Goal: Task Accomplishment & Management: Manage account settings

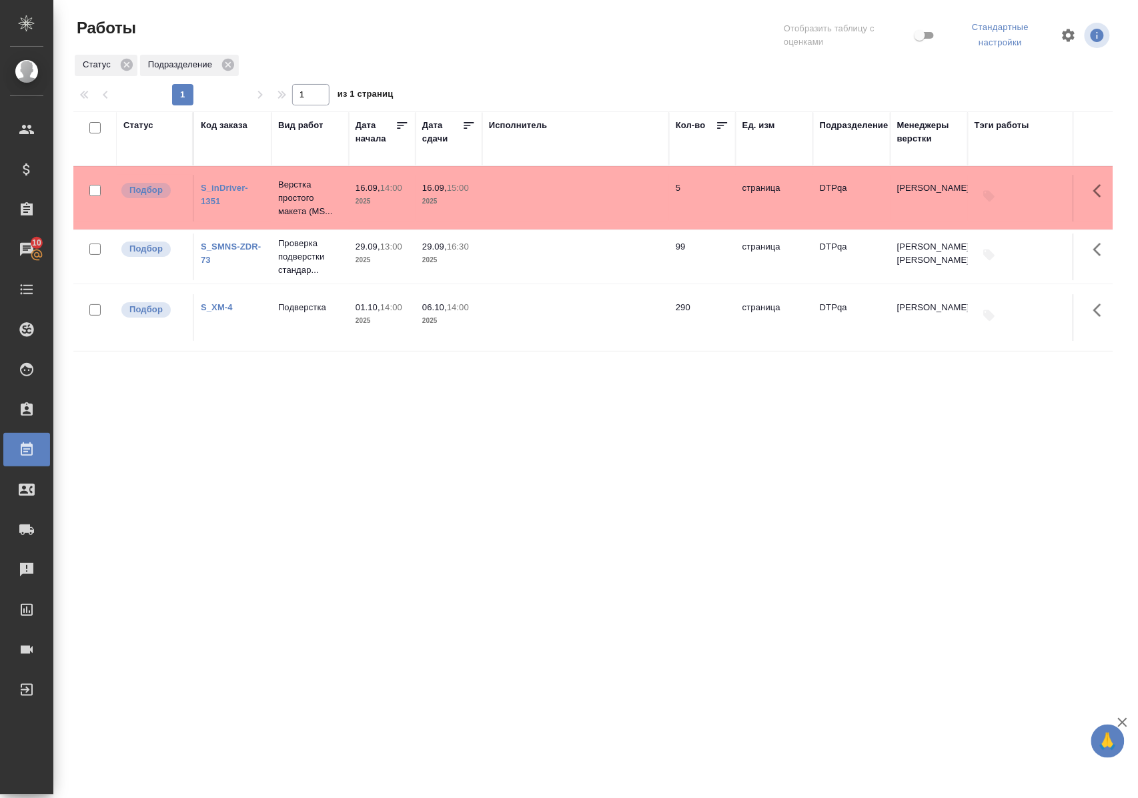
click at [400, 455] on div "Статус Код заказа Вид работ Дата начала Дата сдачи Исполнитель Кол-во Ед. изм П…" at bounding box center [592, 351] width 1039 height 480
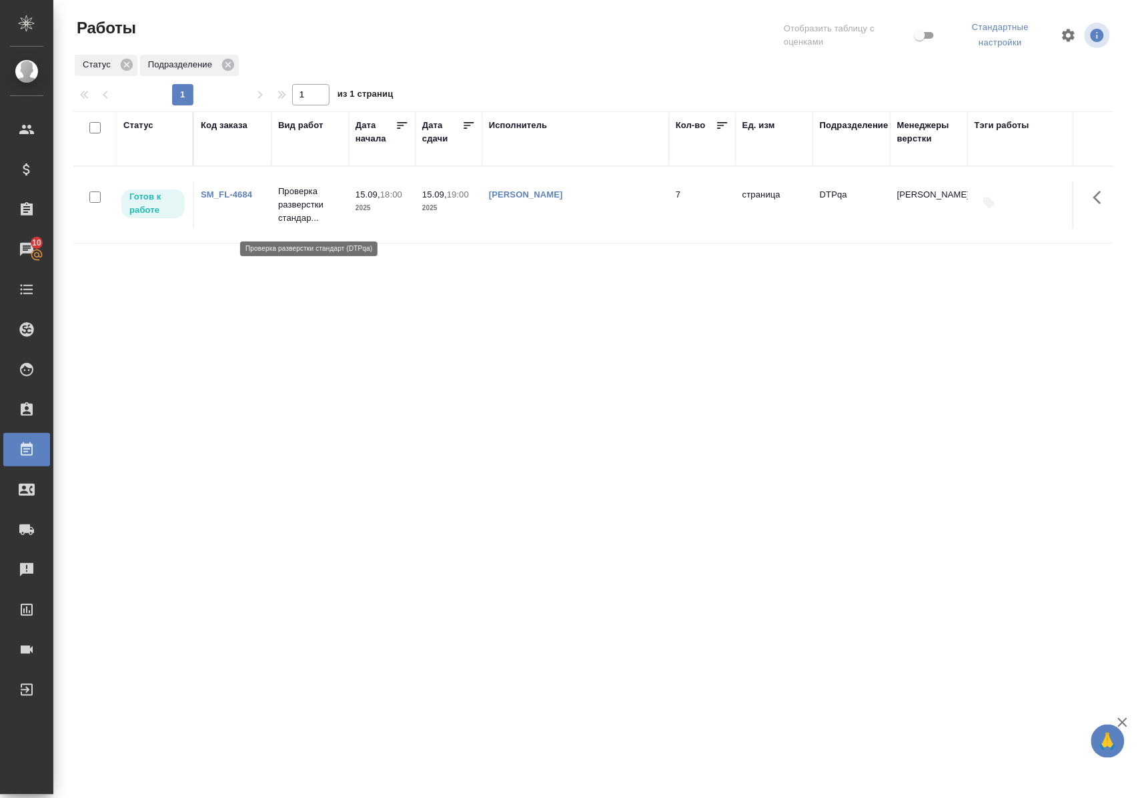
click at [292, 209] on p "Проверка разверстки стандар..." at bounding box center [310, 205] width 64 height 40
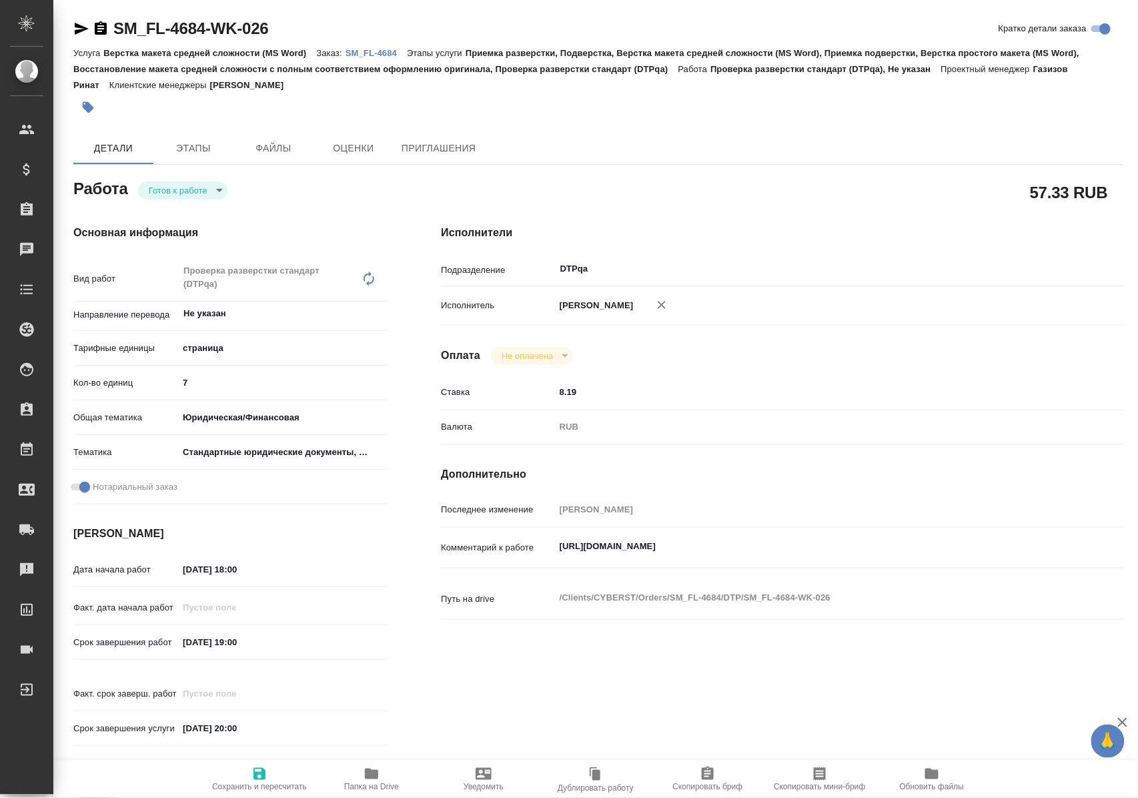
click at [211, 193] on body "🙏 .cls-1 fill:#fff; AWATERA [PERSON_NAME] Спецификации Заказы Чаты Todo Проекты…" at bounding box center [569, 399] width 1138 height 798
click at [201, 211] on li "В работе" at bounding box center [185, 212] width 93 height 23
type textarea "x"
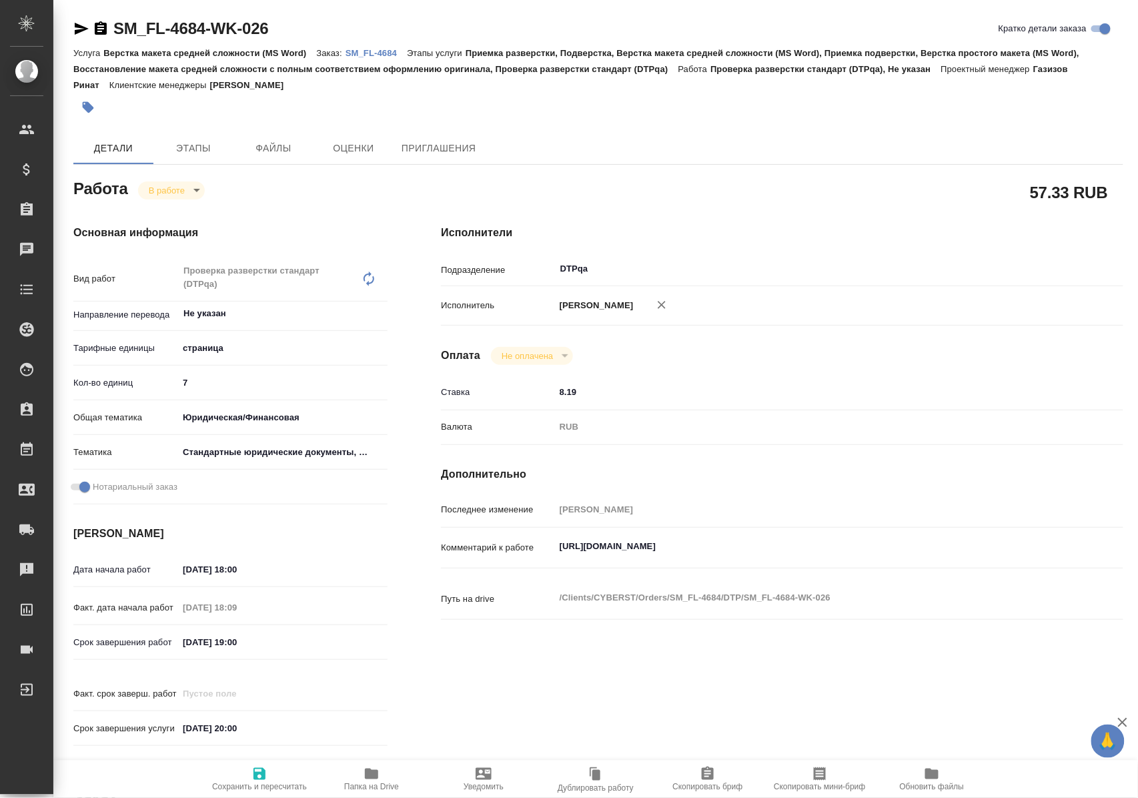
type textarea "x"
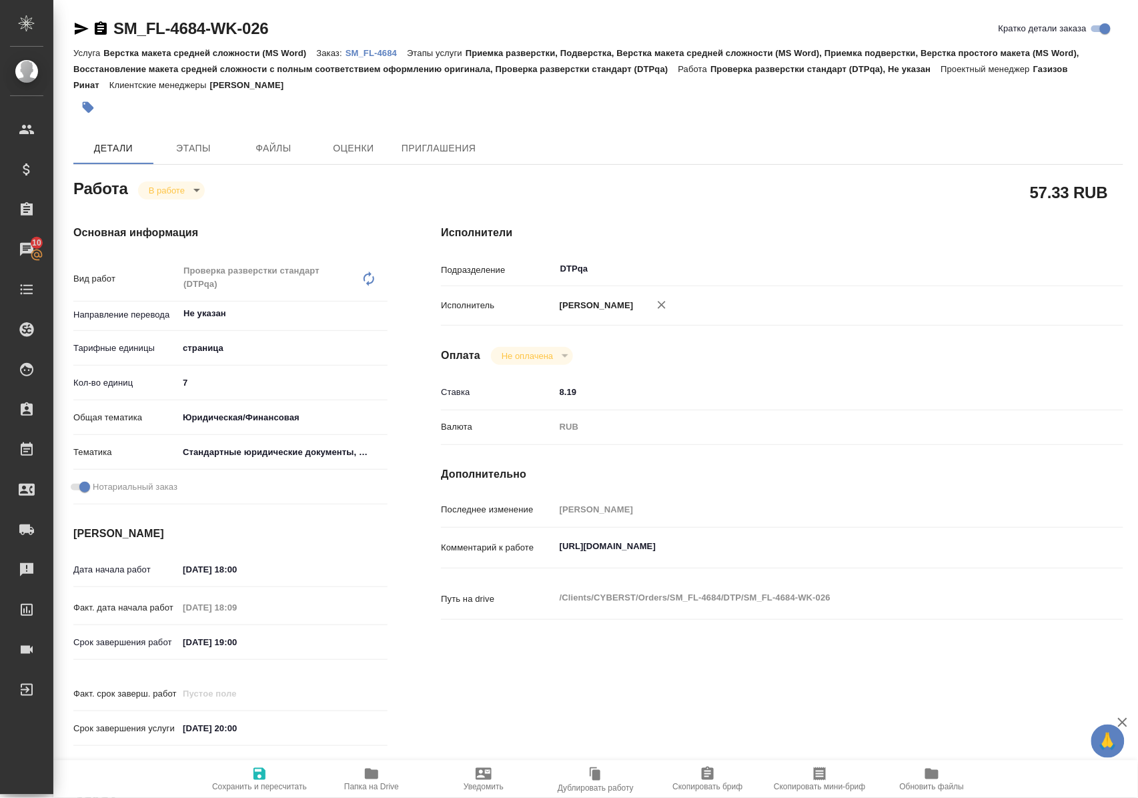
type textarea "x"
drag, startPoint x: 320, startPoint y: 30, endPoint x: 115, endPoint y: 30, distance: 204.8
click at [115, 30] on div "SM_FL-4684-WK-026 Кратко детали заказа" at bounding box center [598, 28] width 1050 height 21
copy link "SM_FL-4684-WK-026"
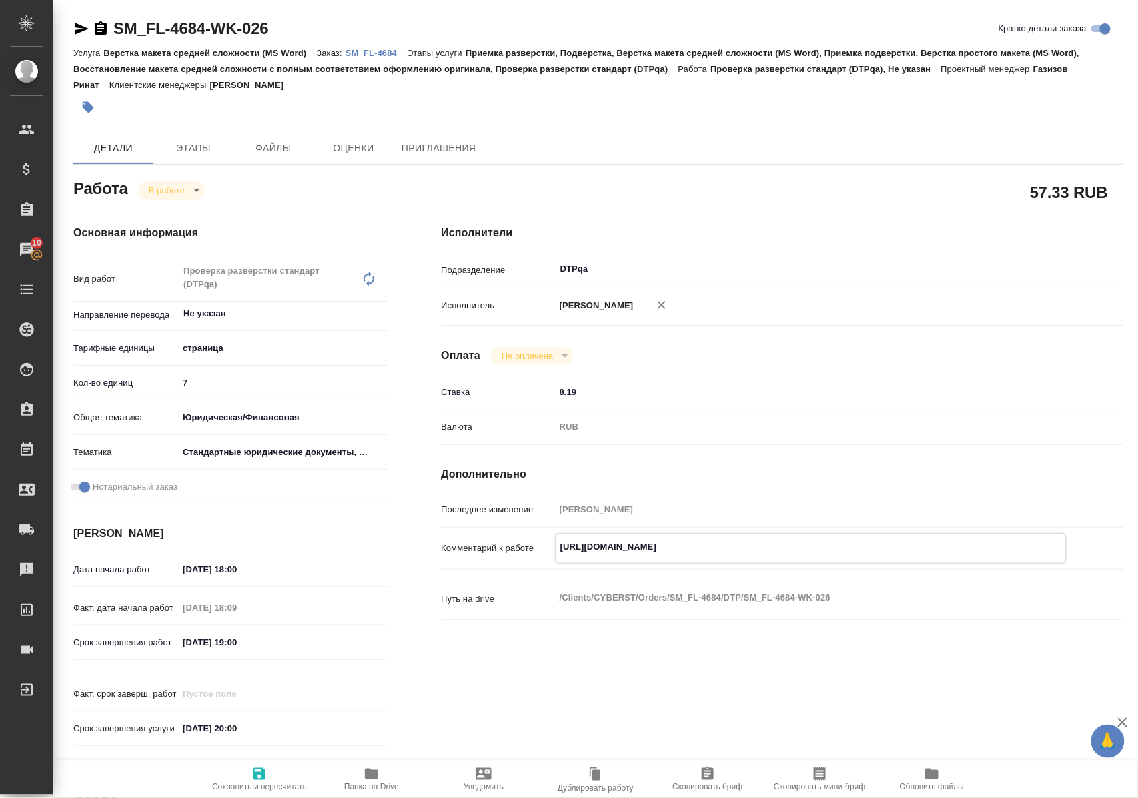
drag, startPoint x: 558, startPoint y: 558, endPoint x: 862, endPoint y: 548, distance: 304.3
click at [862, 548] on div "https://tera.awatera.com/Work/68baf75d48110960f1e2bd65/ x" at bounding box center [811, 548] width 512 height 31
type textarea "x"
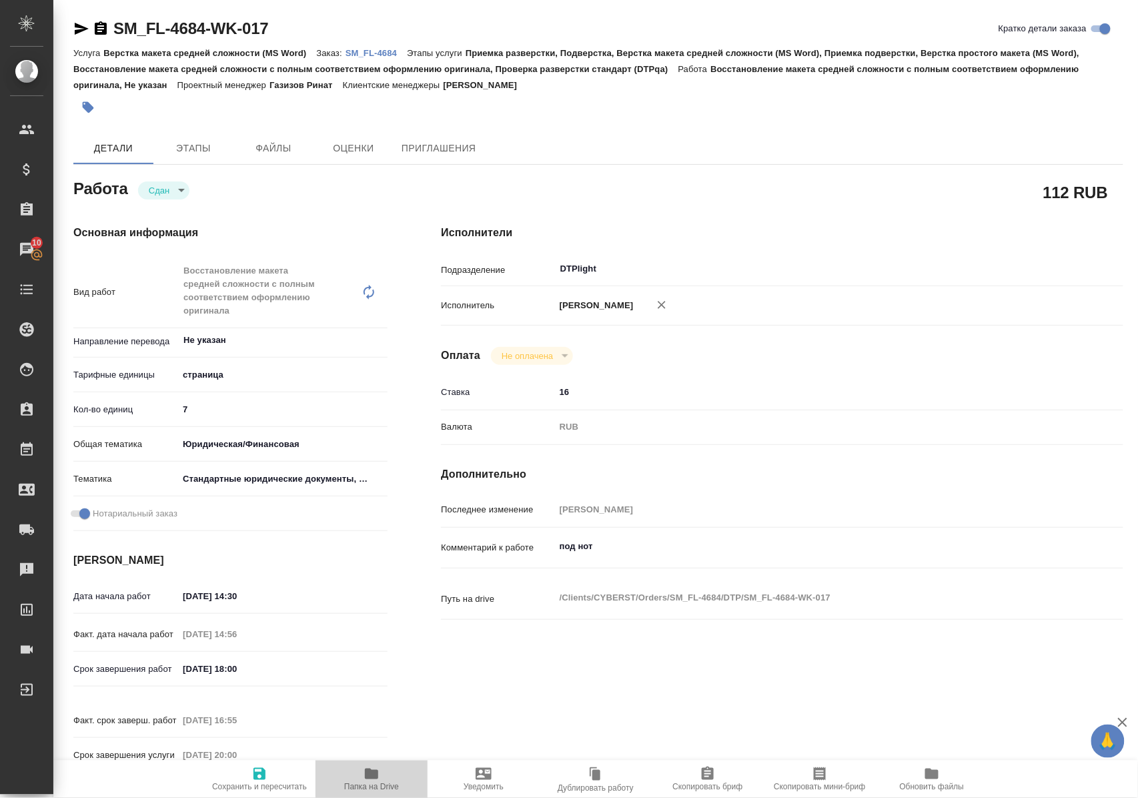
click at [366, 776] on icon "button" at bounding box center [371, 773] width 13 height 11
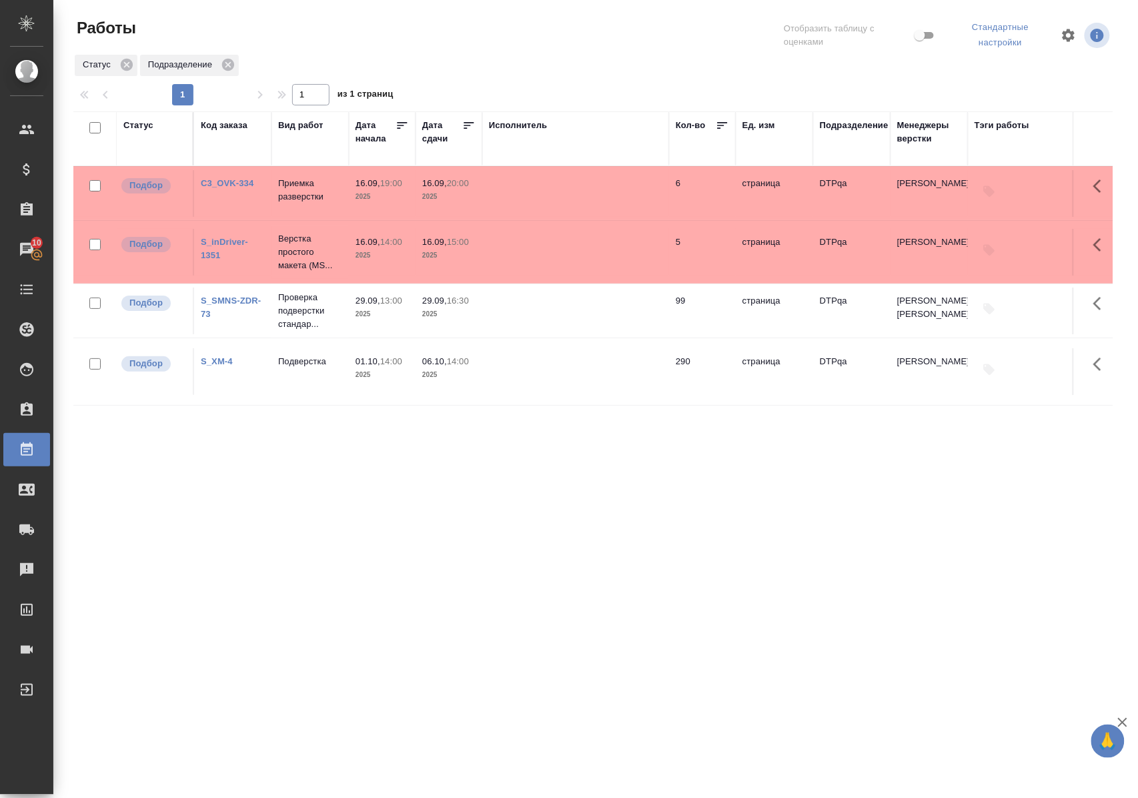
click at [225, 245] on link "S_inDriver-1351" at bounding box center [224, 248] width 47 height 23
click at [237, 185] on link "C3_OVK-334" at bounding box center [227, 183] width 53 height 10
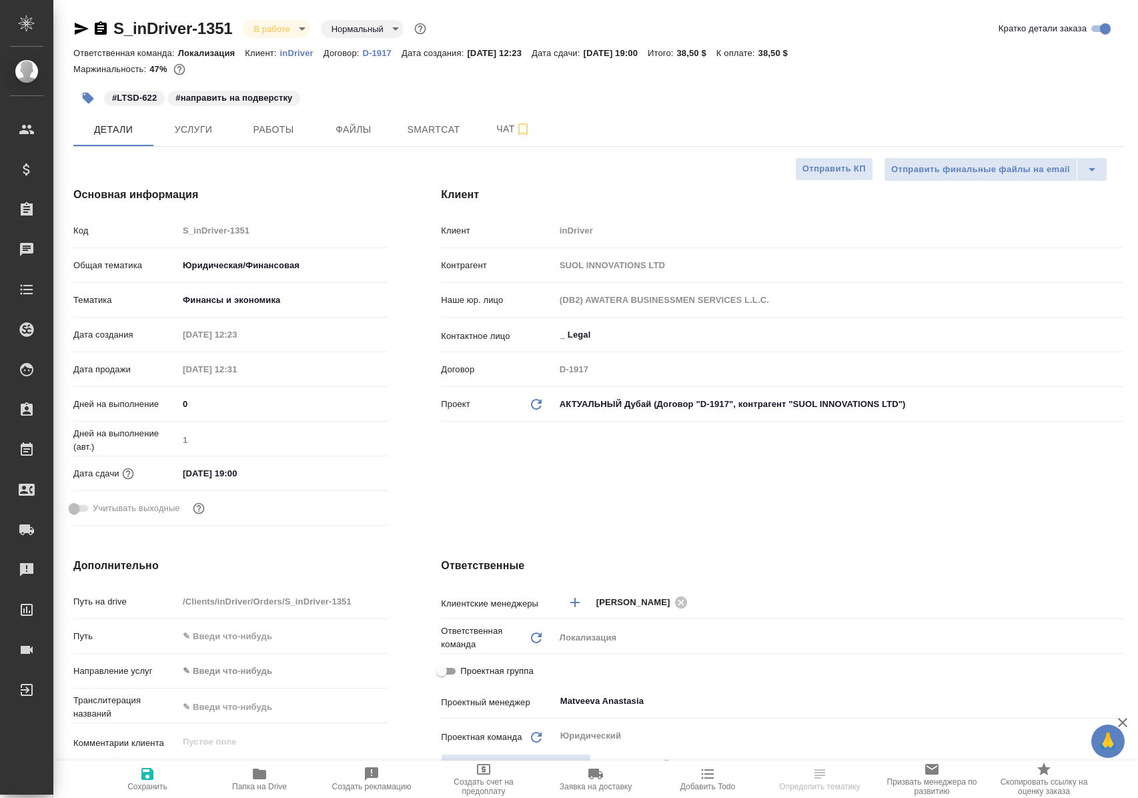
select select "RU"
click at [256, 132] on span "Работы" at bounding box center [273, 129] width 64 height 17
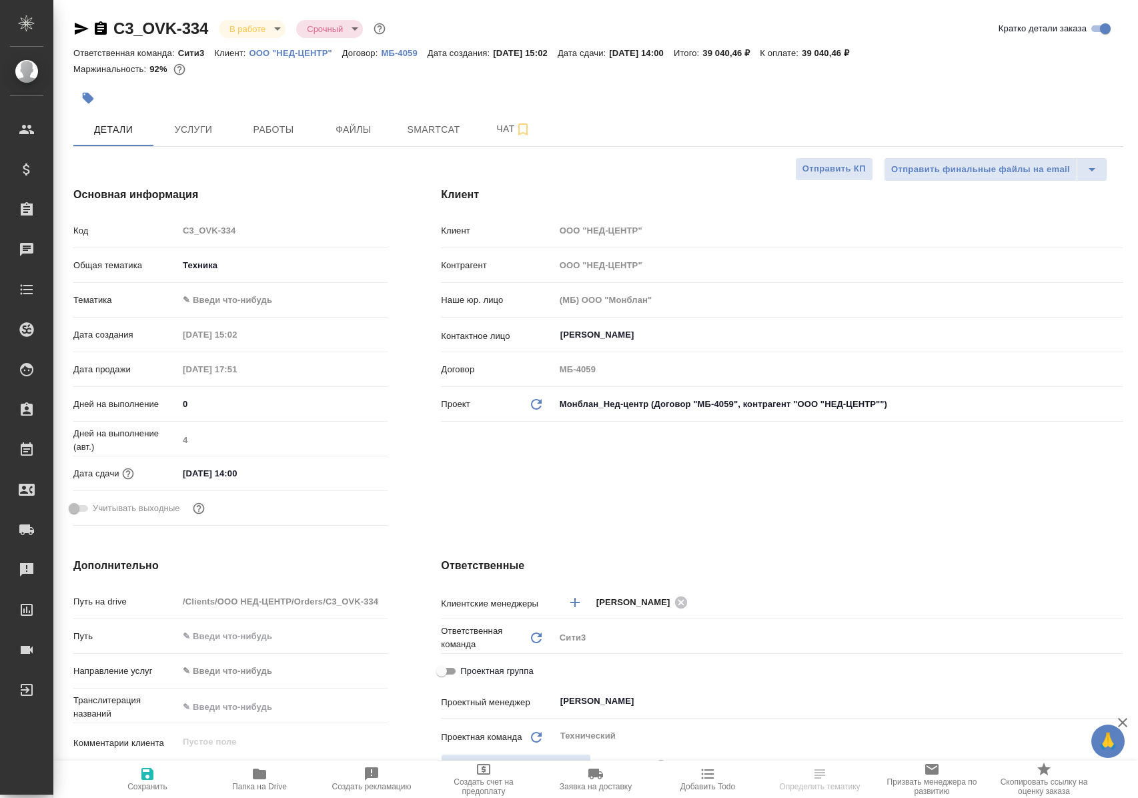
select select "RU"
click at [261, 128] on span "Работы" at bounding box center [273, 129] width 64 height 17
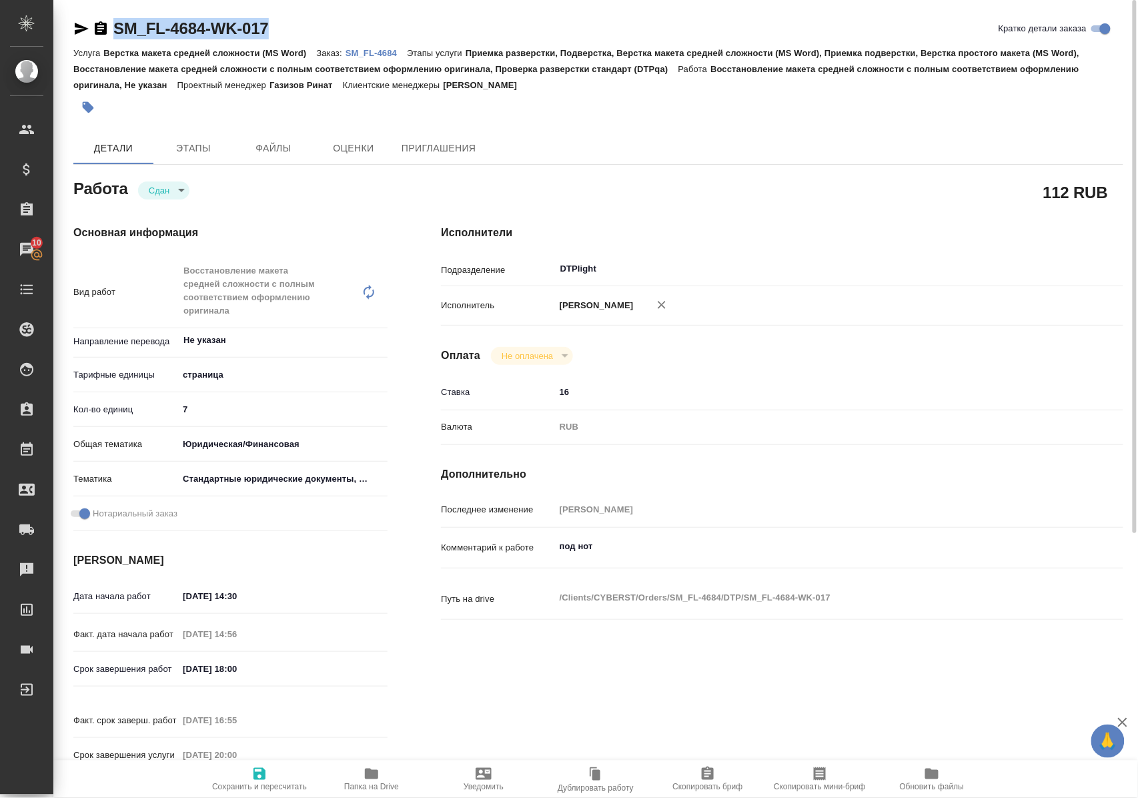
drag, startPoint x: 304, startPoint y: 25, endPoint x: 115, endPoint y: 35, distance: 189.7
click at [115, 35] on div "SM_FL-4684-WK-017 Кратко детали заказа" at bounding box center [598, 28] width 1050 height 21
copy link "SM_FL-4684-WK-017"
click at [382, 52] on p "SM_FL-4684" at bounding box center [375, 53] width 61 height 10
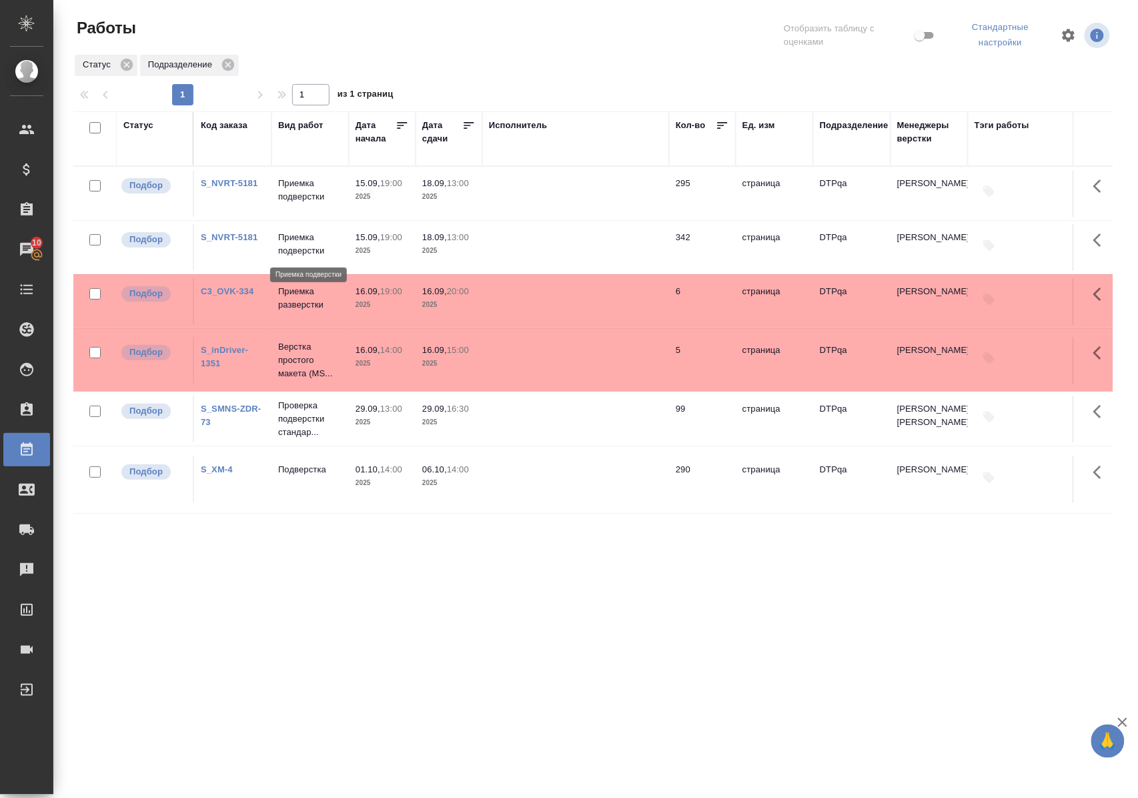
click at [310, 247] on p "Приемка подверстки" at bounding box center [310, 244] width 64 height 27
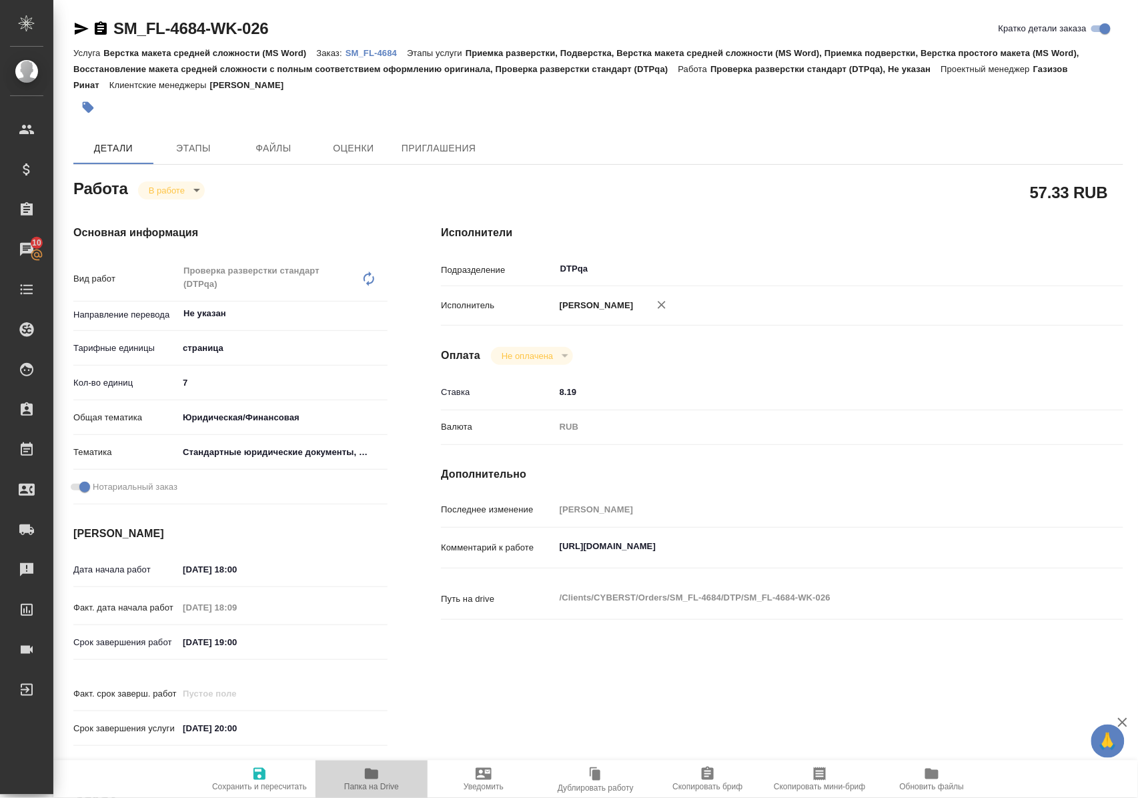
click at [374, 787] on span "Папка на Drive" at bounding box center [371, 786] width 55 height 9
click at [173, 187] on body "🙏 .cls-1 fill:#fff; AWATERA Polushina Alena Клиенты Спецификации Заказы 10 Чаты…" at bounding box center [569, 399] width 1138 height 798
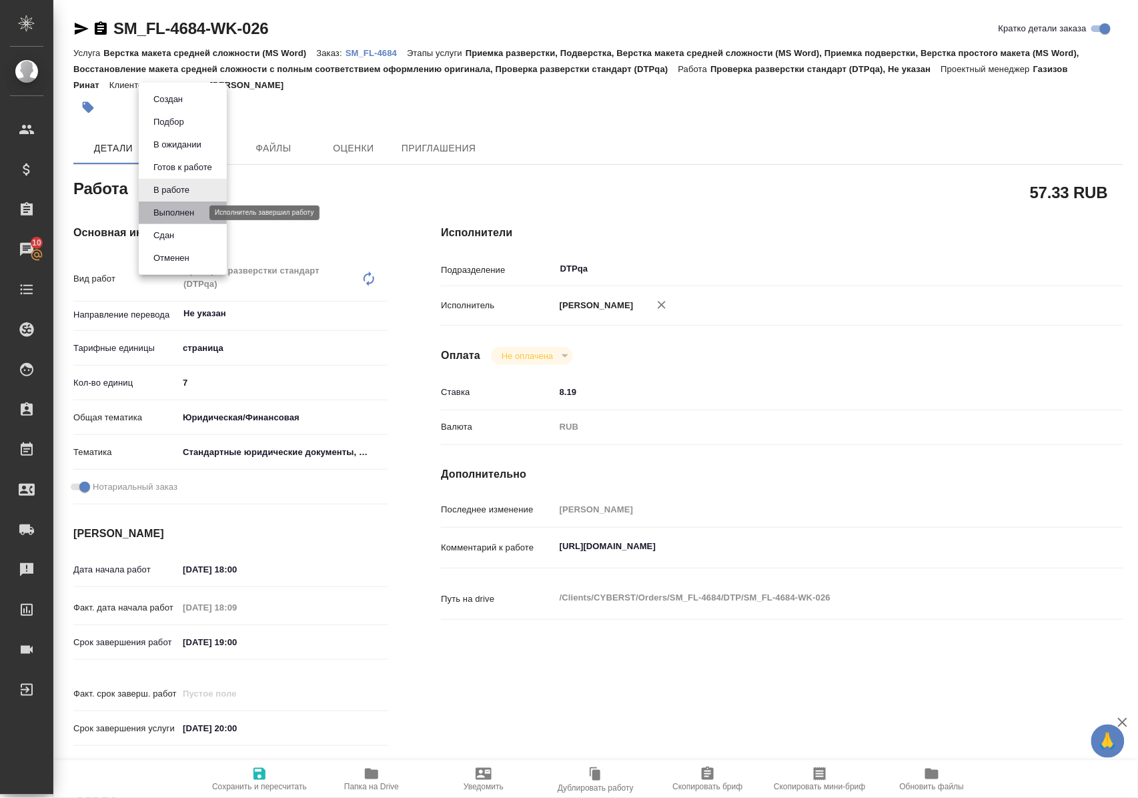
click at [177, 211] on button "Выполнен" at bounding box center [173, 212] width 49 height 15
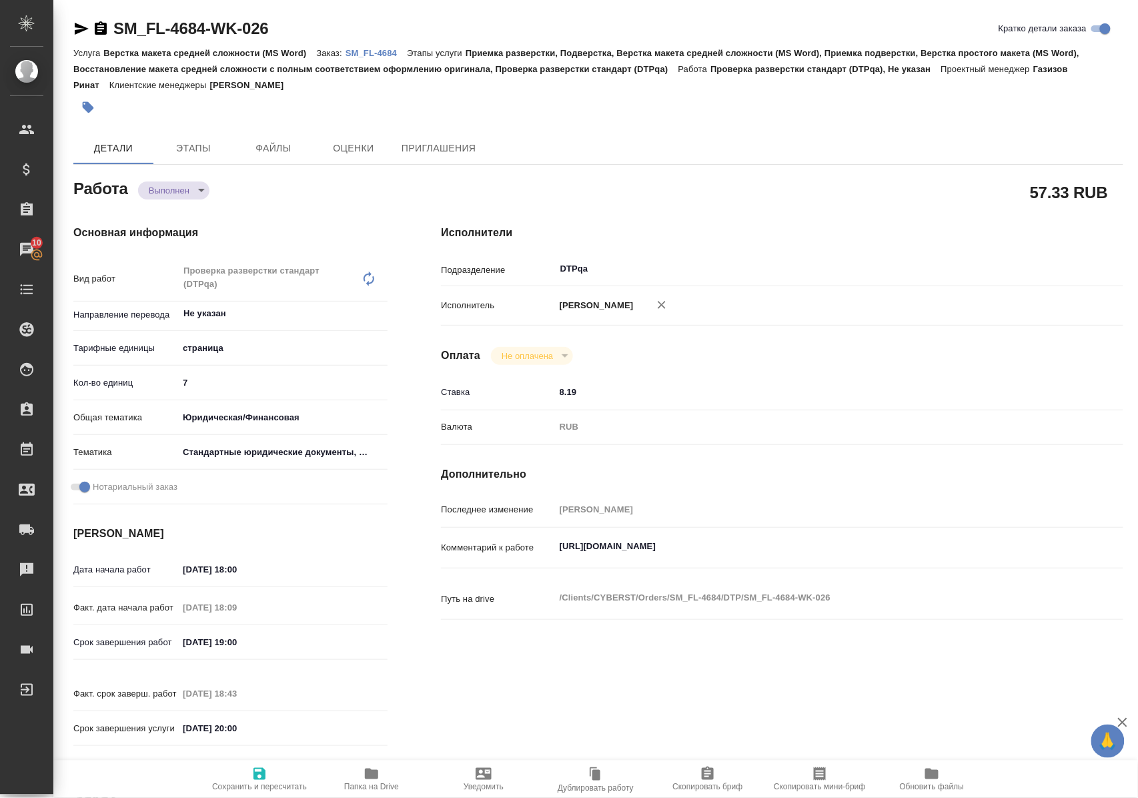
type textarea "x"
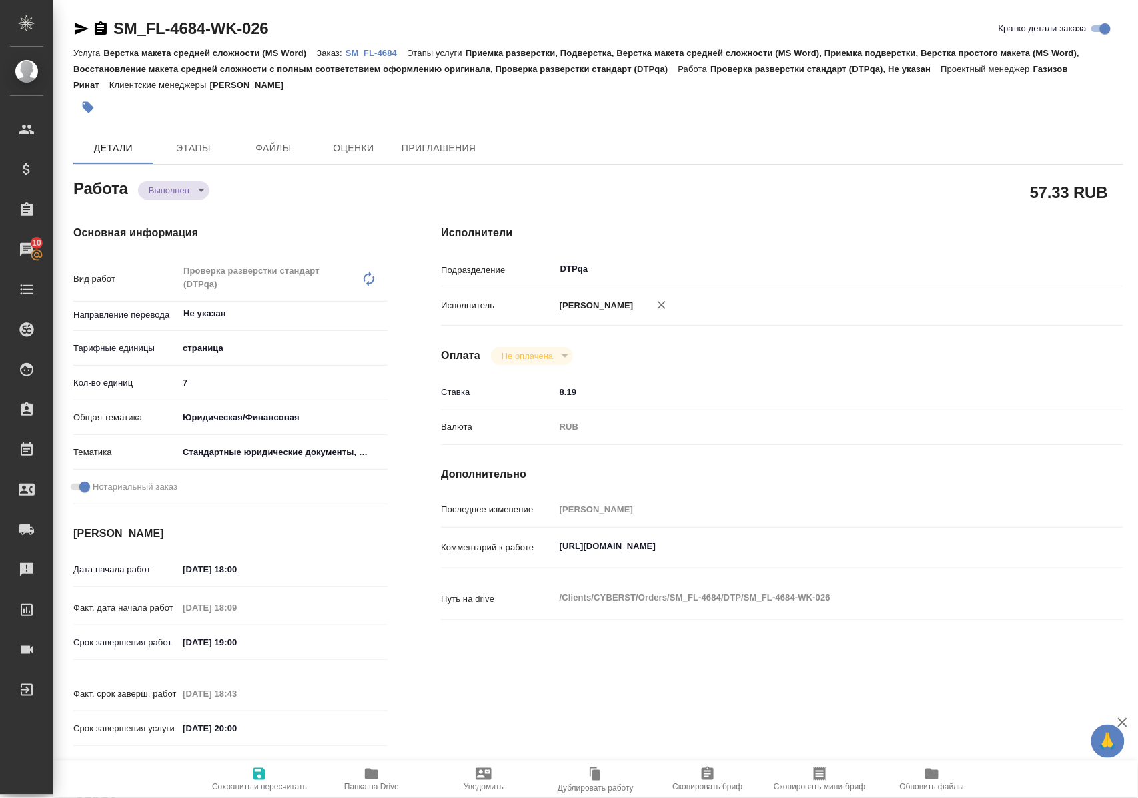
type textarea "x"
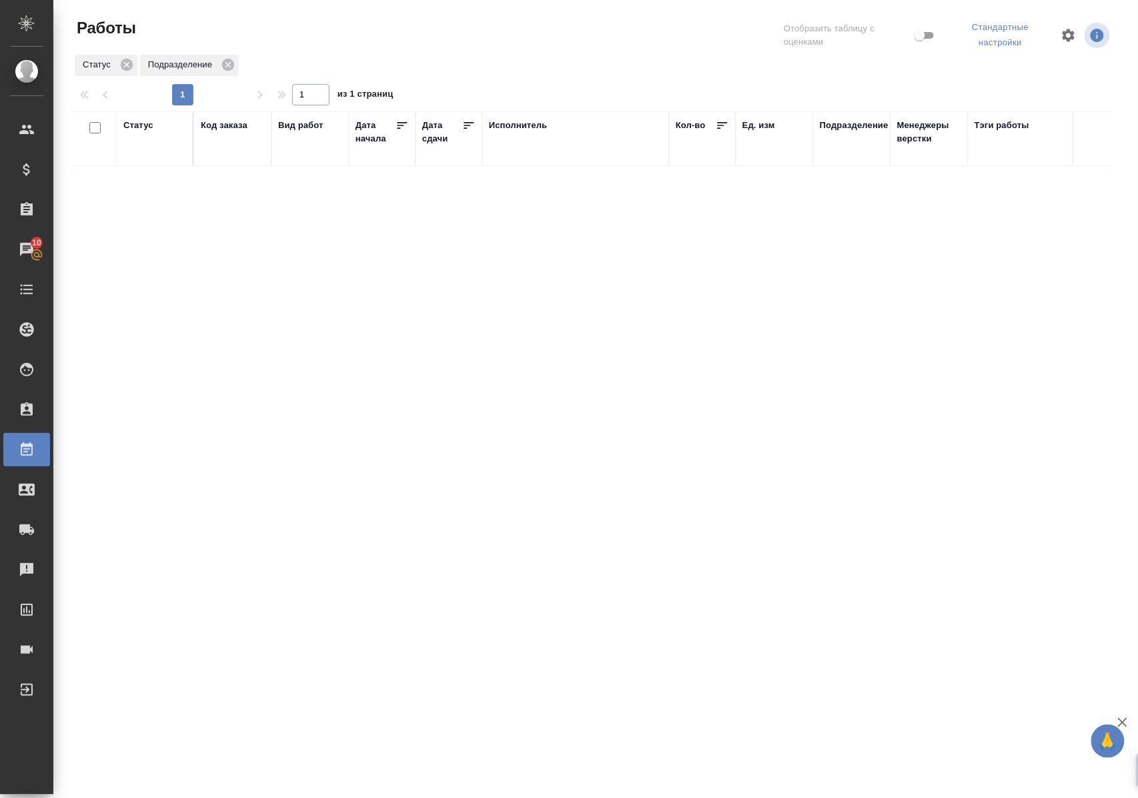
click at [147, 126] on div "Статус" at bounding box center [138, 125] width 30 height 13
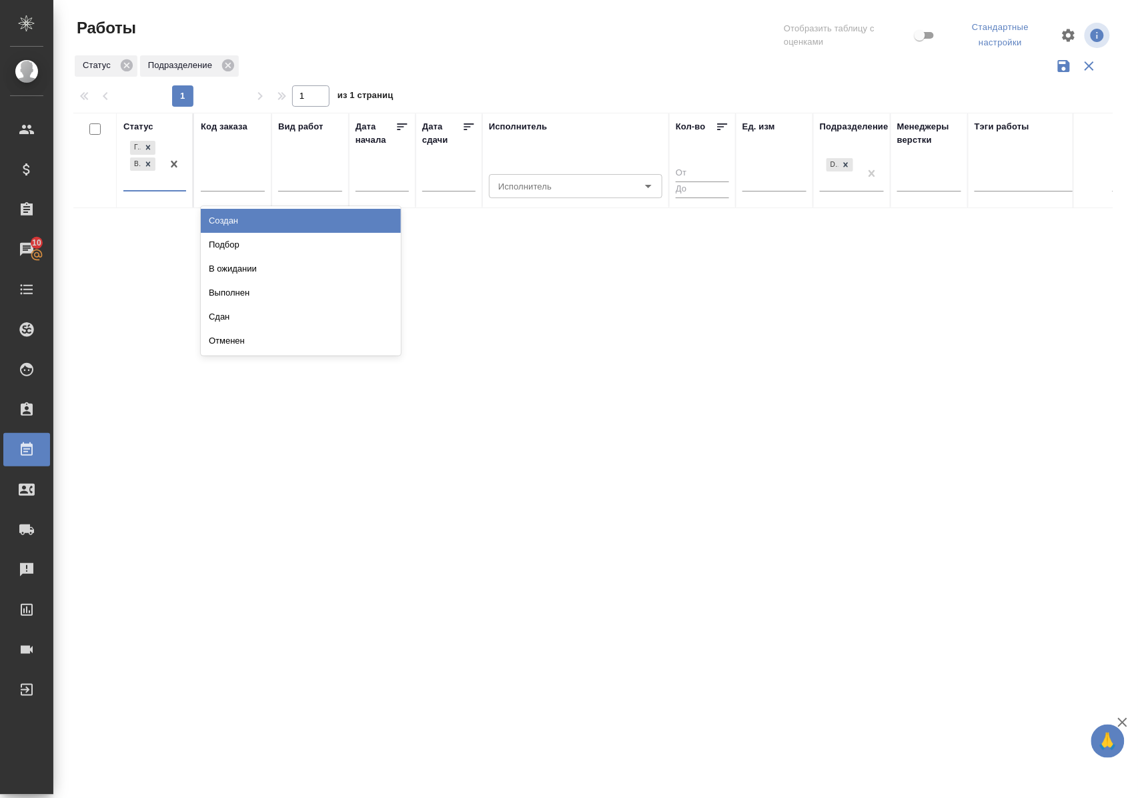
click at [174, 189] on div at bounding box center [174, 164] width 24 height 52
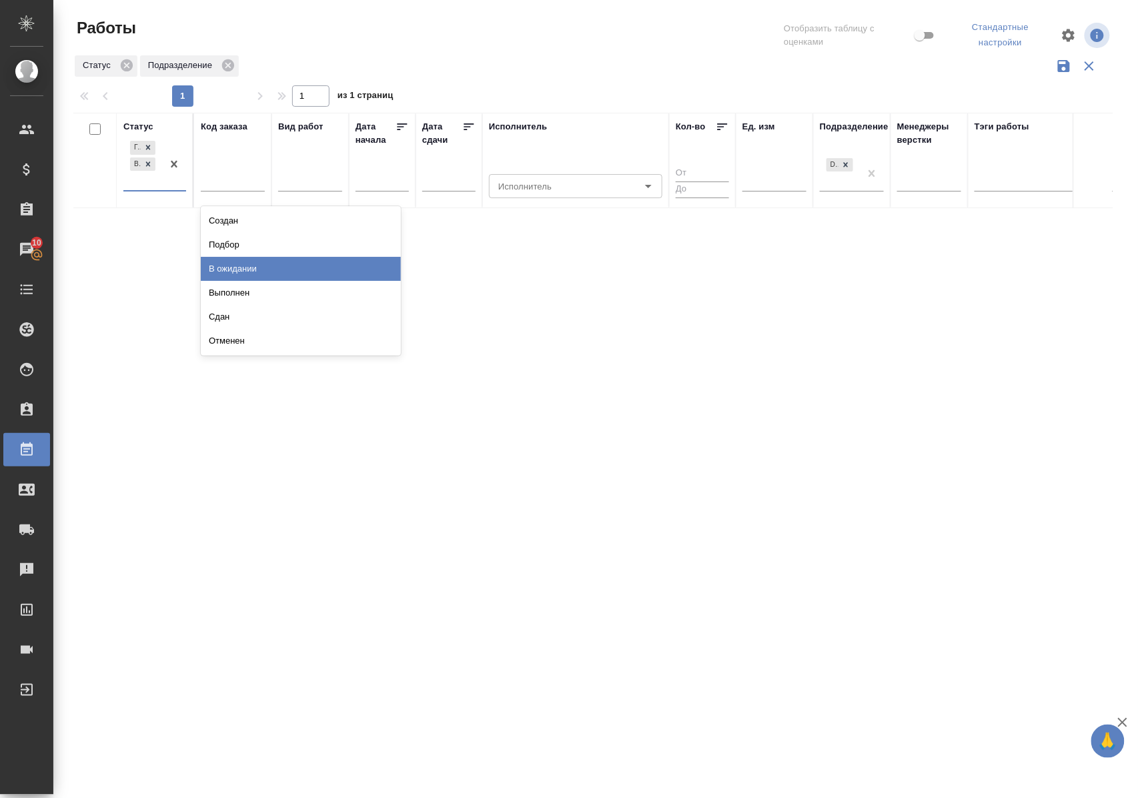
click at [217, 267] on div "В ожидании" at bounding box center [301, 269] width 200 height 24
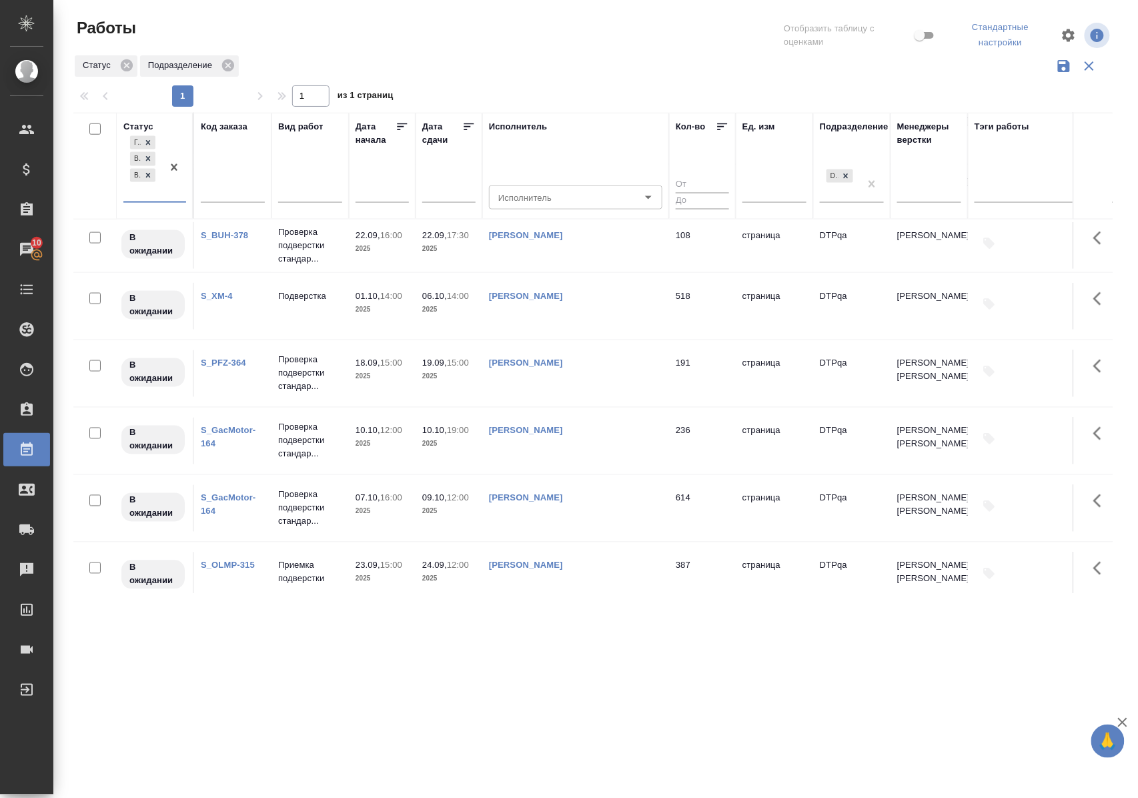
scroll to position [670, 0]
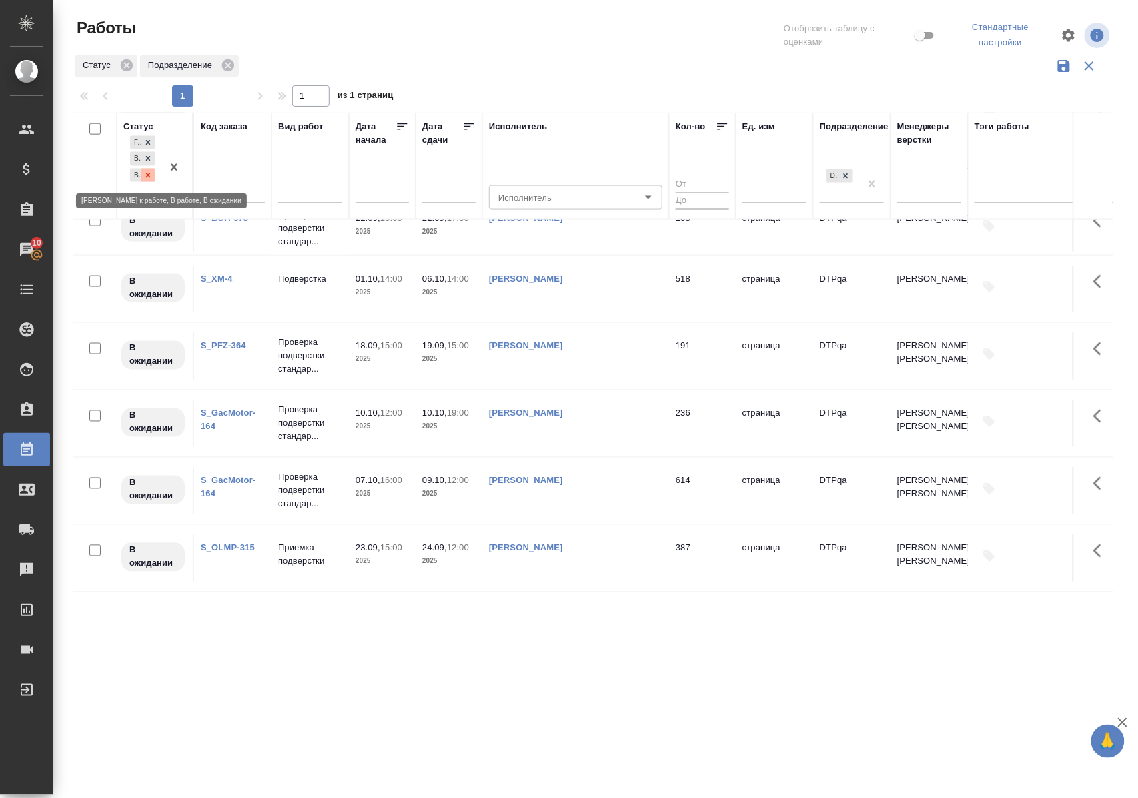
click at [145, 177] on icon at bounding box center [147, 175] width 9 height 9
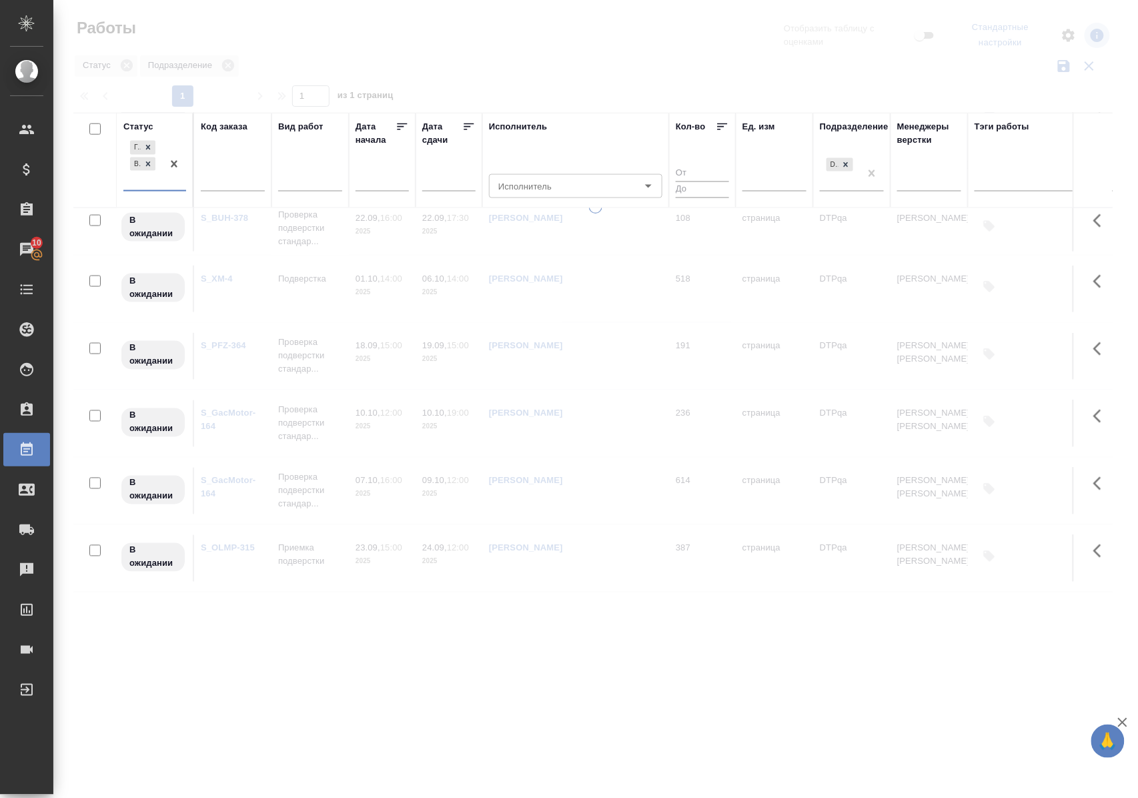
scroll to position [0, 0]
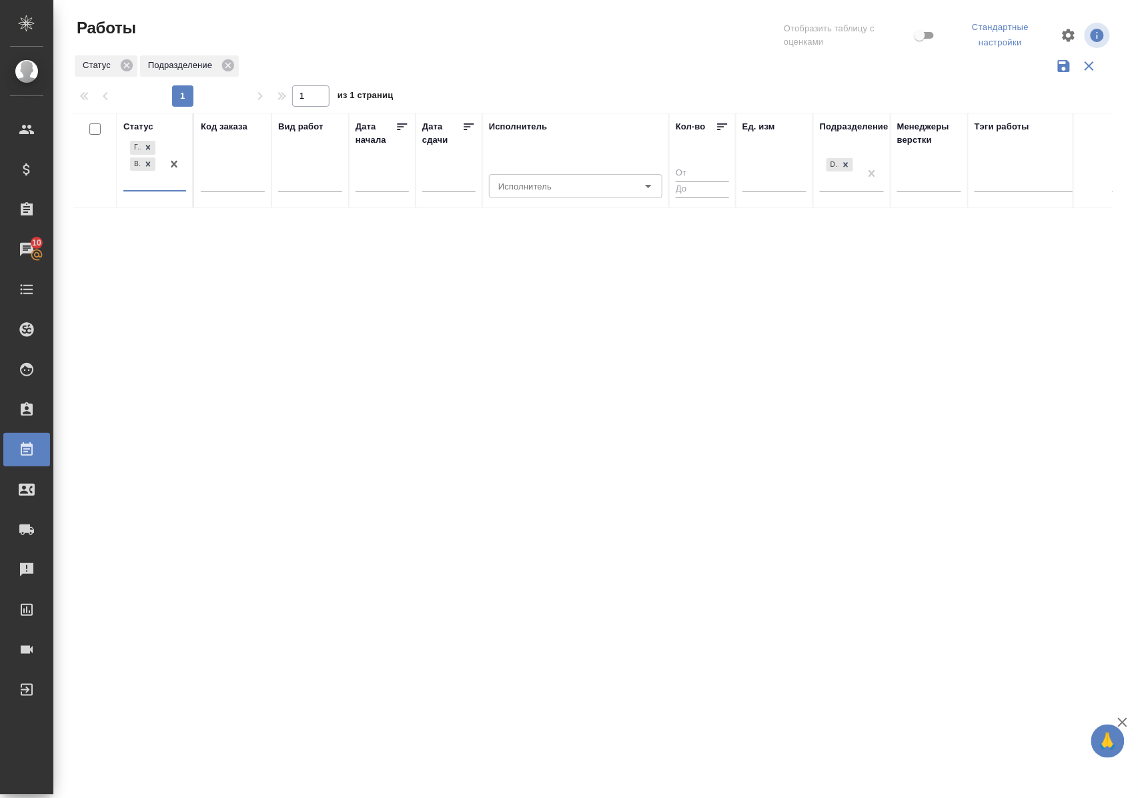
click at [145, 124] on div "Статус" at bounding box center [138, 126] width 30 height 13
click at [139, 128] on div "Статус" at bounding box center [138, 125] width 30 height 13
click at [174, 190] on div at bounding box center [174, 164] width 24 height 52
click at [225, 243] on div "Подбор" at bounding box center [301, 245] width 200 height 24
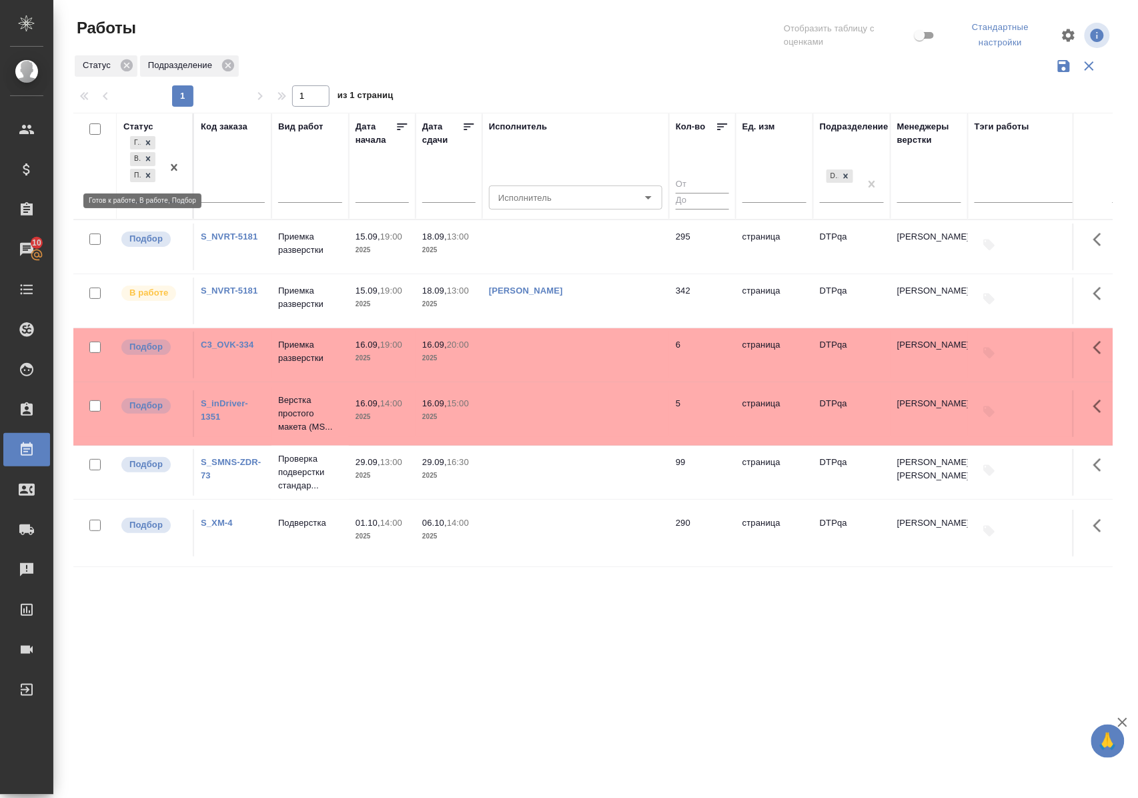
click at [153, 174] on icon at bounding box center [147, 175] width 9 height 9
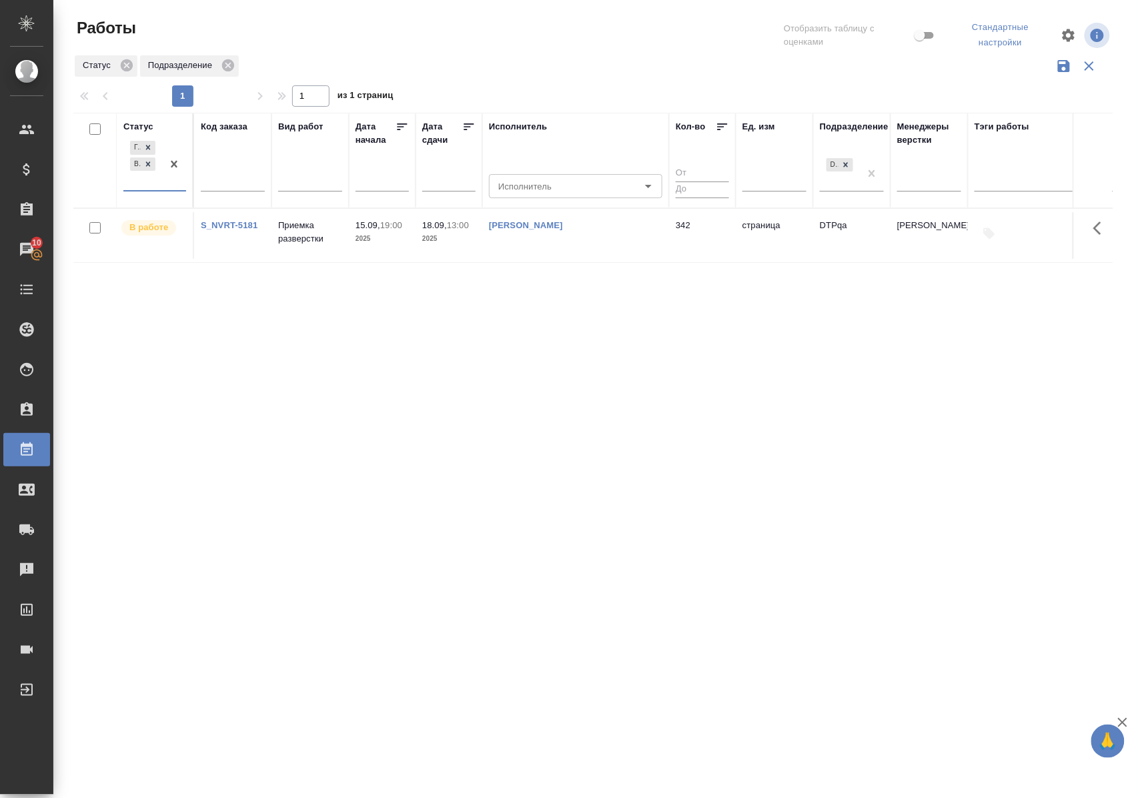
click at [147, 125] on div "Статус" at bounding box center [138, 126] width 30 height 13
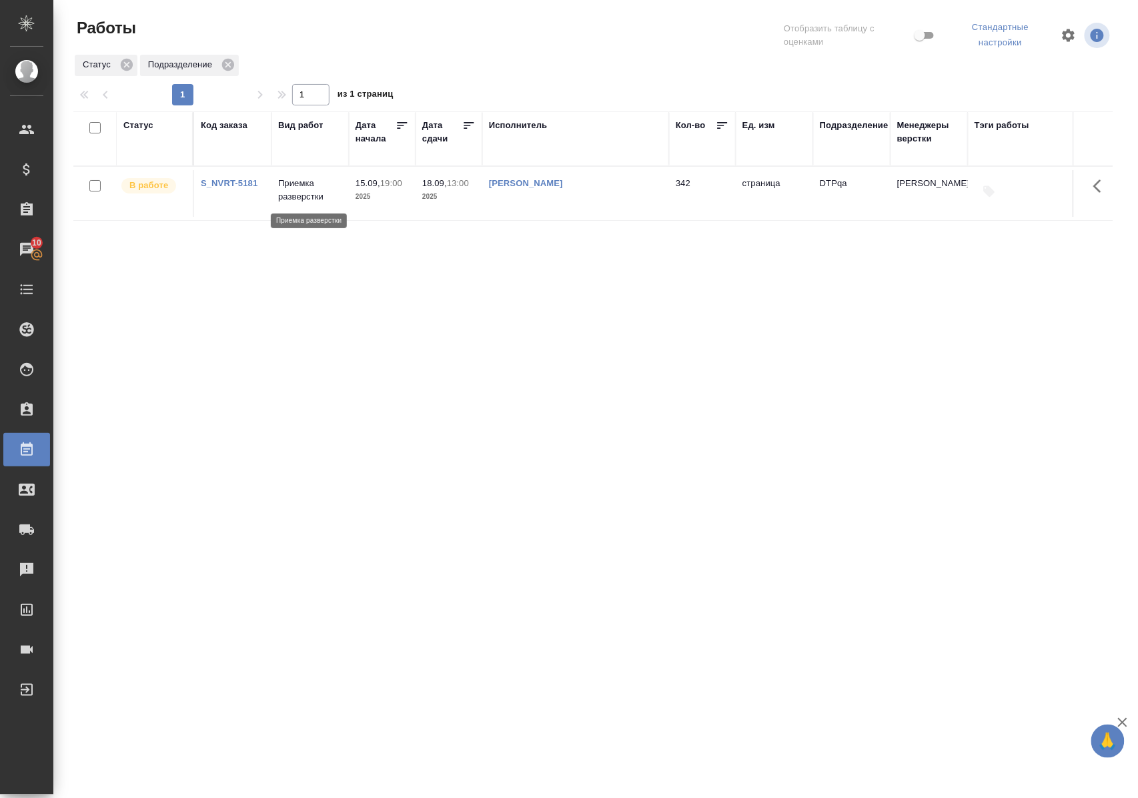
click at [291, 197] on p "Приемка разверстки" at bounding box center [310, 190] width 64 height 27
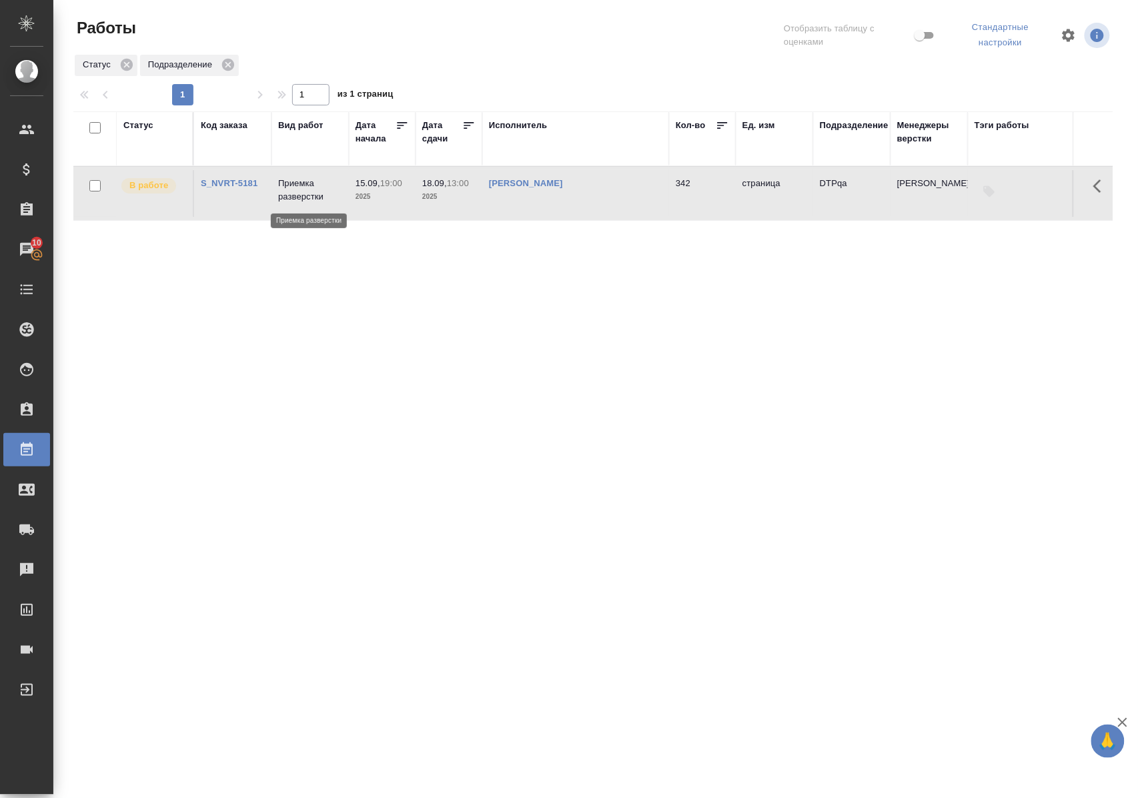
click at [291, 197] on p "Приемка разверстки" at bounding box center [310, 190] width 64 height 27
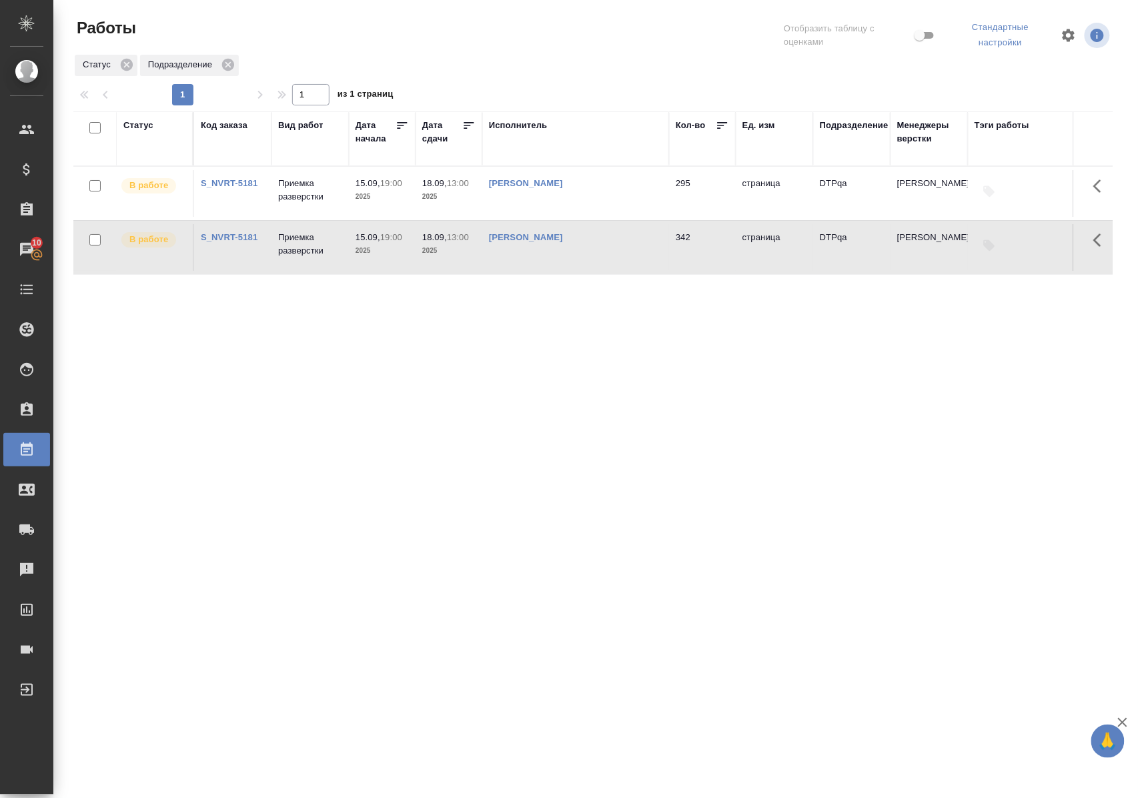
click at [219, 183] on link "S_NVRT-5181" at bounding box center [229, 183] width 57 height 10
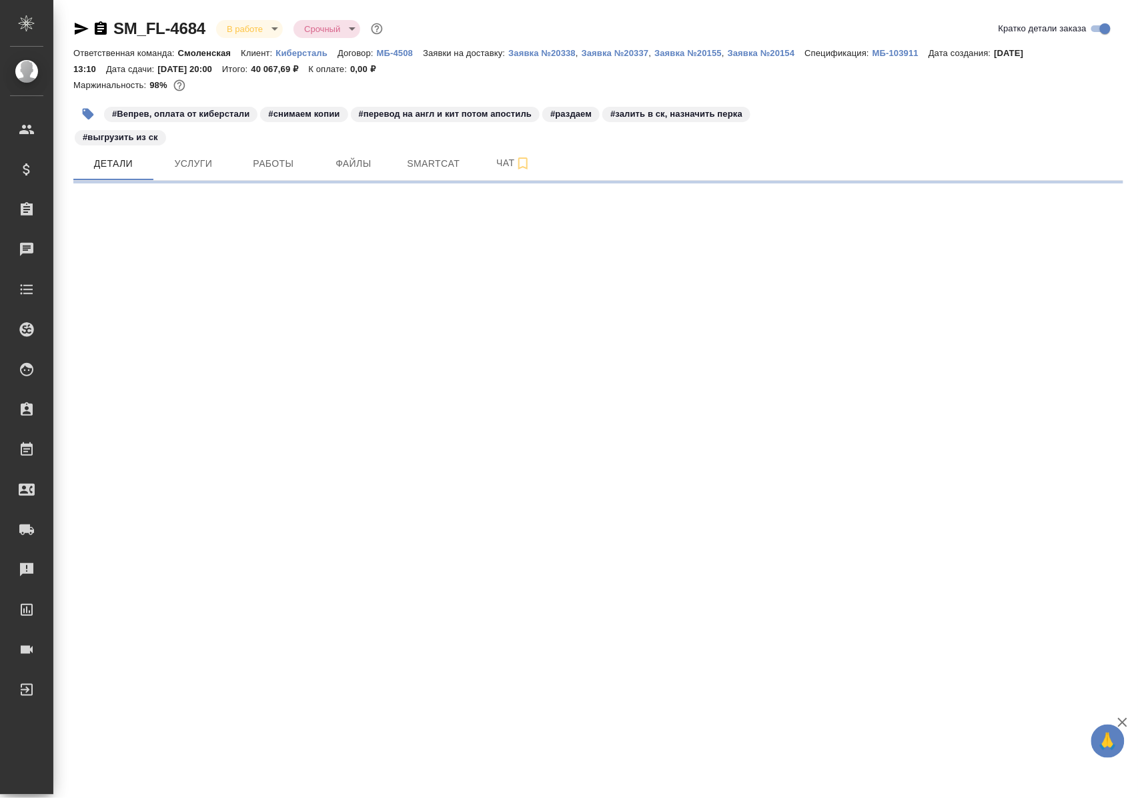
select select "RU"
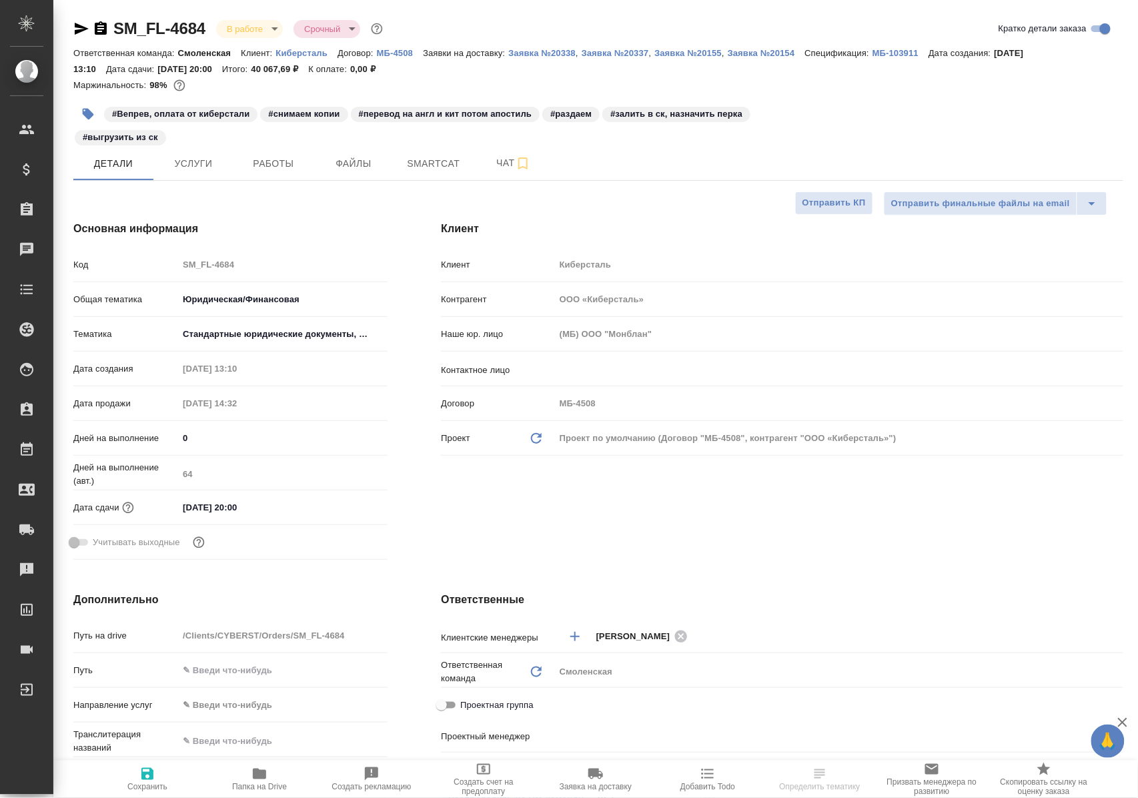
type textarea "x"
type input "Газизов Ринат"
click at [280, 169] on span "Работы" at bounding box center [273, 163] width 64 height 17
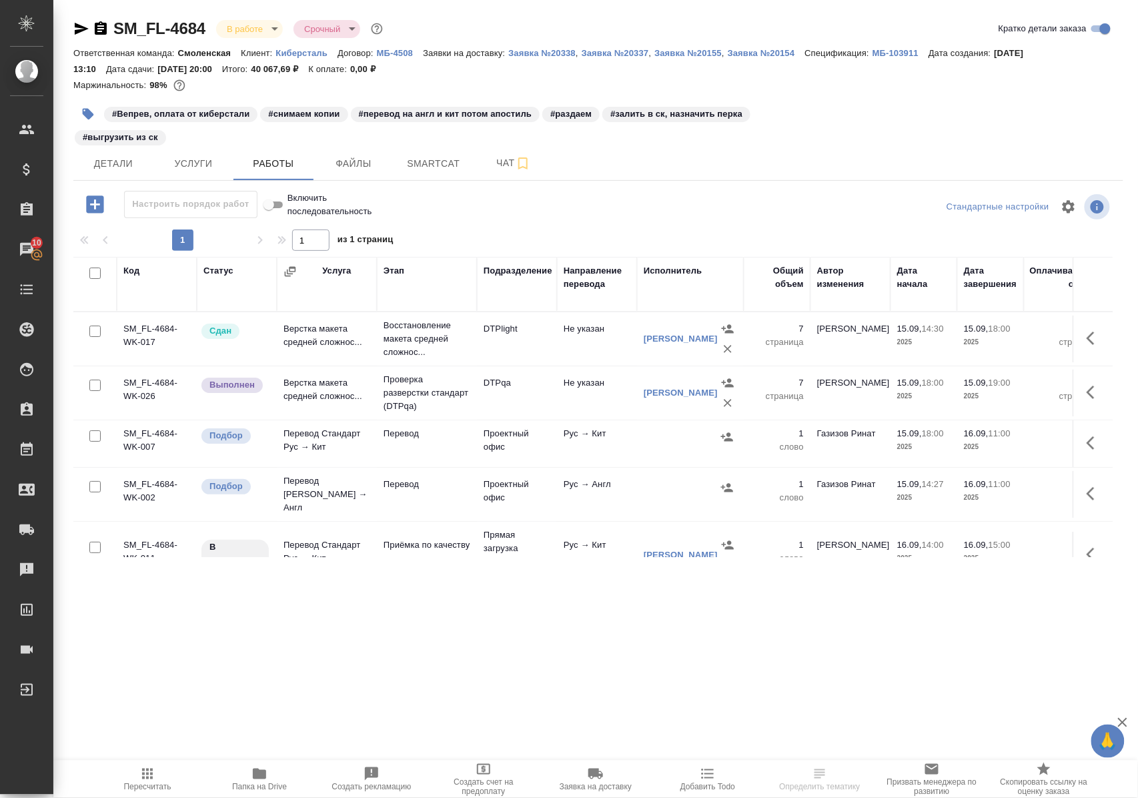
click at [1087, 345] on icon "button" at bounding box center [1091, 337] width 8 height 13
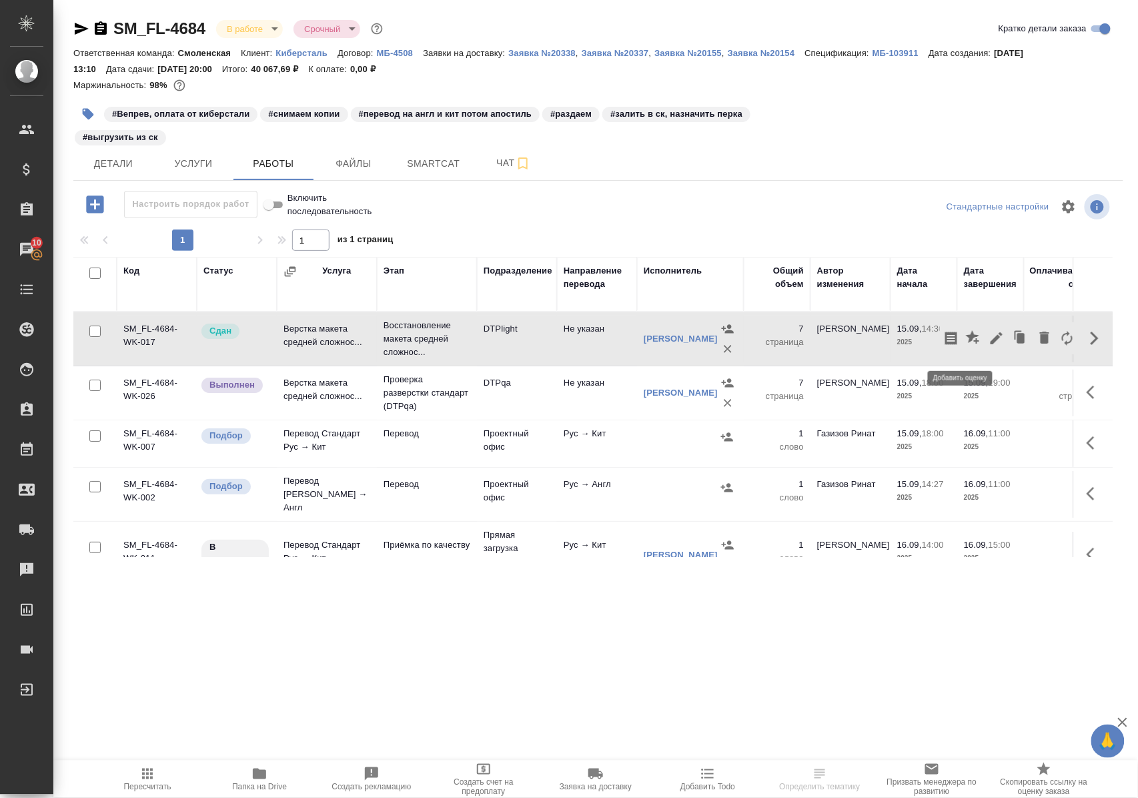
click at [966, 340] on icon "button" at bounding box center [972, 336] width 13 height 13
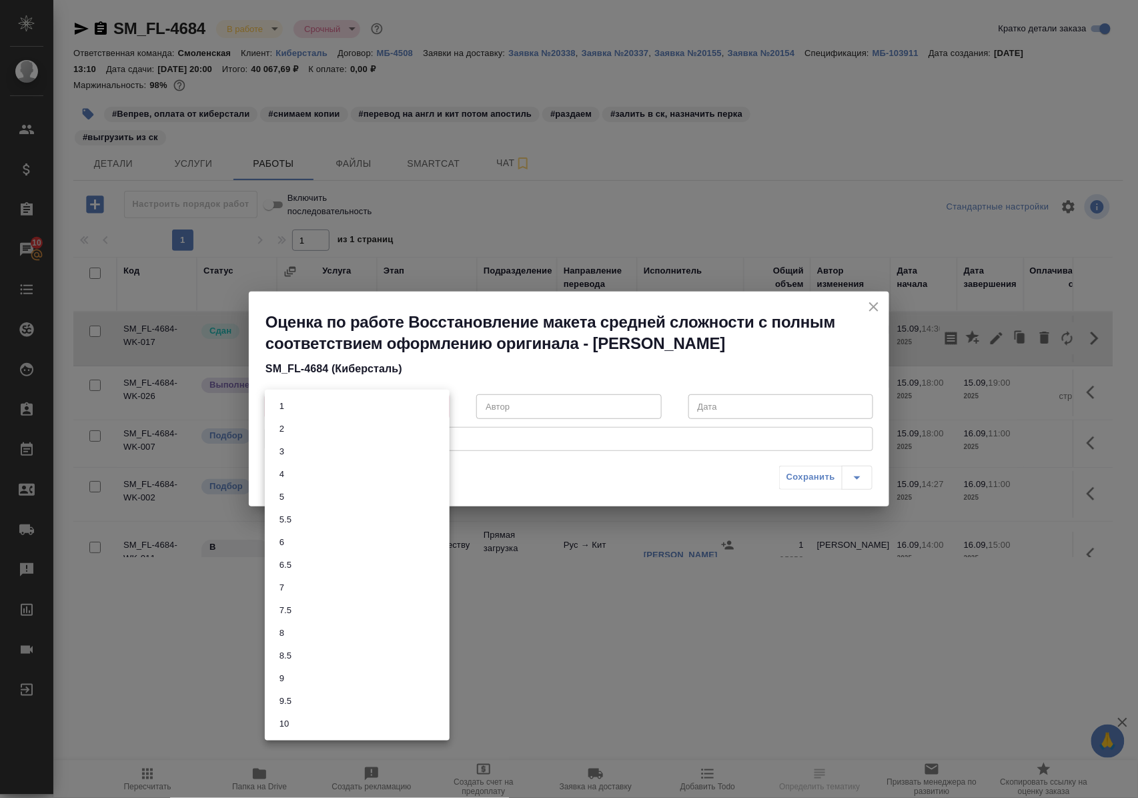
click at [435, 404] on body "🙏 .cls-1 fill:#fff; AWATERA Polushina Alena Клиенты Спецификации Заказы 10 Чаты…" at bounding box center [569, 399] width 1138 height 798
click at [303, 660] on li "8.5" at bounding box center [357, 655] width 185 height 23
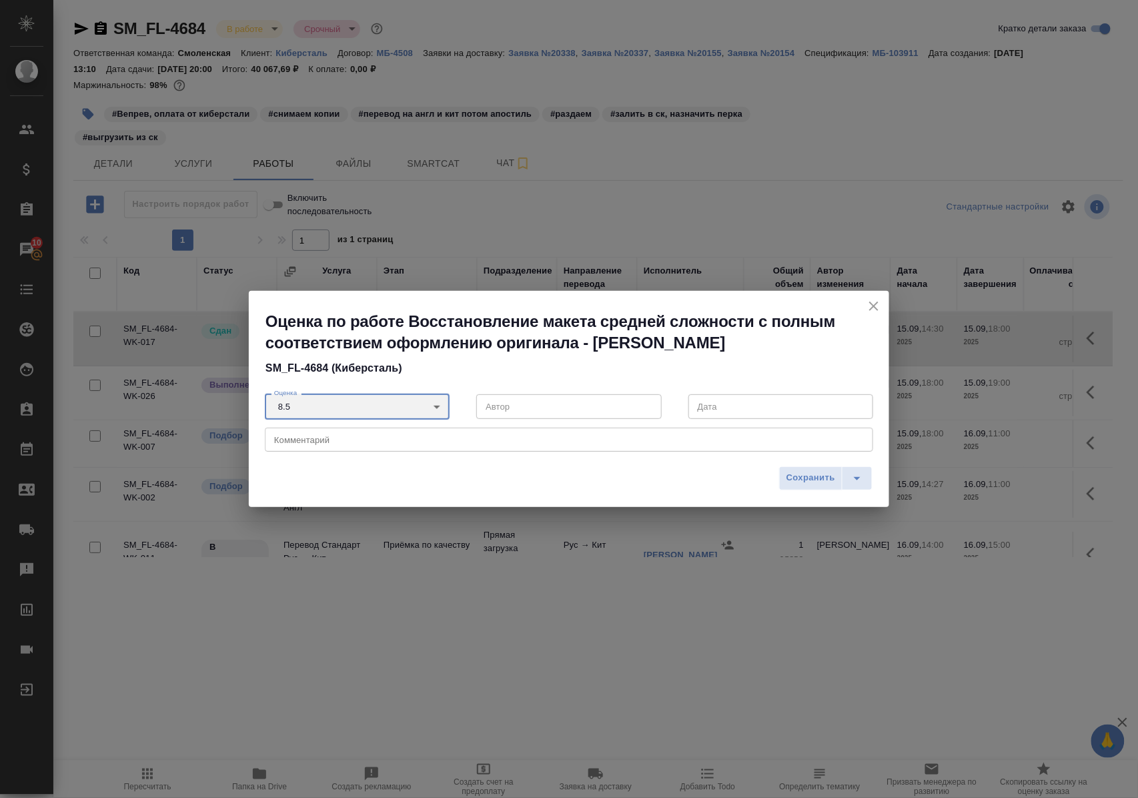
type input "8.5"
click at [804, 474] on span "Сохранить" at bounding box center [810, 477] width 49 height 15
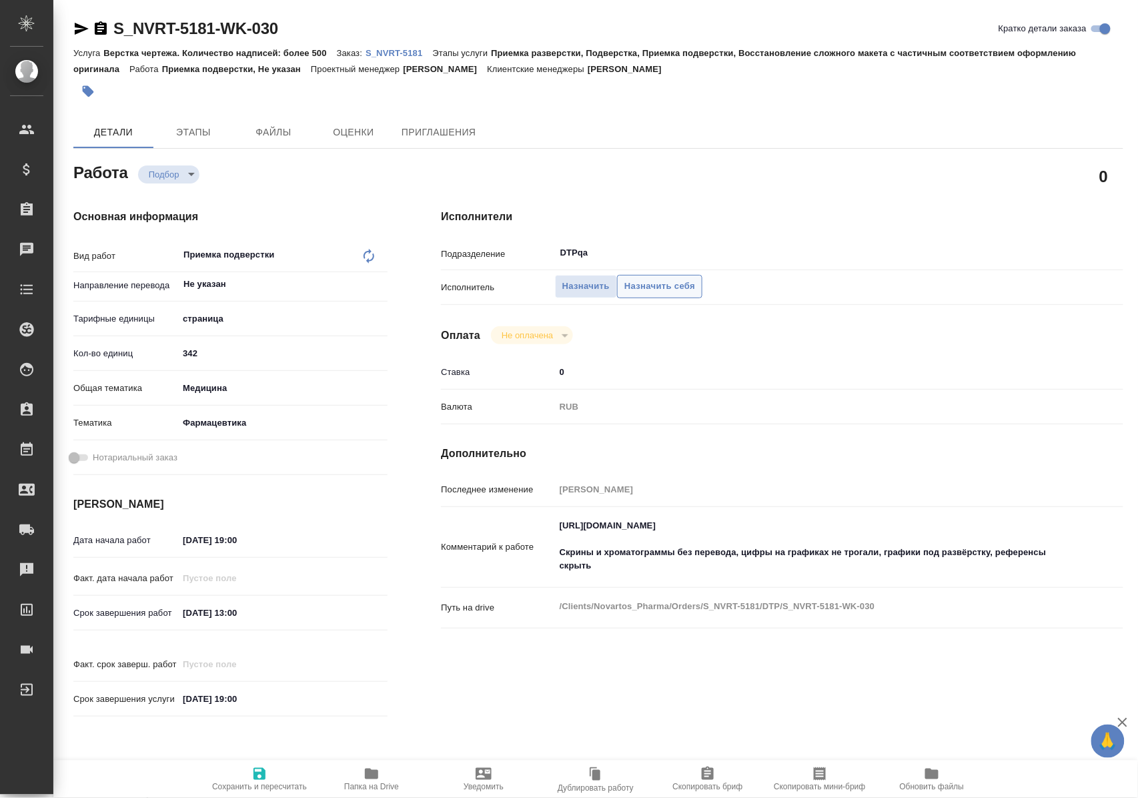
click at [662, 287] on span "Назначить себя" at bounding box center [659, 286] width 71 height 15
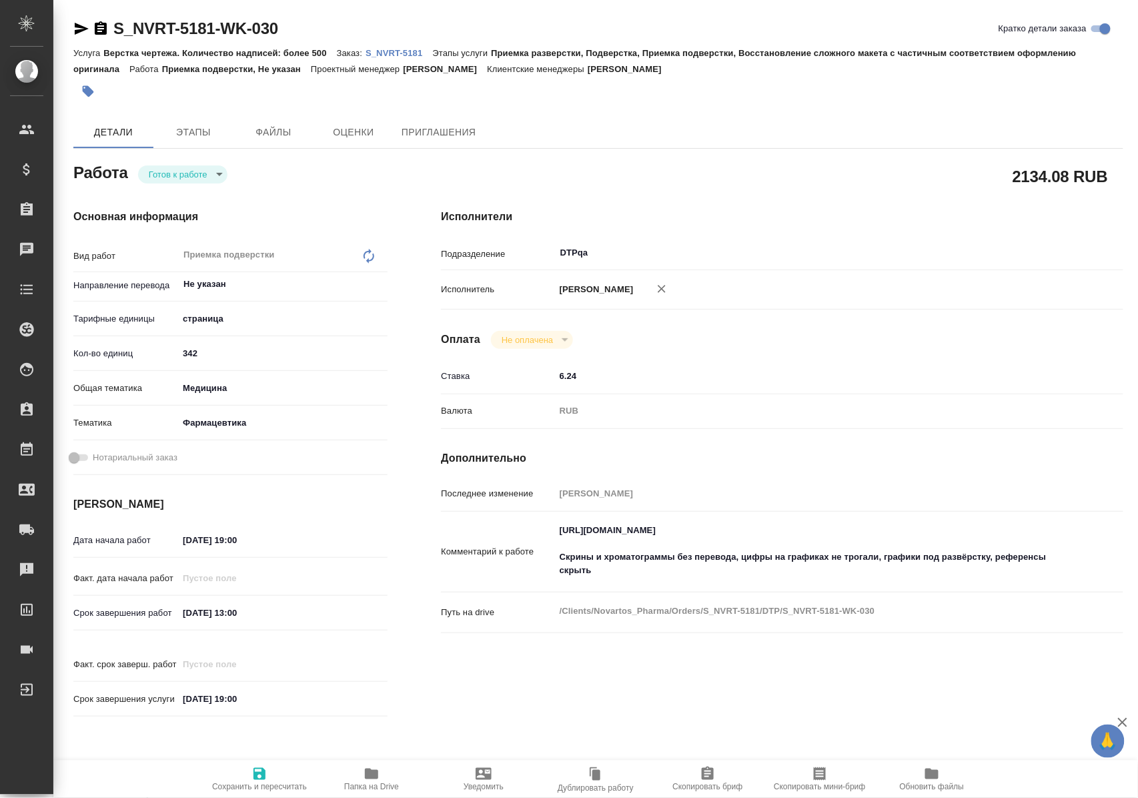
type textarea "x"
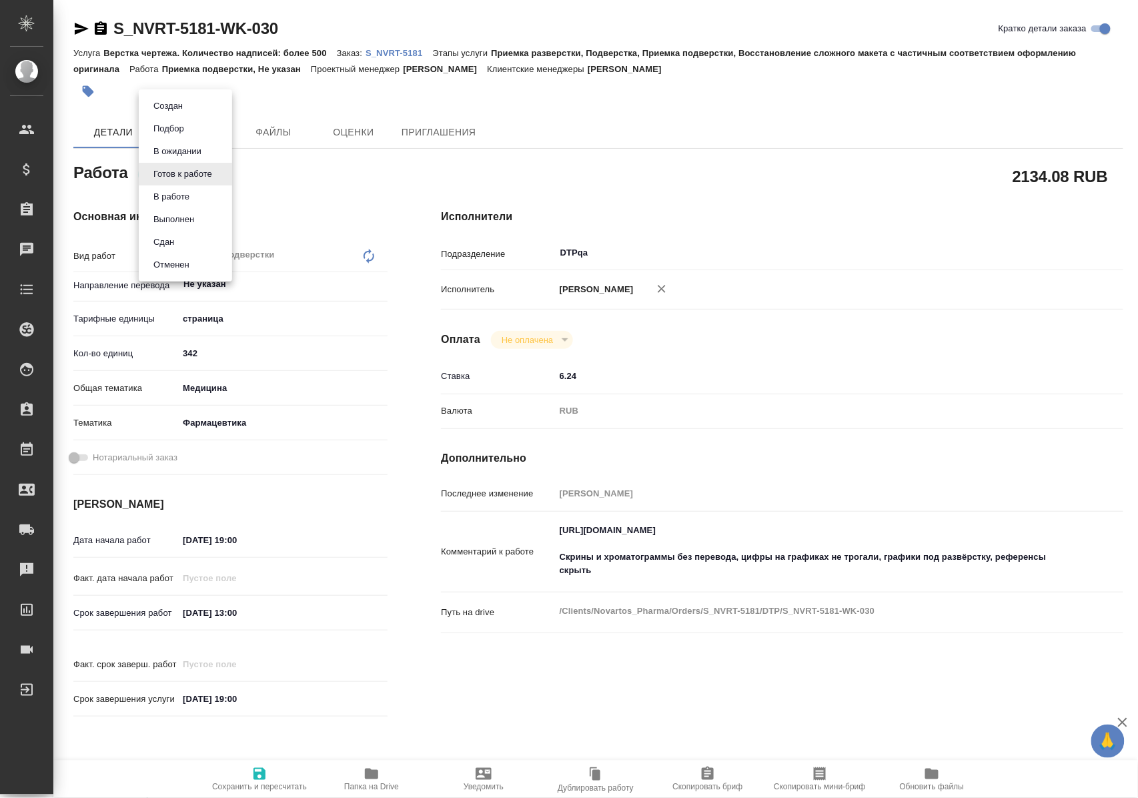
click at [201, 176] on body "🙏 .cls-1 fill:#fff; AWATERA [PERSON_NAME] Спецификации Заказы Чаты Todo Проекты…" at bounding box center [569, 399] width 1138 height 798
type textarea "x"
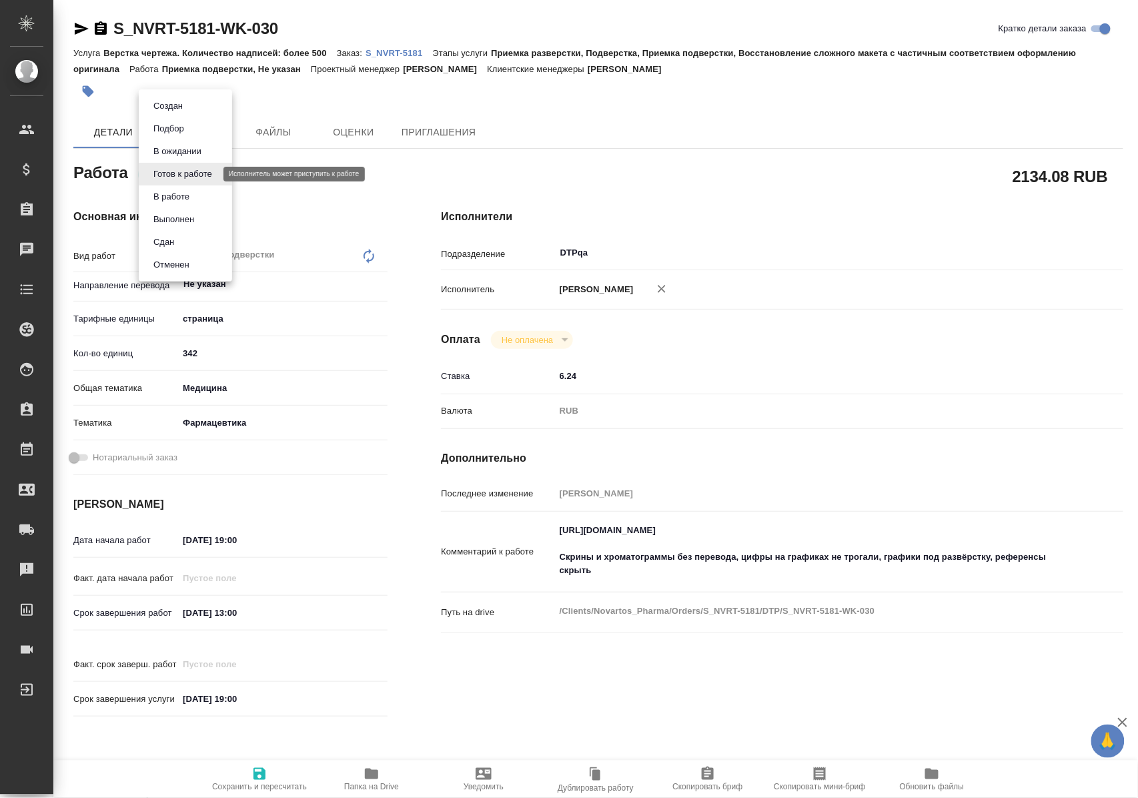
type textarea "x"
click at [197, 144] on button "В ожидании" at bounding box center [177, 151] width 56 height 15
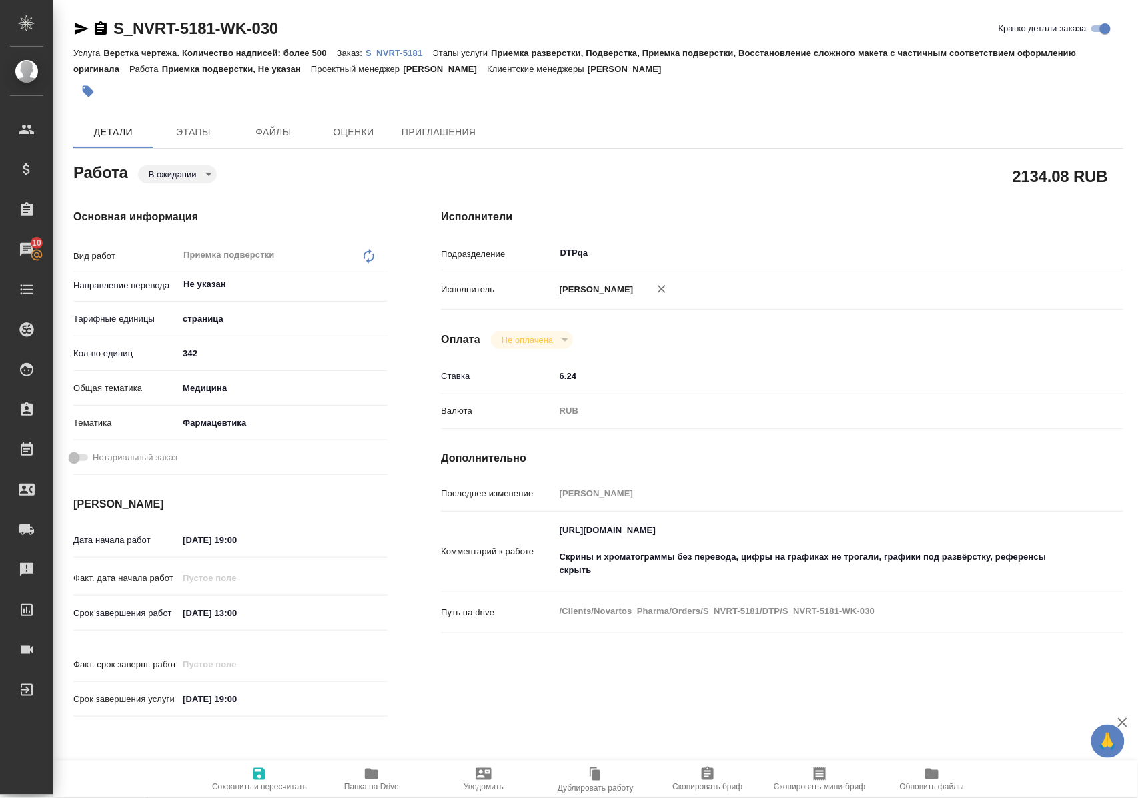
type textarea "x"
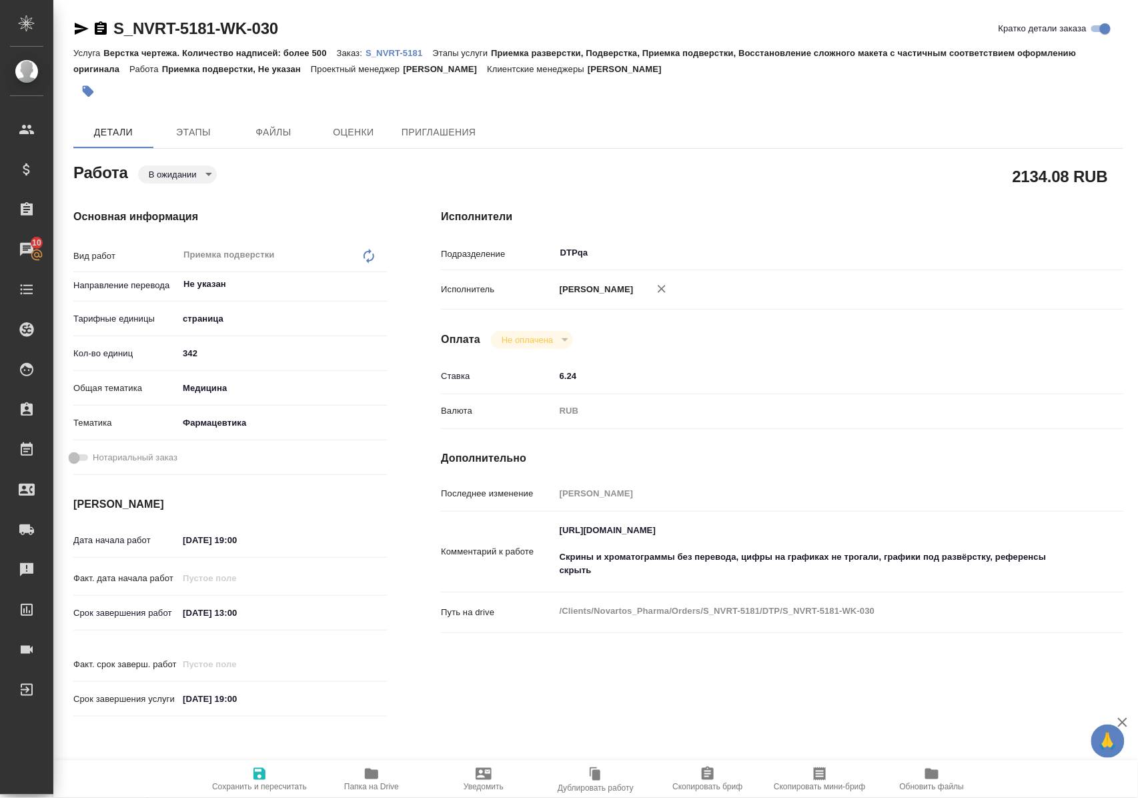
click at [256, 766] on icon "button" at bounding box center [259, 774] width 16 height 16
type textarea "x"
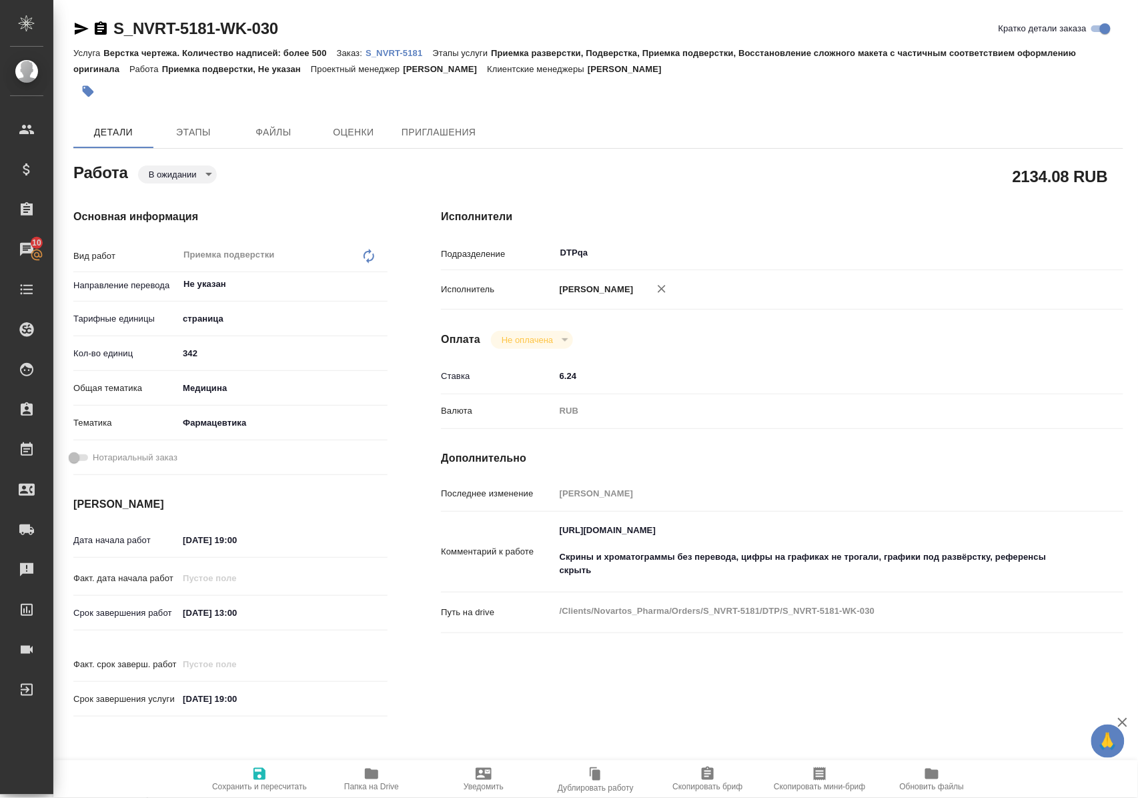
type textarea "x"
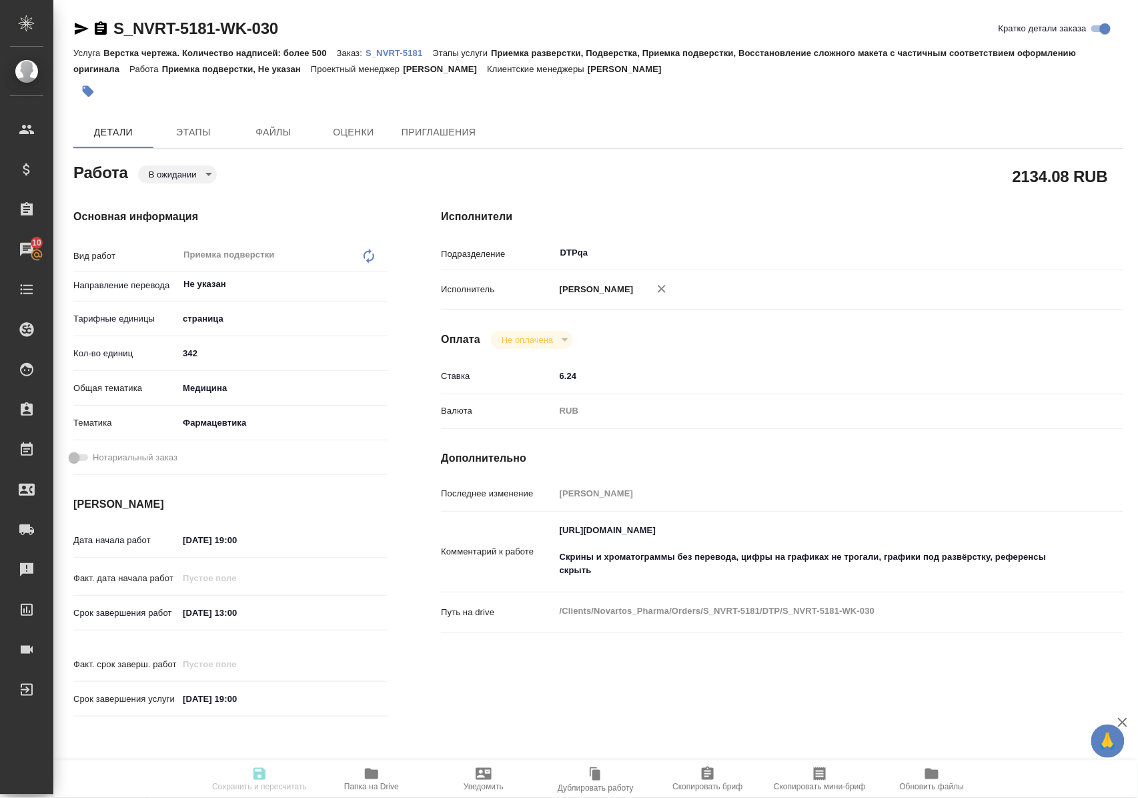
type textarea "x"
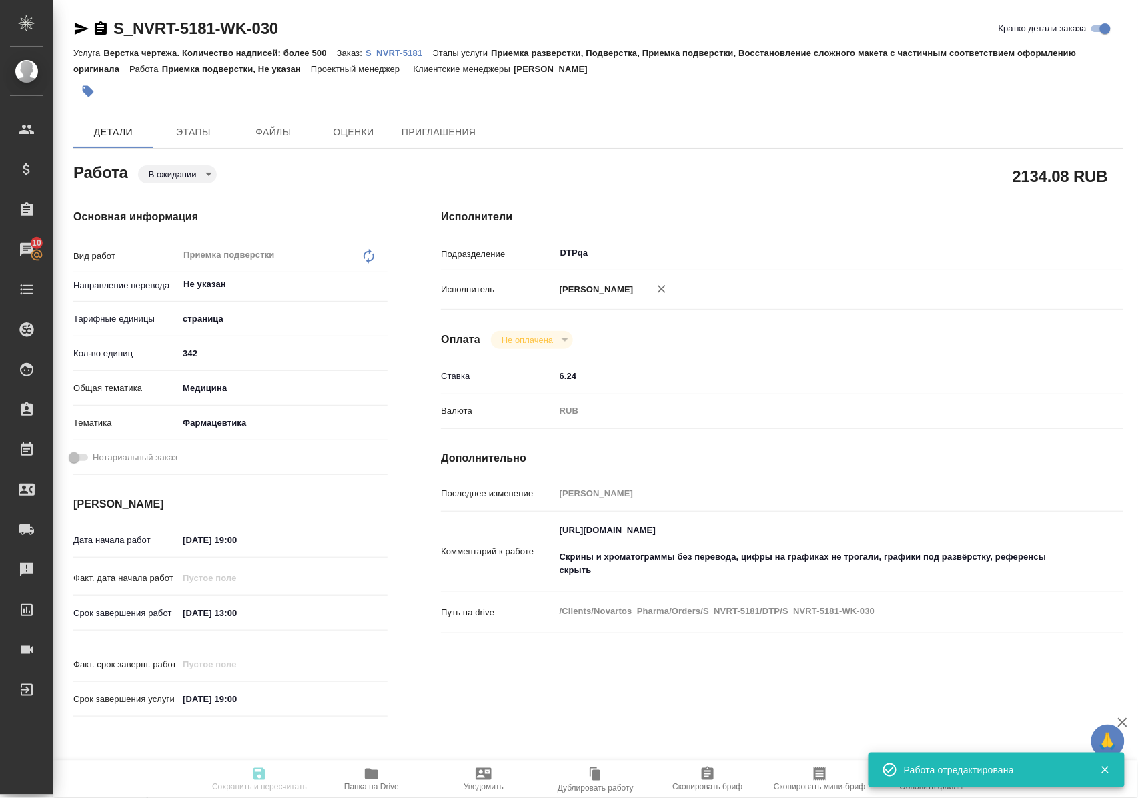
type input "pending"
type textarea "Приемка подверстки"
type textarea "x"
type input "Не указан"
type input "5a8b1489cc6b4906c91bfdb2"
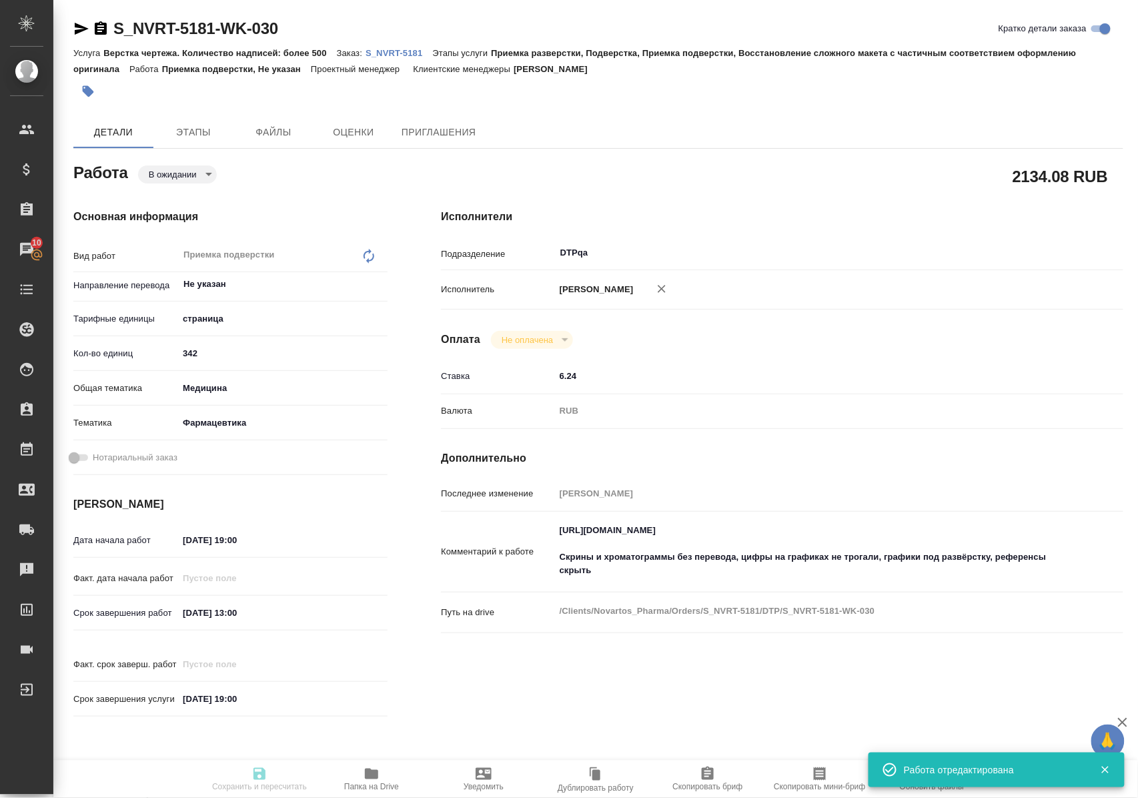
type input "342"
type input "med"
type input "6149832f2b7be24903fd7a82"
type input "[DATE] 19:00"
type input "[DATE] 13:00"
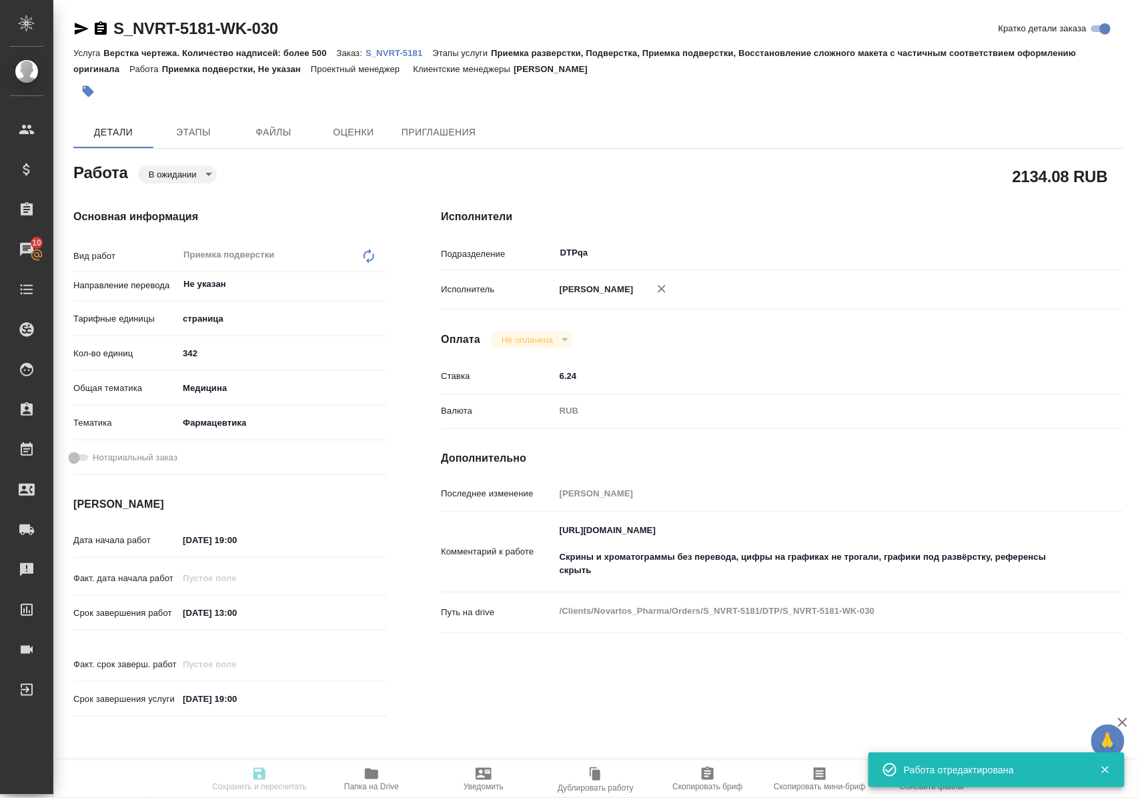
type input "[DATE] 19:00"
type input "DTPqa"
type input "notPayed"
type input "6.24"
type input "RUB"
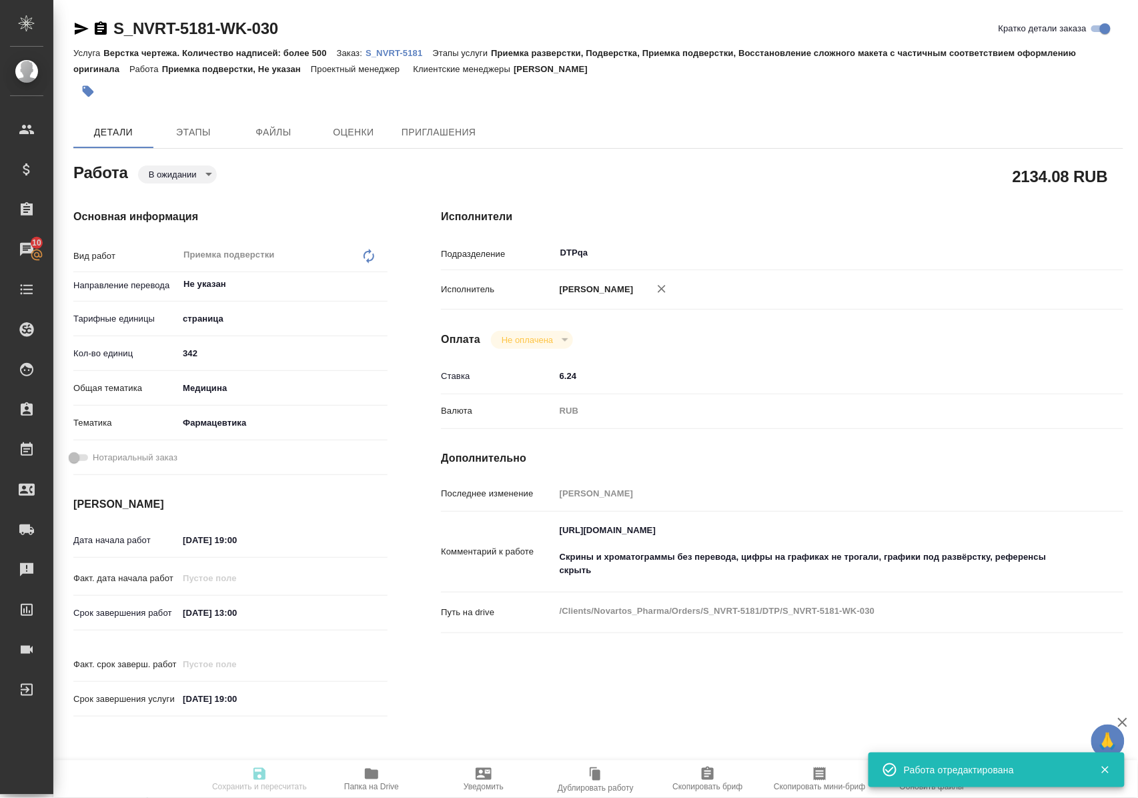
type input "[PERSON_NAME]"
type textarea "[URL][DOMAIN_NAME] Скрины и хроматограммы без перевода, цифры на графиках не тр…"
type textarea "x"
type textarea "/Clients/Novartos_Pharma/Orders/S_NVRT-5181/DTP/S_NVRT-5181-WK-030"
type textarea "x"
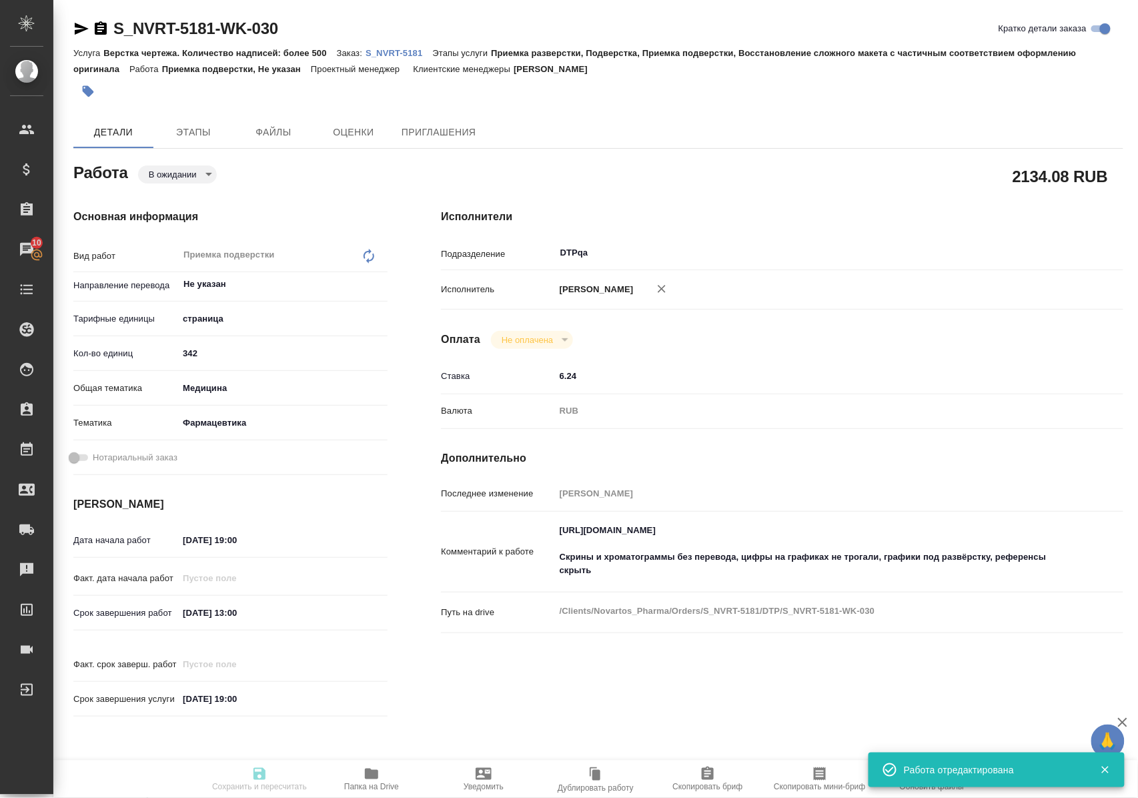
type input "S_NVRT-5181"
type input "Верстка чертежа. Количество надписей: более 500"
type input "Приемка разверстки, Подверстка, Приемка подверстки, Восстановление сложного мак…"
type input "[PERSON_NAME]"
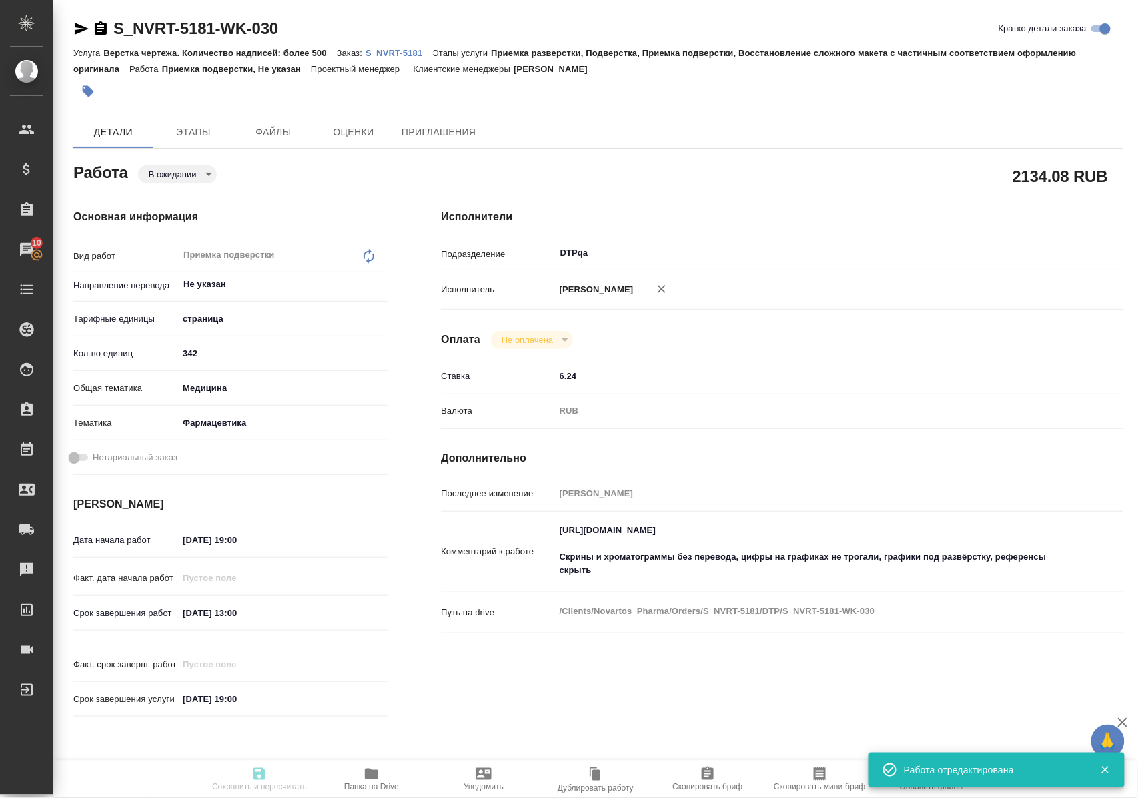
type input "/Clients/Novartos_Pharma/Orders/S_NVRT-5181"
type textarea "x"
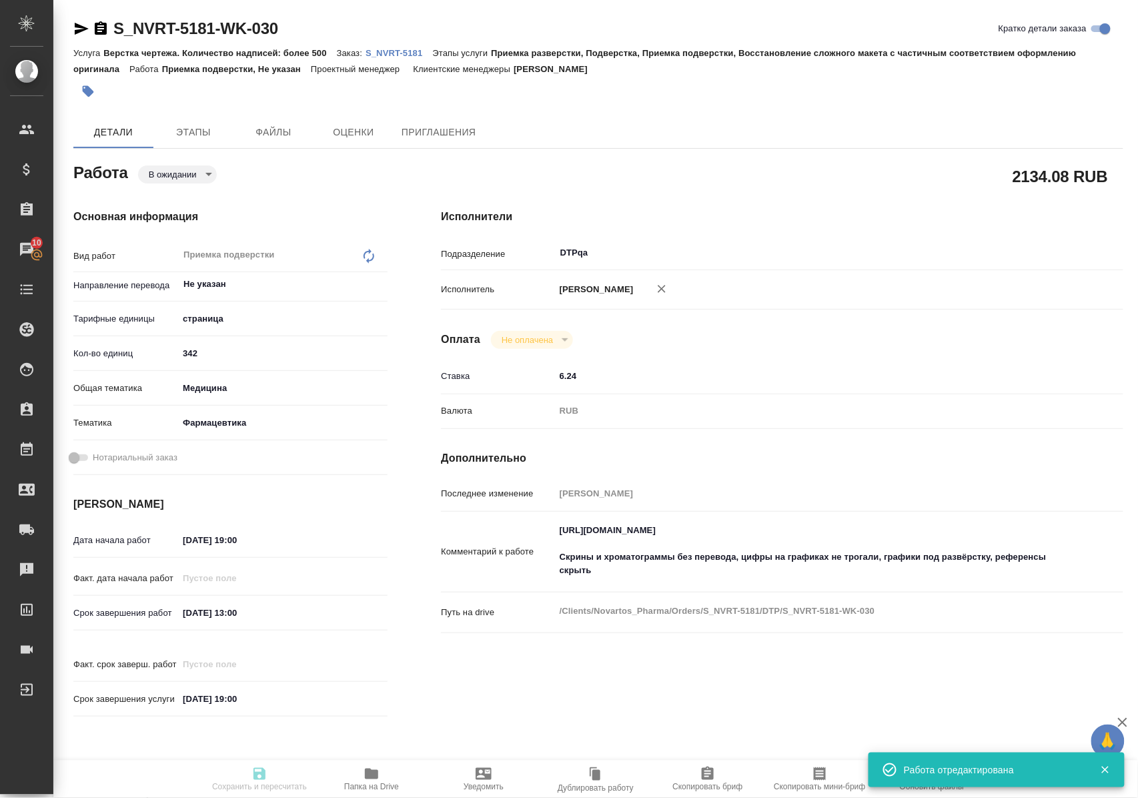
type textarea "x"
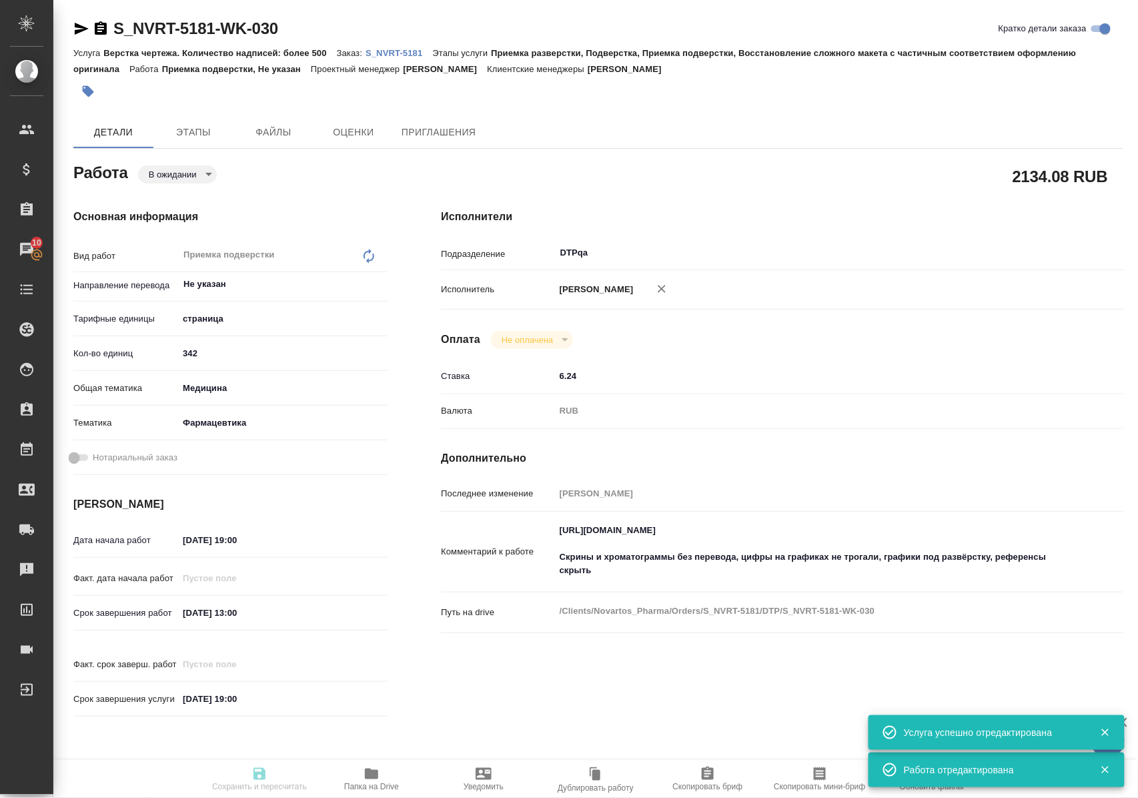
type textarea "x"
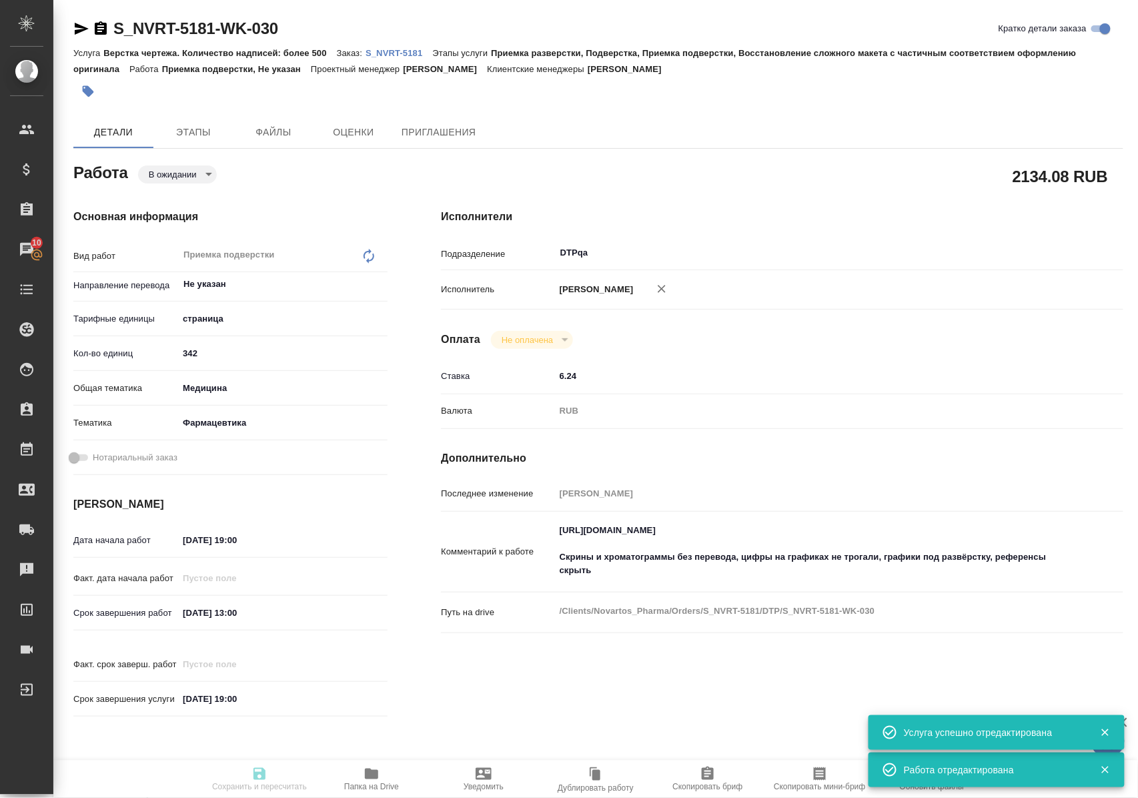
type textarea "x"
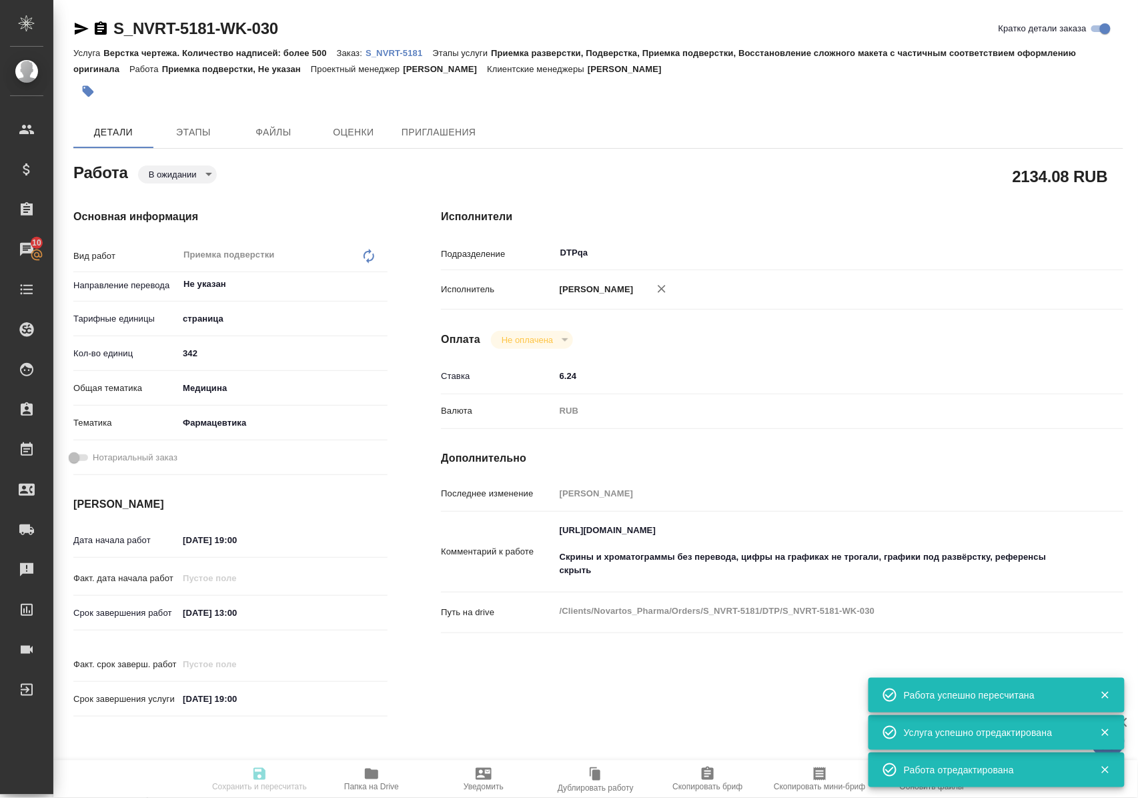
type input "pending"
type textarea "Приемка подверстки"
type textarea "x"
type input "Не указан"
type input "5a8b1489cc6b4906c91bfdb2"
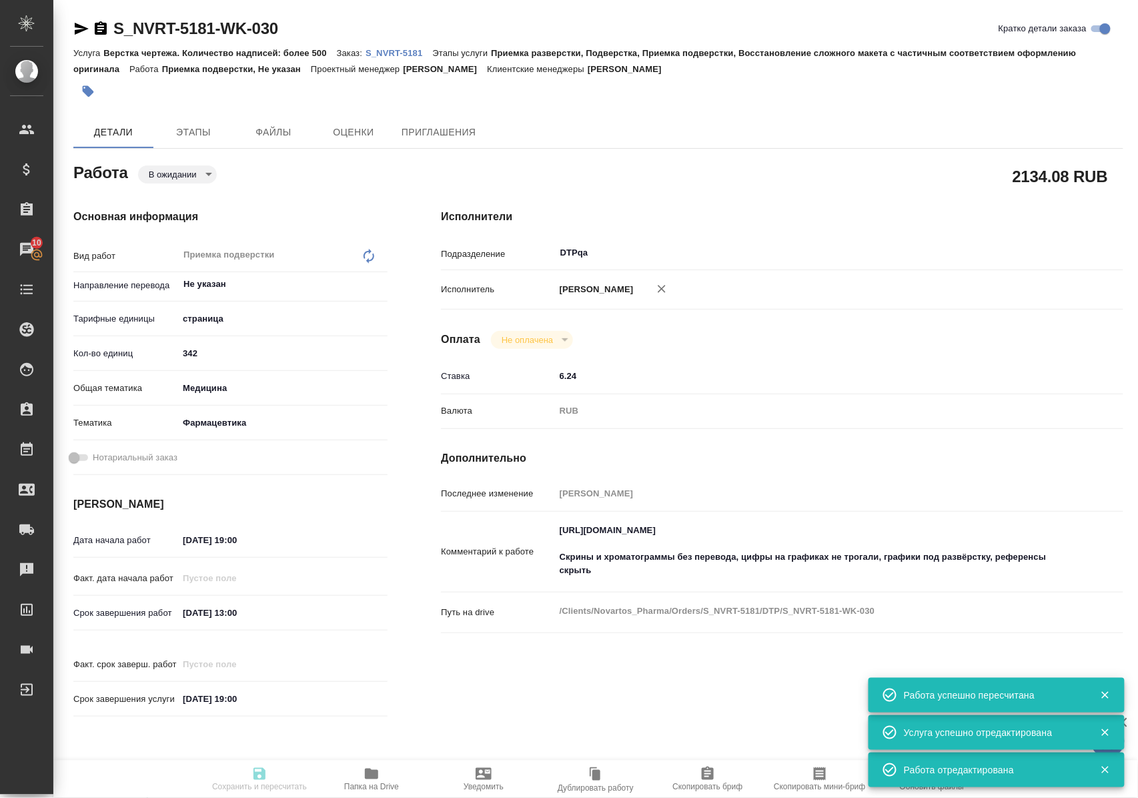
type input "342"
type input "med"
type input "6149832f2b7be24903fd7a82"
type input "[DATE] 19:00"
type input "[DATE] 13:00"
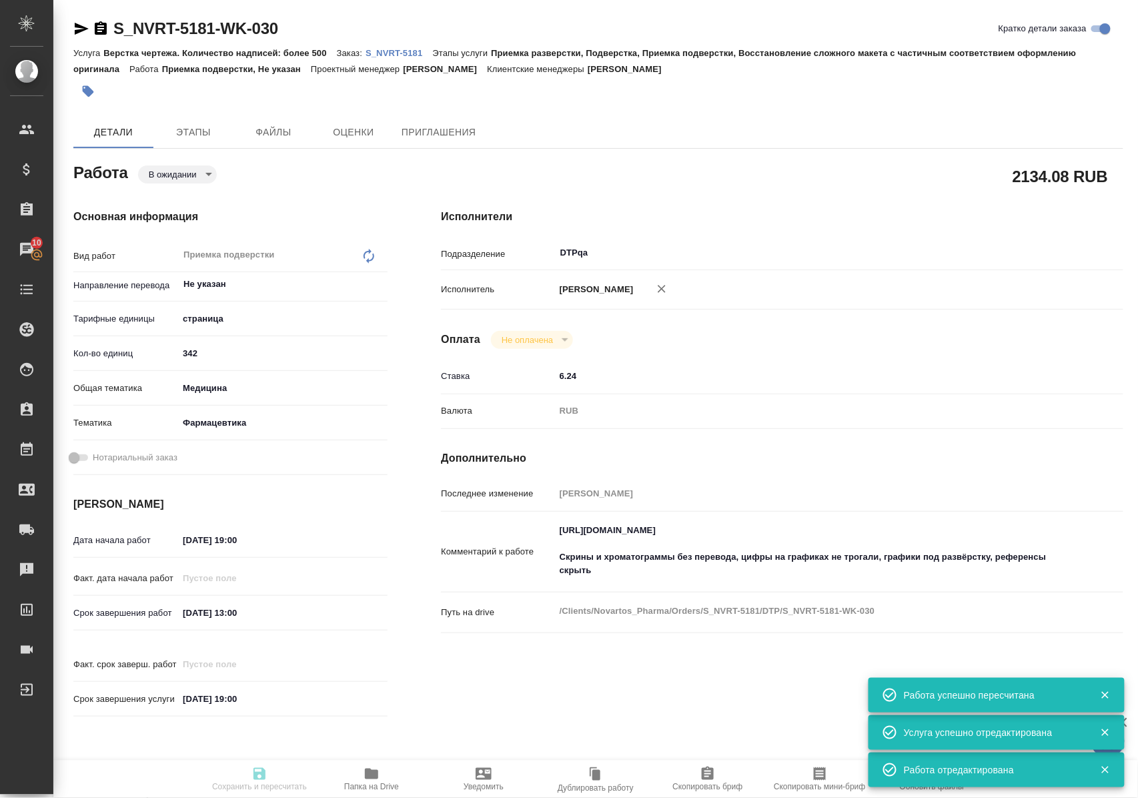
type input "[DATE] 19:00"
type input "DTPqa"
type input "notPayed"
type input "6.24"
type input "RUB"
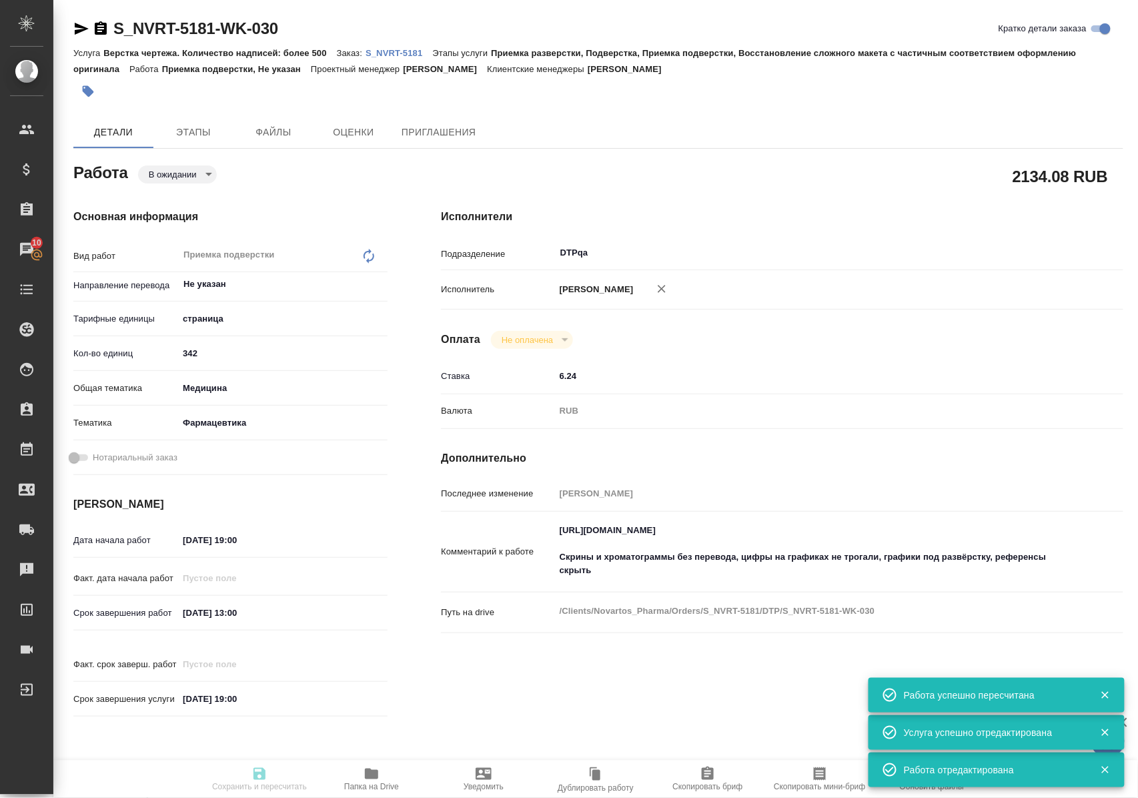
type input "[PERSON_NAME]"
type textarea "[URL][DOMAIN_NAME] Скрины и хроматограммы без перевода, цифры на графиках не тр…"
type textarea "x"
type textarea "/Clients/Novartos_Pharma/Orders/S_NVRT-5181/DTP/S_NVRT-5181-WK-030"
type textarea "x"
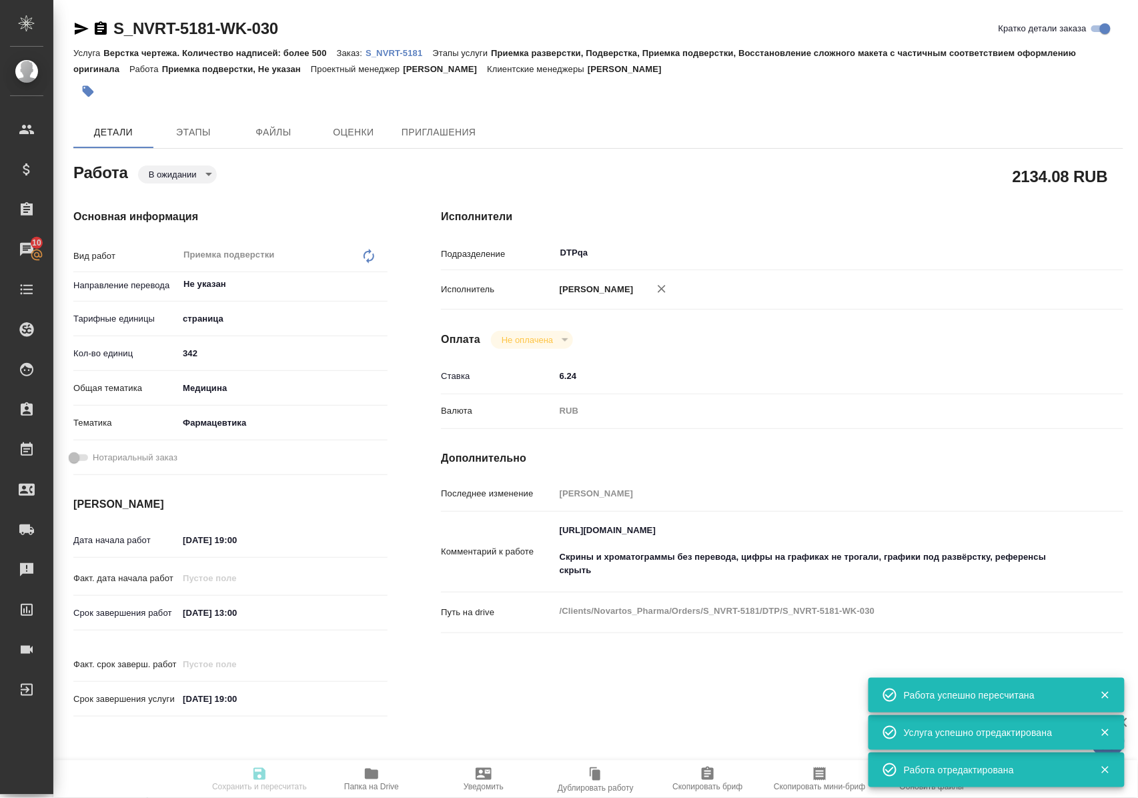
type input "S_NVRT-5181"
type input "Верстка чертежа. Количество надписей: более 500"
type input "Приемка разверстки, Подверстка, Приемка подверстки, Восстановление сложного мак…"
type input "[PERSON_NAME]"
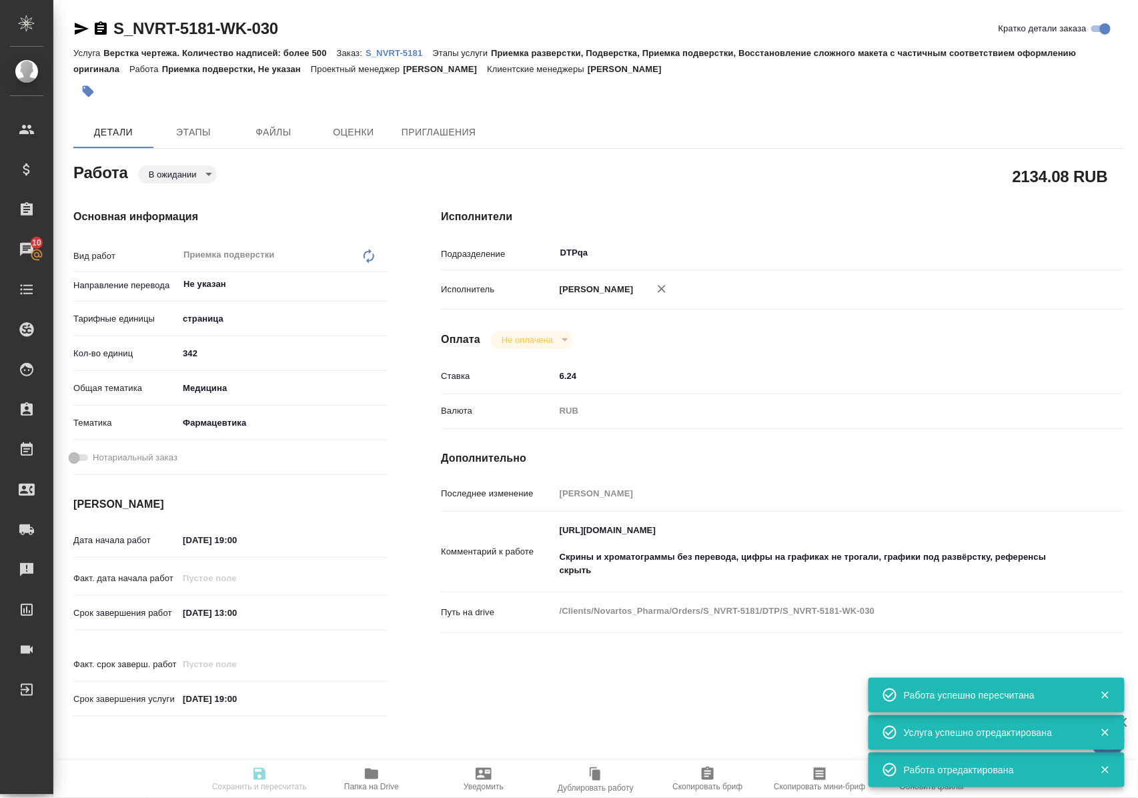
type input "/Clients/Novartos_Pharma/Orders/S_NVRT-5181"
type textarea "x"
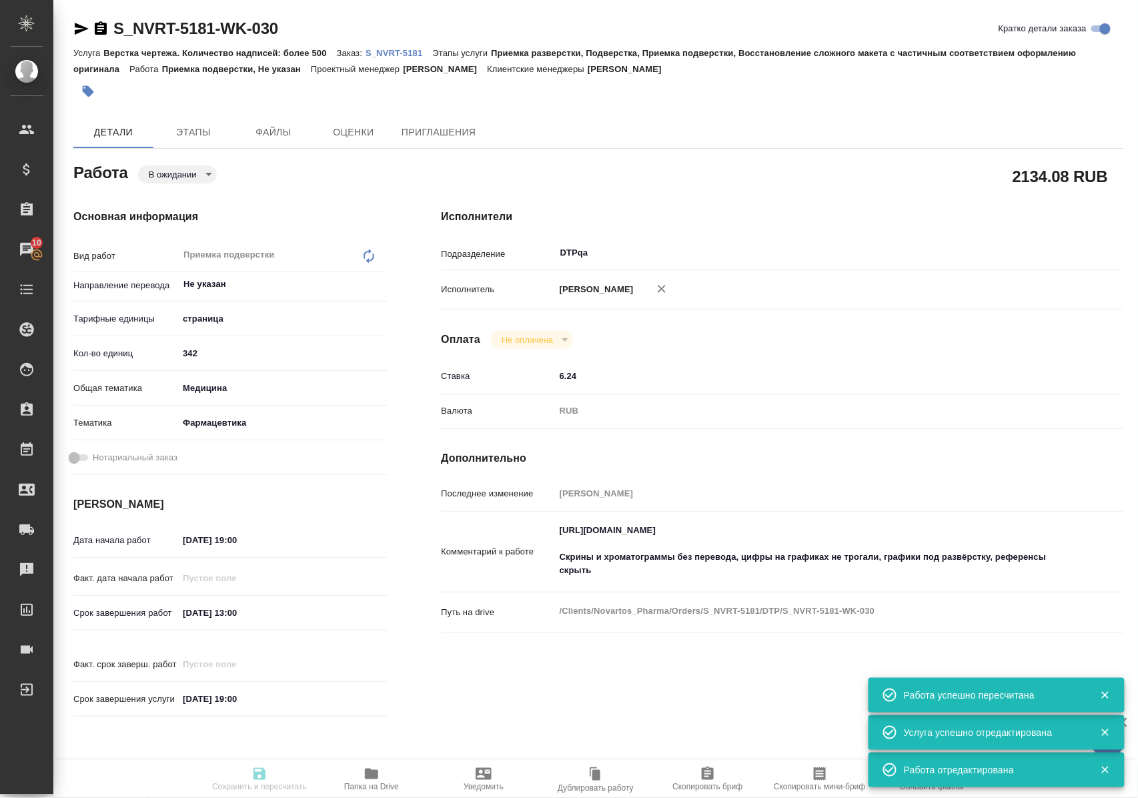
type textarea "x"
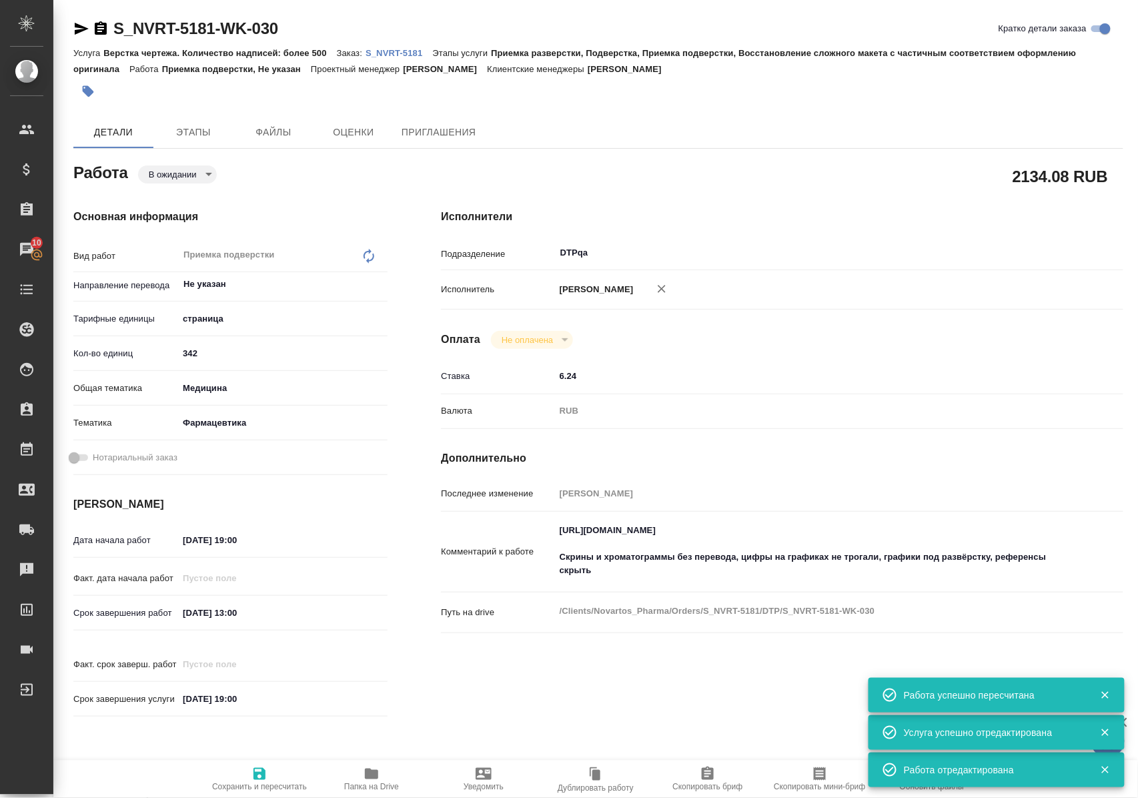
type textarea "x"
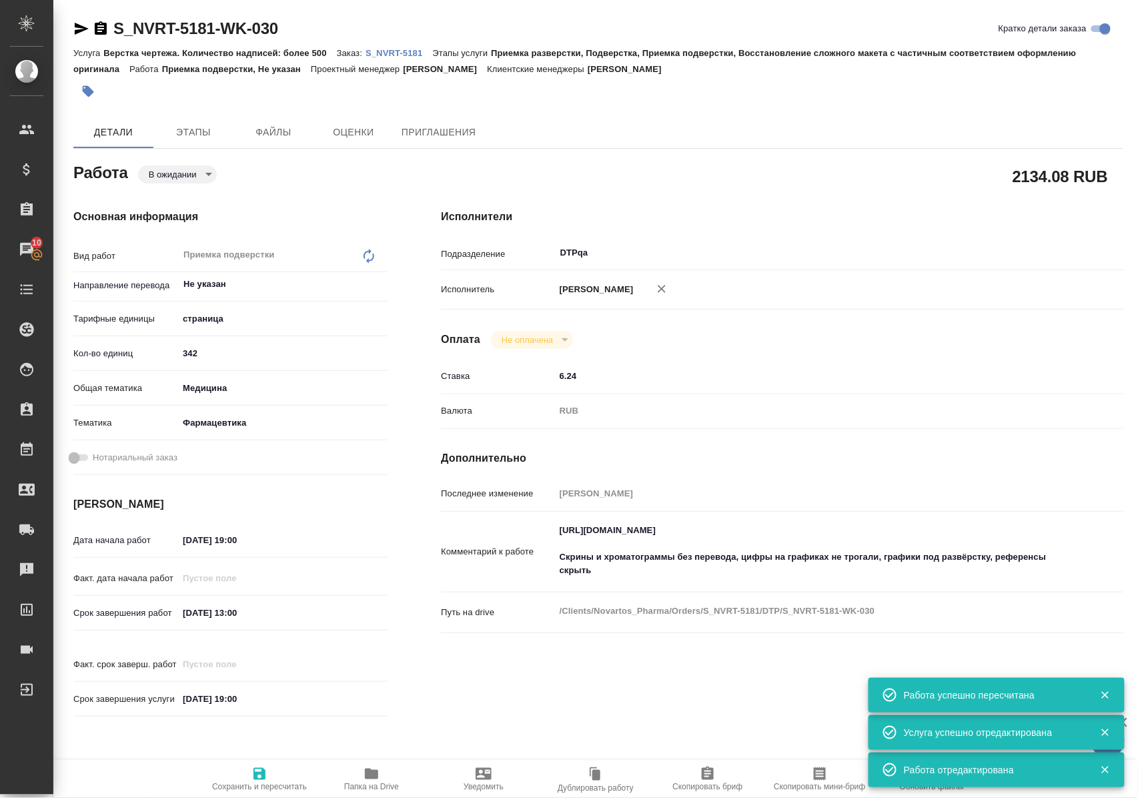
type textarea "x"
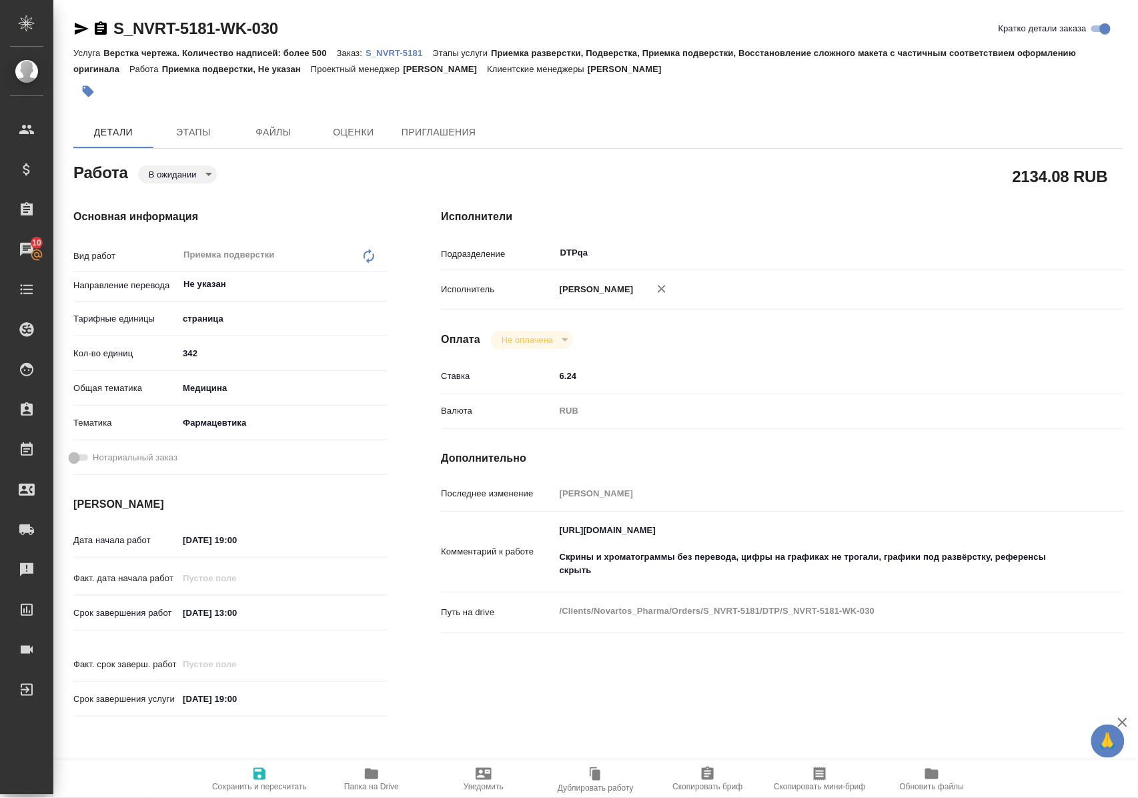
click at [79, 28] on icon "button" at bounding box center [81, 29] width 16 height 16
click at [184, 176] on body "🙏 .cls-1 fill:#fff; AWATERA Polushina Alena Клиенты Спецификации Заказы 10 Чаты…" at bounding box center [569, 399] width 1138 height 798
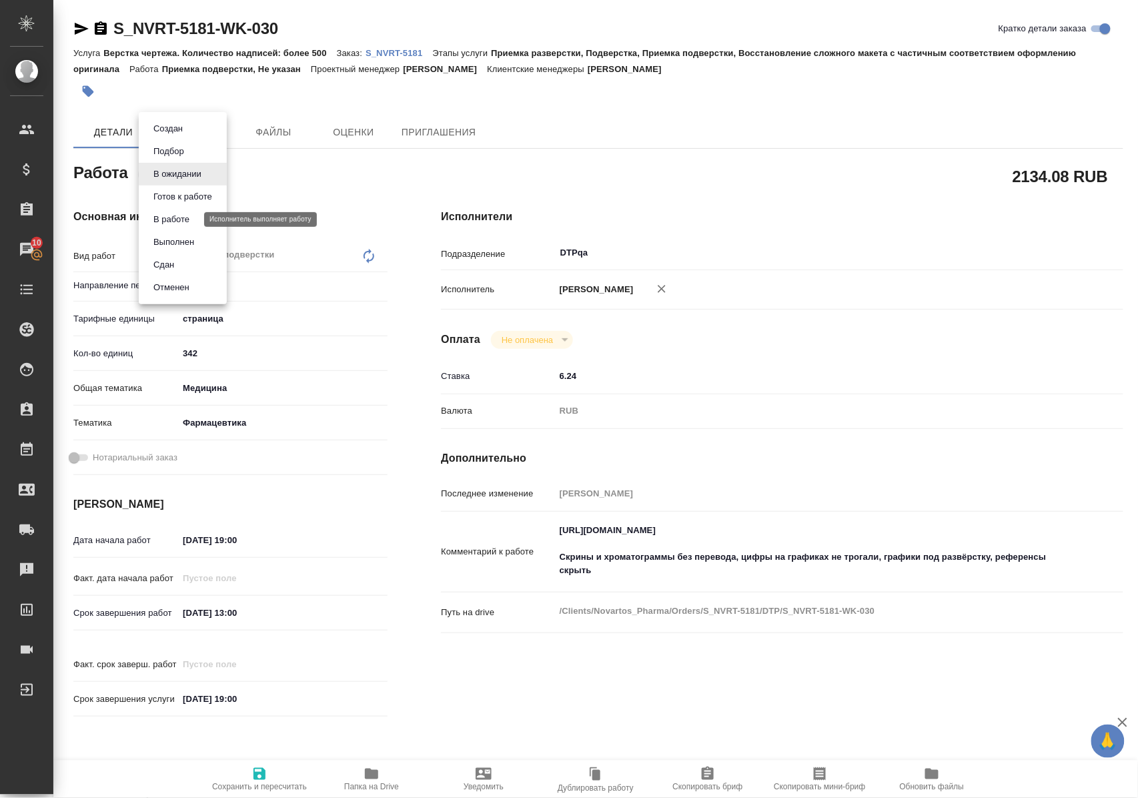
click at [189, 217] on button "В работе" at bounding box center [171, 219] width 44 height 15
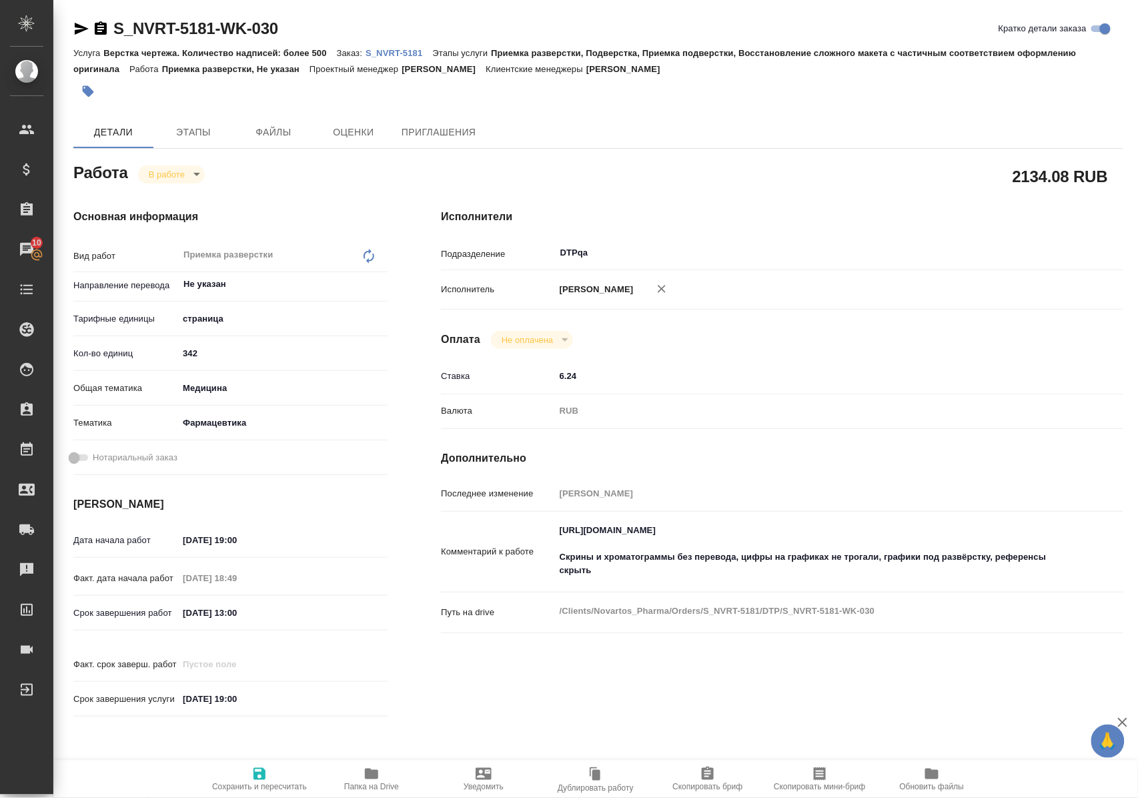
type textarea "x"
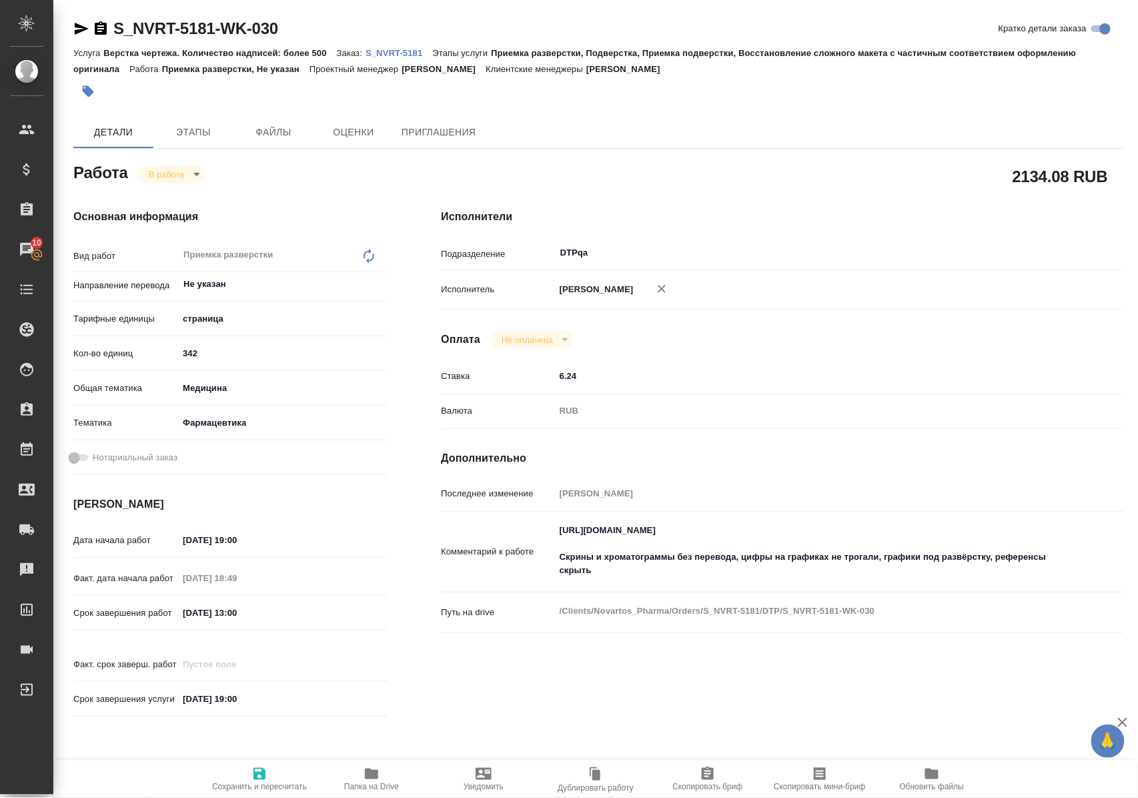
click at [259, 771] on icon "button" at bounding box center [259, 774] width 16 height 16
type textarea "x"
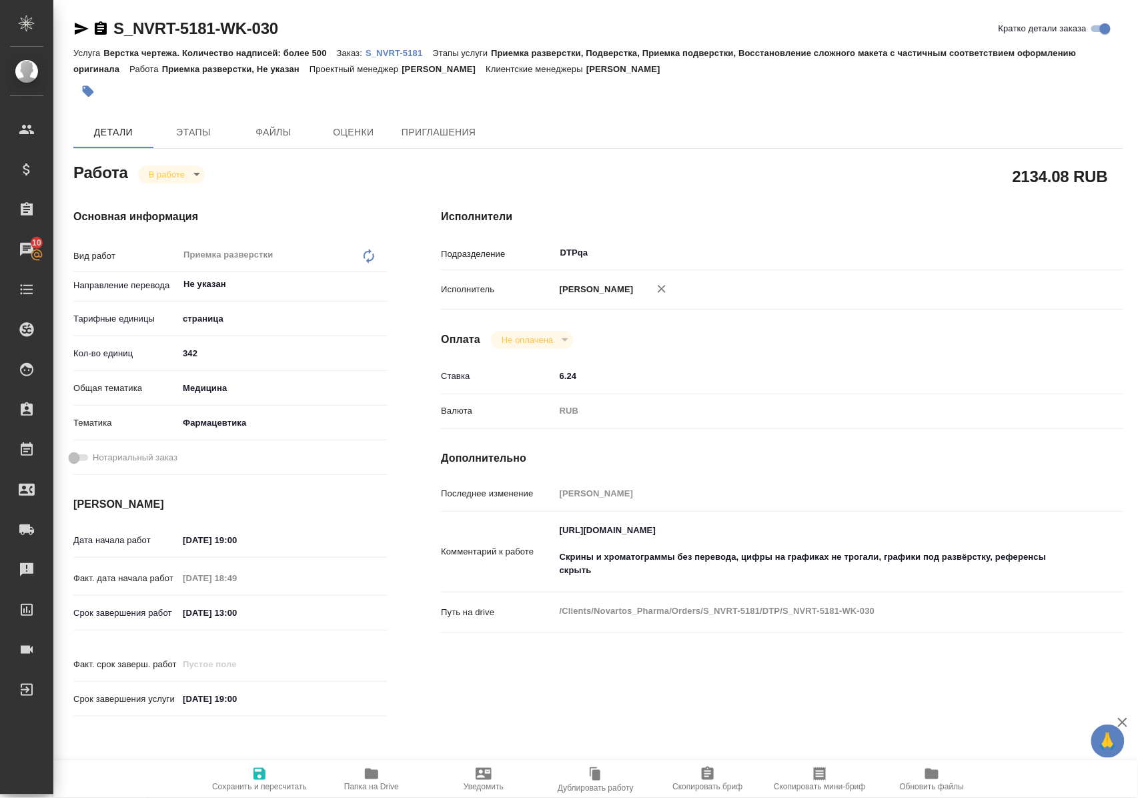
type textarea "x"
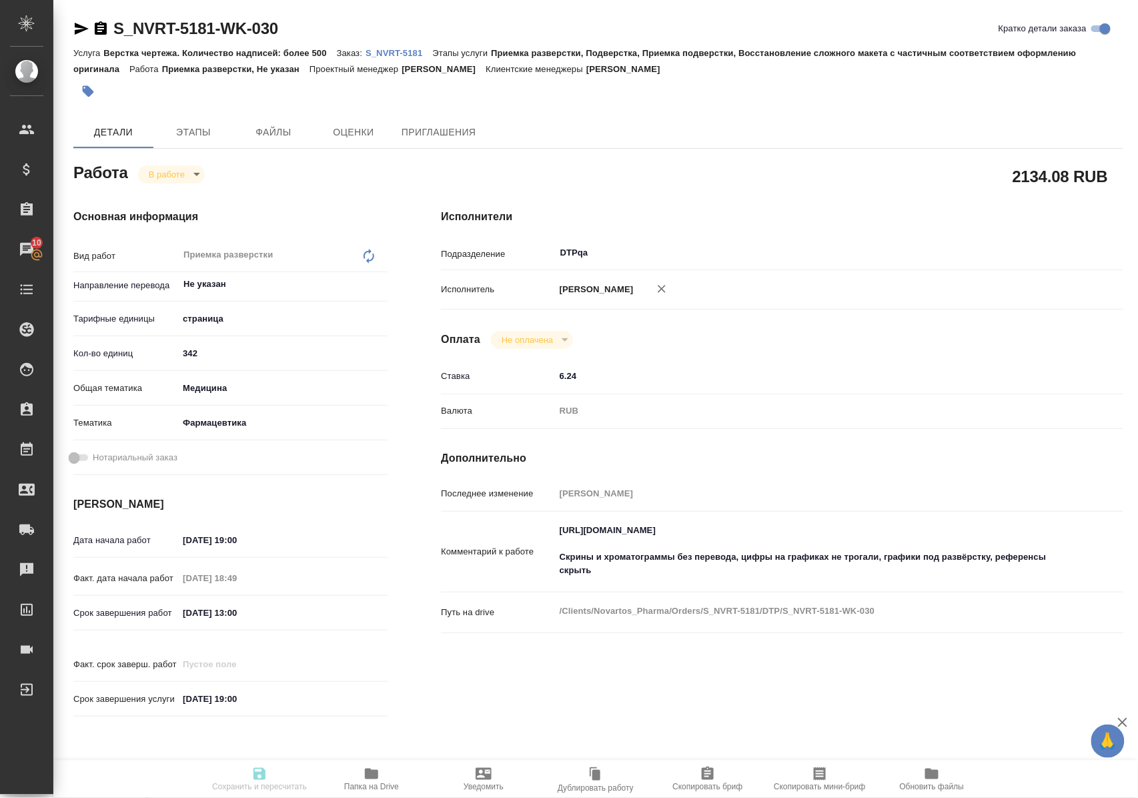
type textarea "x"
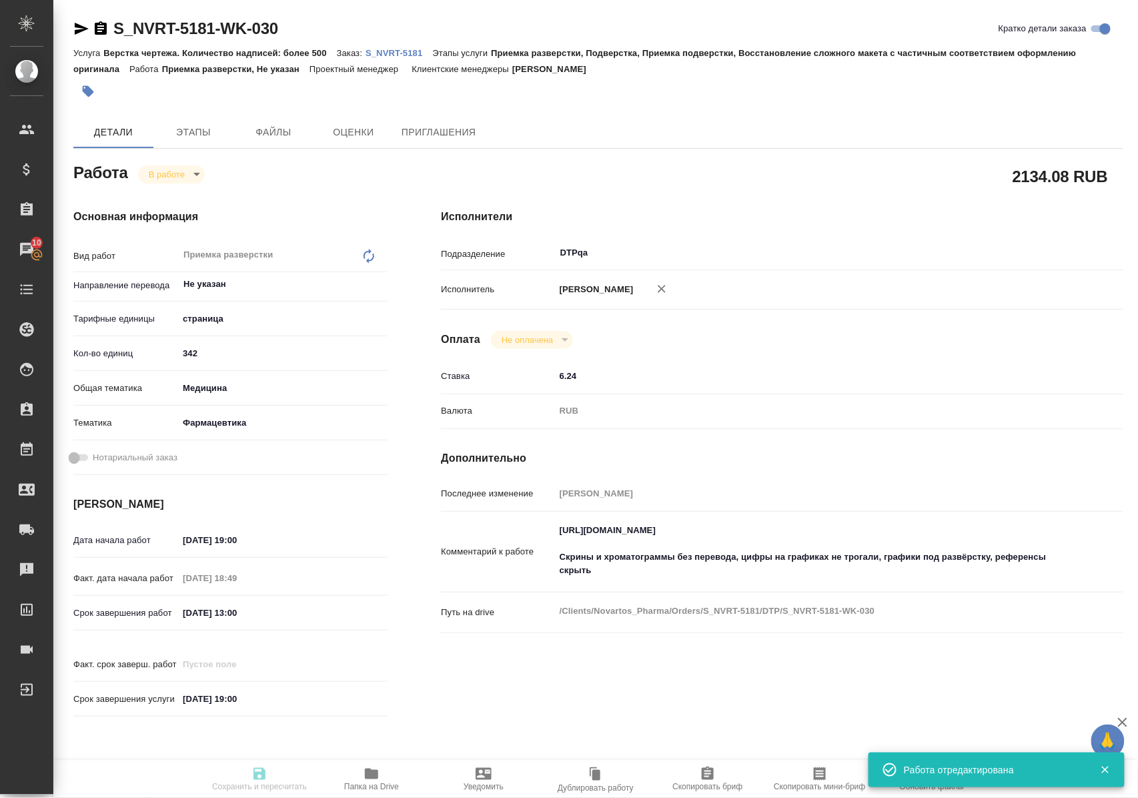
type textarea "x"
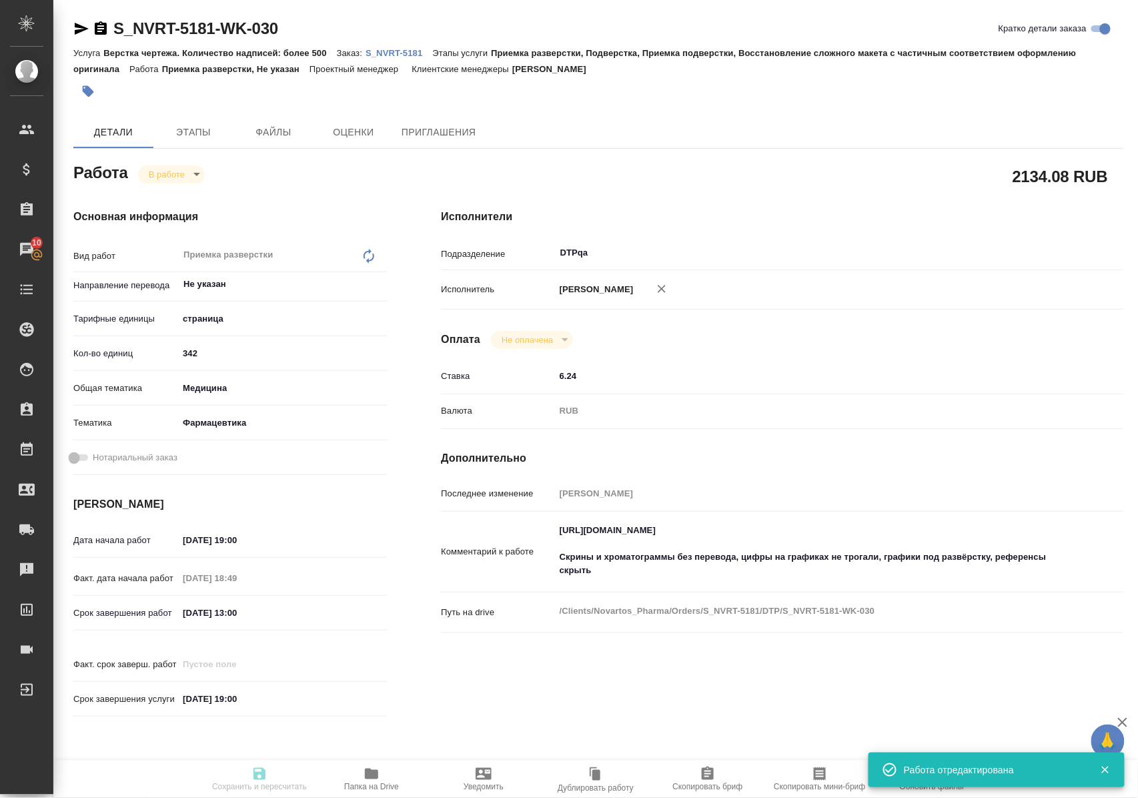
type input "inProgress"
type textarea "Приемка разверстки"
type textarea "x"
type input "Не указан"
type input "5a8b1489cc6b4906c91bfdb2"
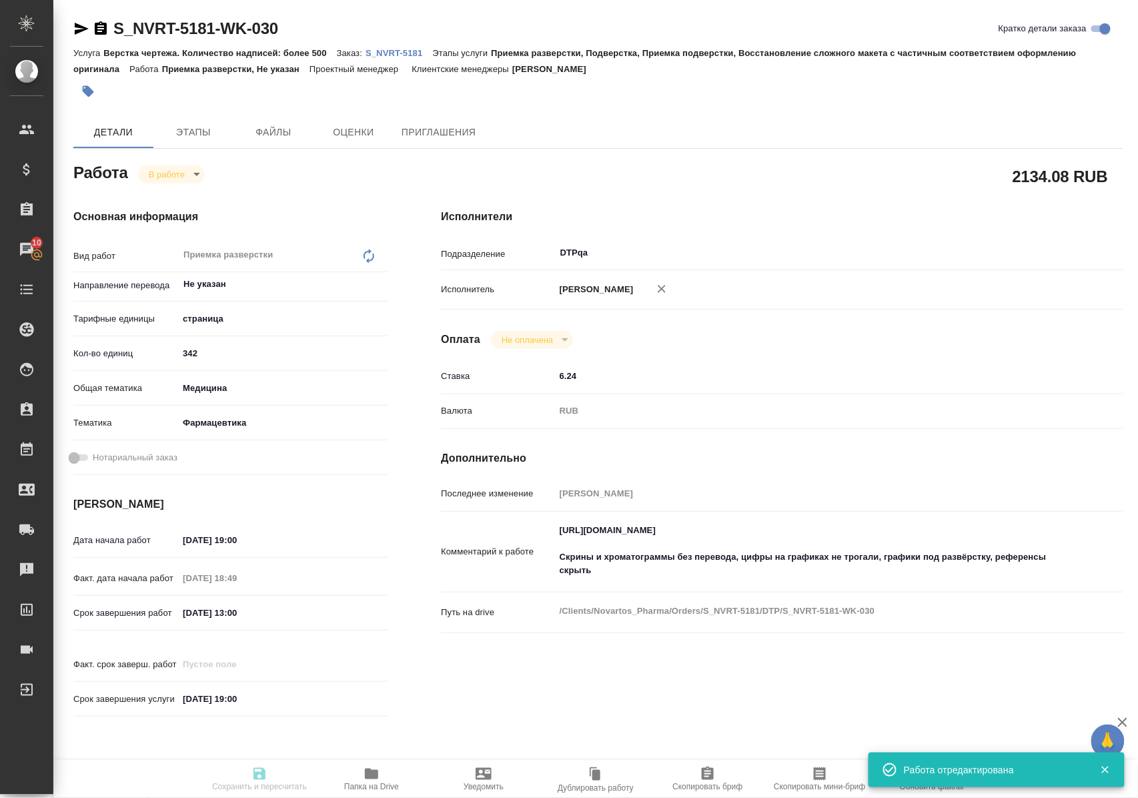
type input "342"
type input "med"
type input "6149832f2b7be24903fd7a82"
type input "15.09.2025 19:00"
type input "15.09.2025 18:49"
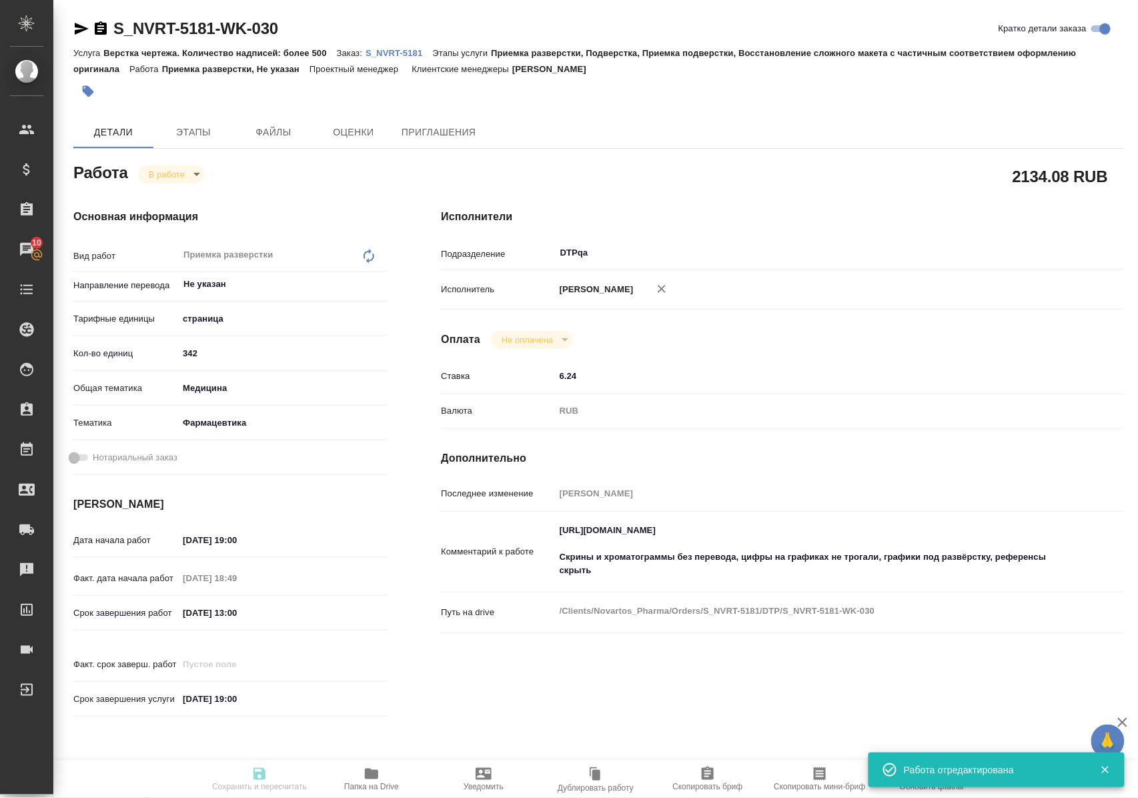
type input "18.09.2025 13:00"
type input "[DATE] 19:00"
type input "DTPqa"
type input "notPayed"
type input "6.24"
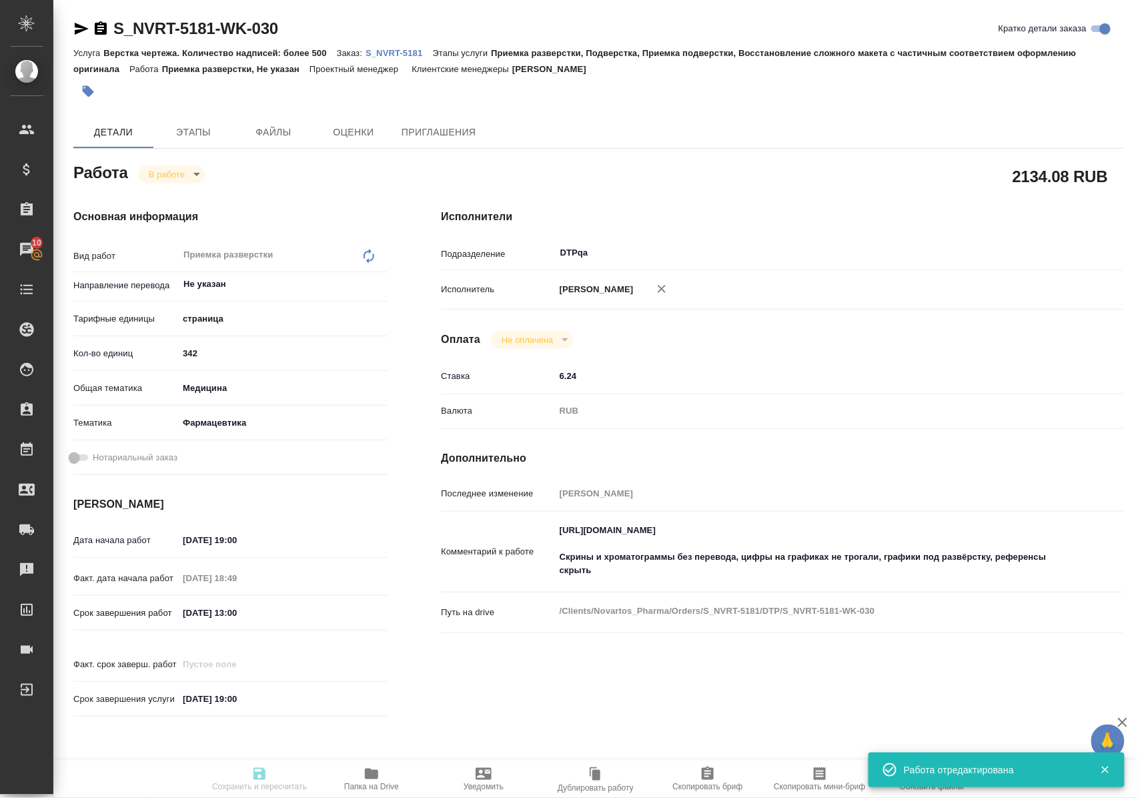
type input "RUB"
type input "Полушина Алена"
type textarea "[URL][DOMAIN_NAME] Скрины и хроматограммы без перевода, цифры на графиках не тр…"
type textarea "x"
type textarea "/Clients/Novartos_Pharma/Orders/S_NVRT-5181/DTP/S_NVRT-5181-WK-030"
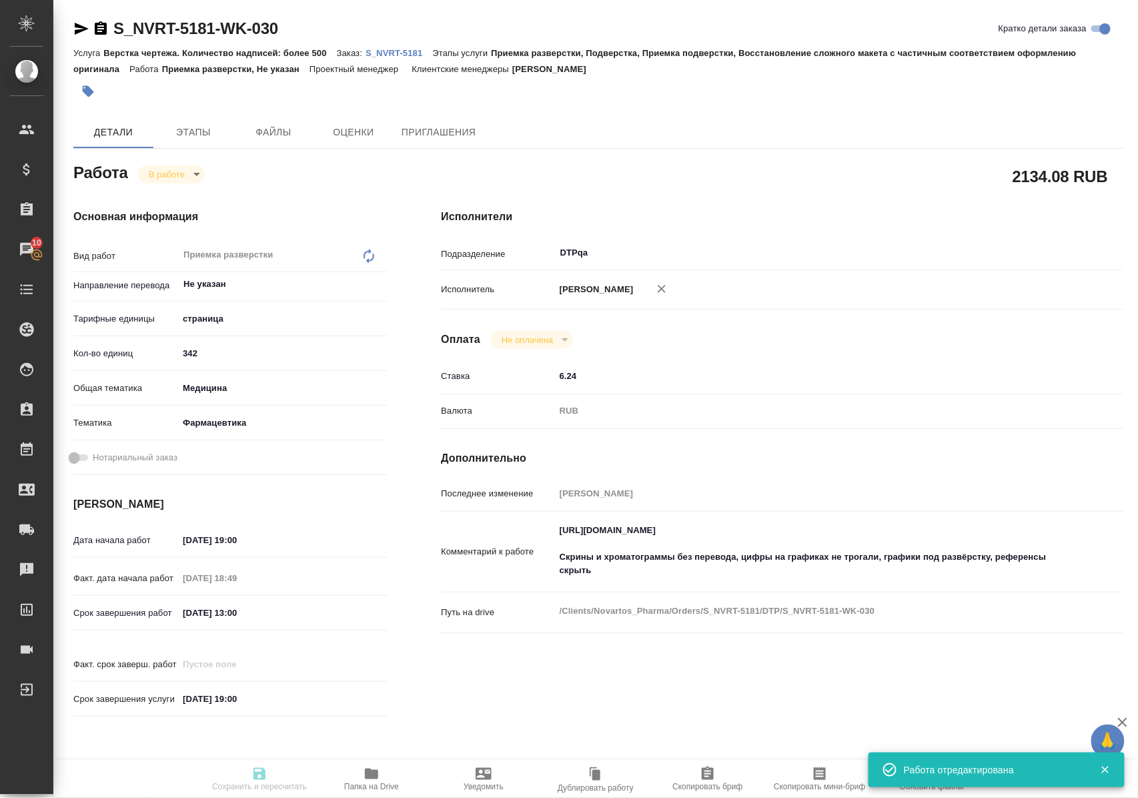
type textarea "x"
type input "S_NVRT-5181"
type input "Верстка чертежа. Количество надписей: более 500"
type input "Приемка разверстки, Подверстка, Приемка подверстки, Восстановление сложного мак…"
type input "[PERSON_NAME]"
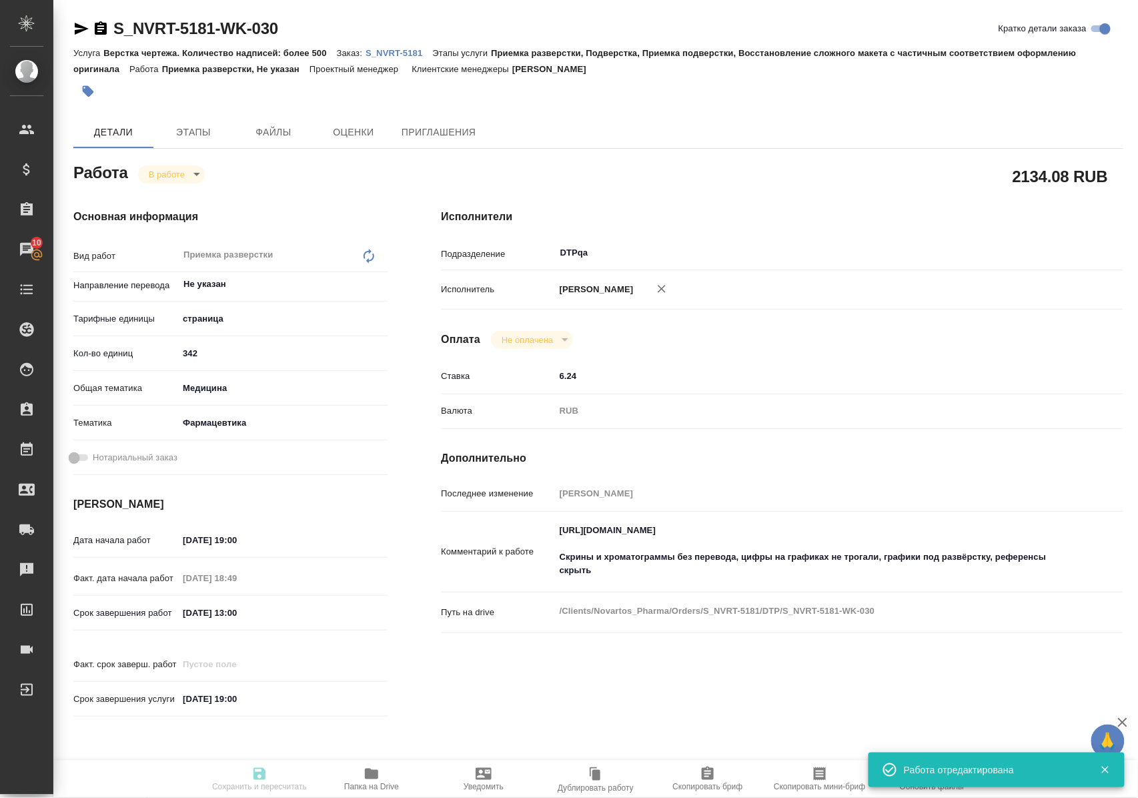
type input "[PERSON_NAME]"
type input "/Clients/Novartos_Pharma/Orders/S_NVRT-5181"
type textarea "x"
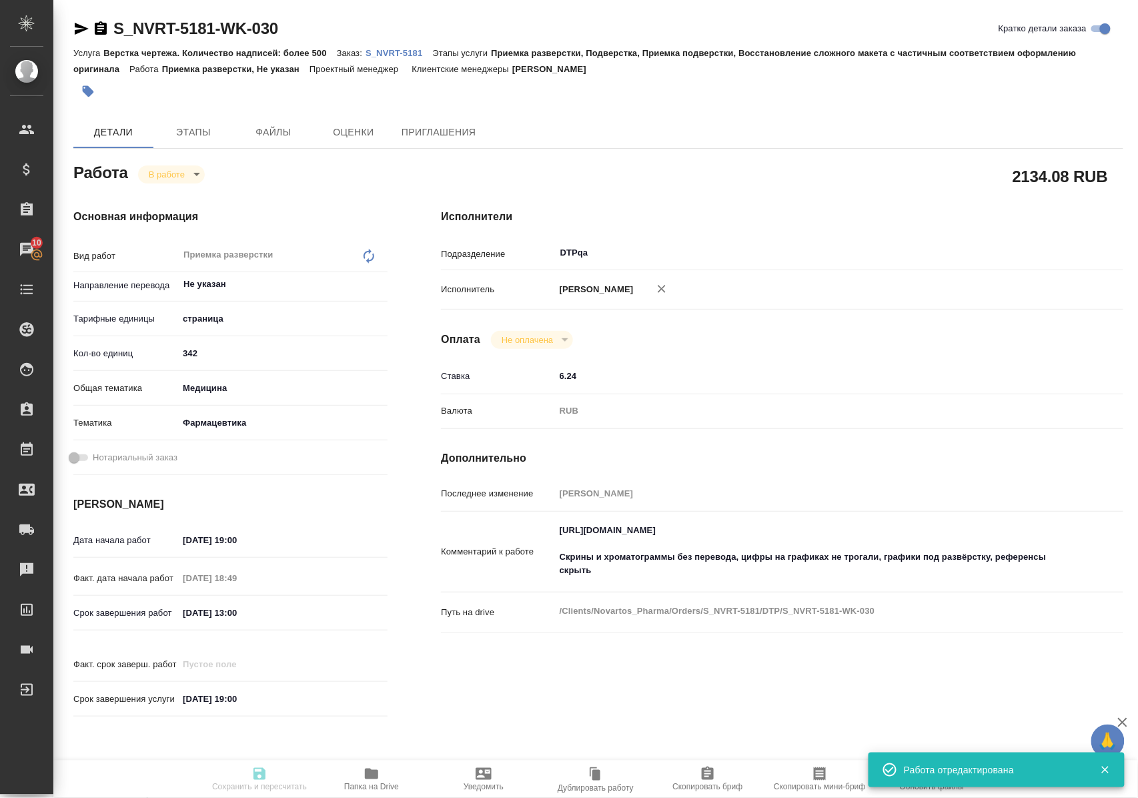
type textarea "x"
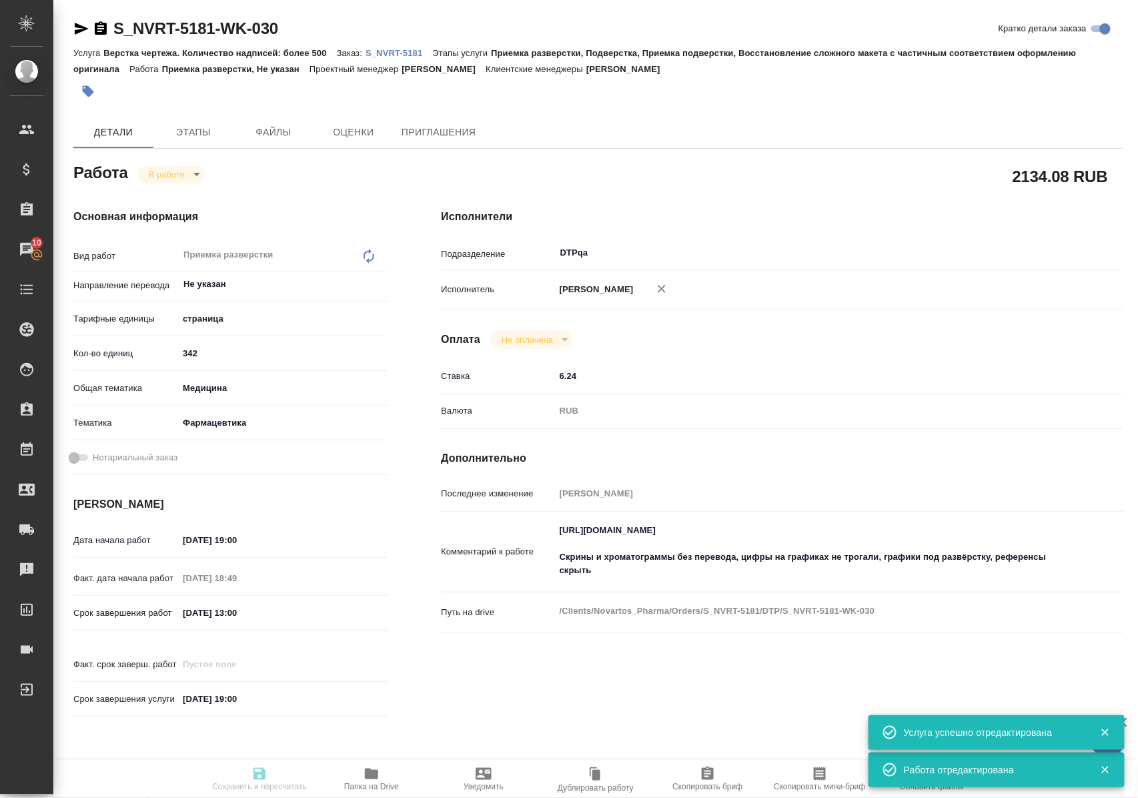
type textarea "x"
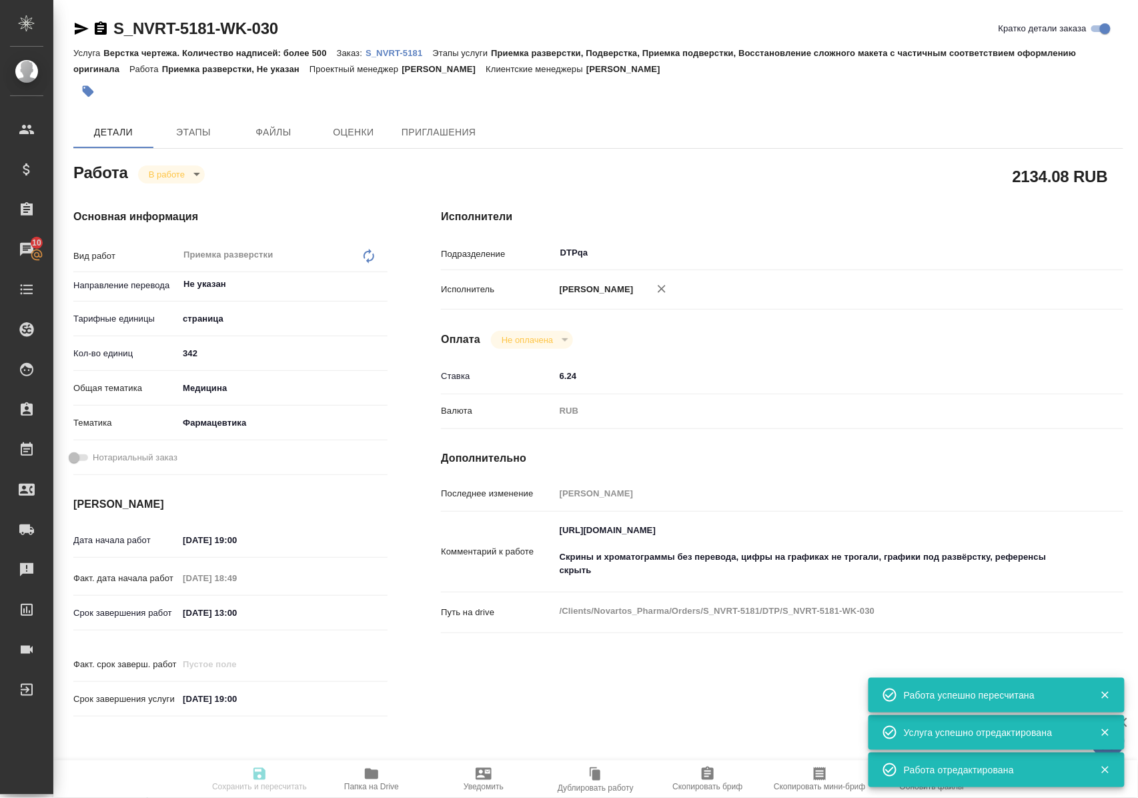
type input "inProgress"
type textarea "Приемка разверстки"
type textarea "x"
type input "Не указан"
type input "5a8b1489cc6b4906c91bfdb2"
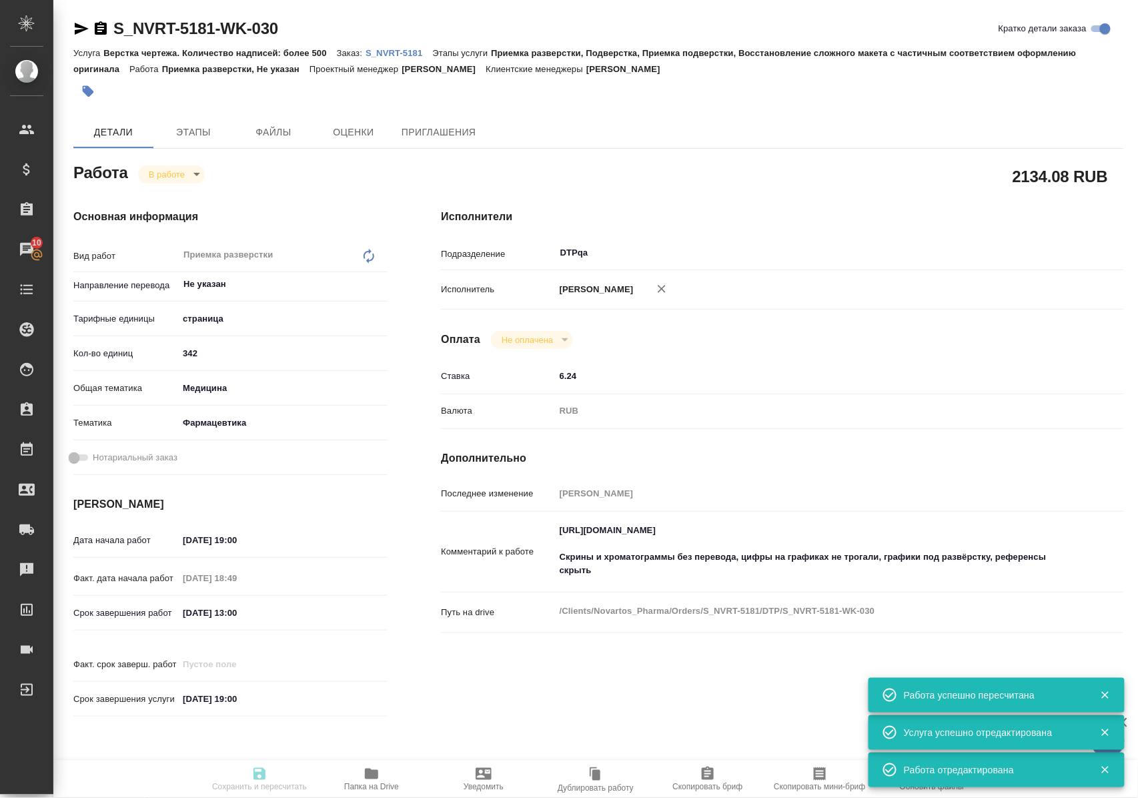
type input "342"
type input "med"
type input "6149832f2b7be24903fd7a82"
type input "15.09.2025 19:00"
type input "15.09.2025 18:49"
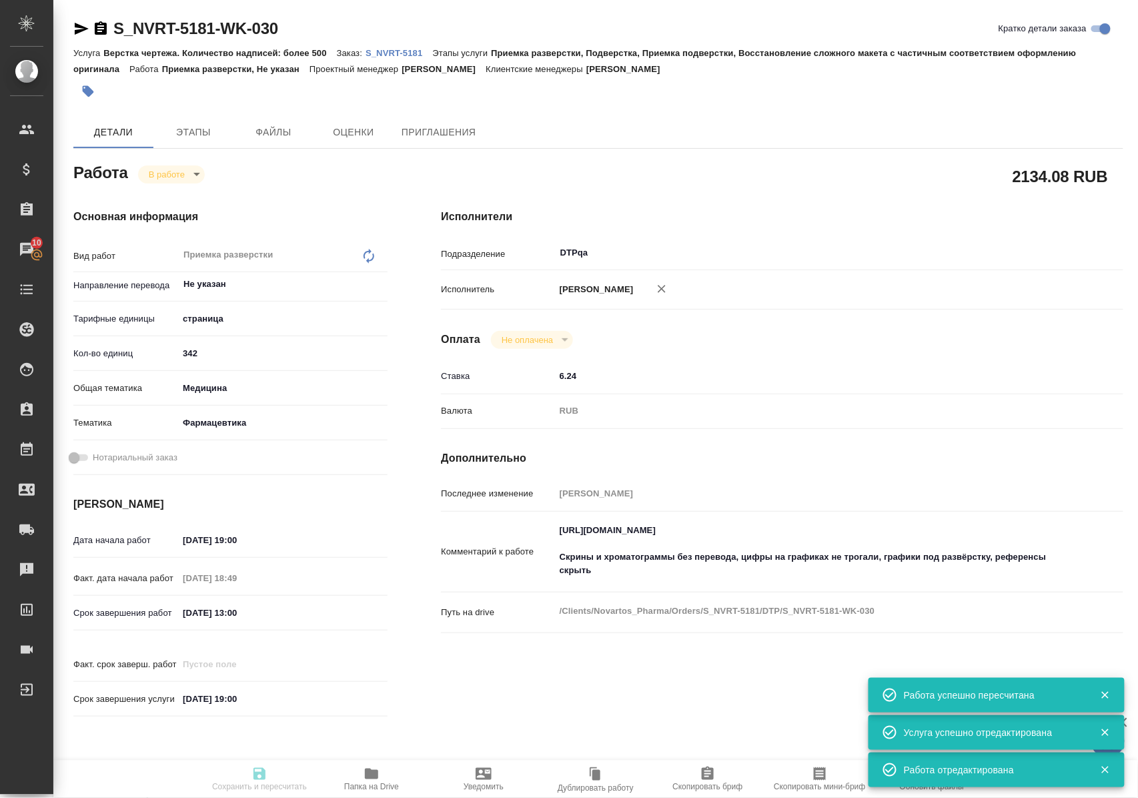
type input "18.09.2025 13:00"
type input "21.11.2025 19:00"
type input "DTPqa"
type input "notPayed"
type input "6.24"
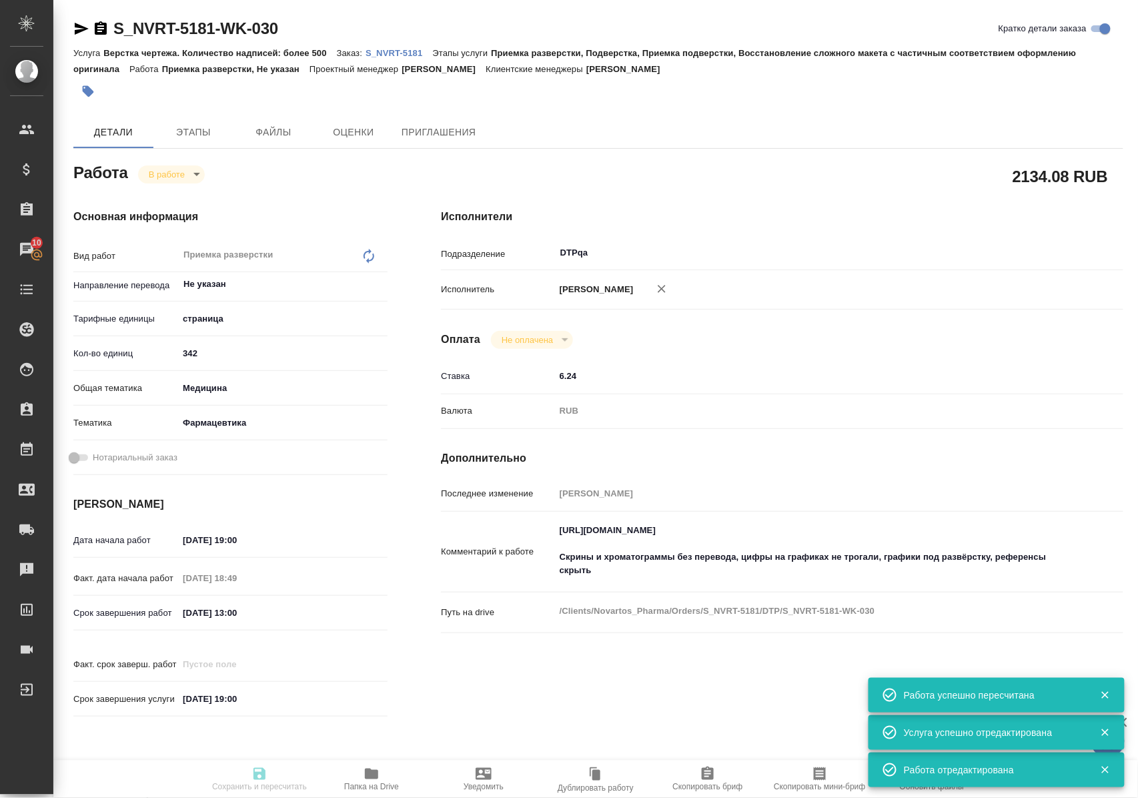
type input "RUB"
type input "Полушина Алена"
type textarea "https://tera.awatera.com/Work/68c054a32601bc4928ed86cd/ Скрины и хроматограммы …"
type textarea "x"
type textarea "/Clients/Novartos_Pharma/Orders/S_NVRT-5181/DTP/S_NVRT-5181-WK-030"
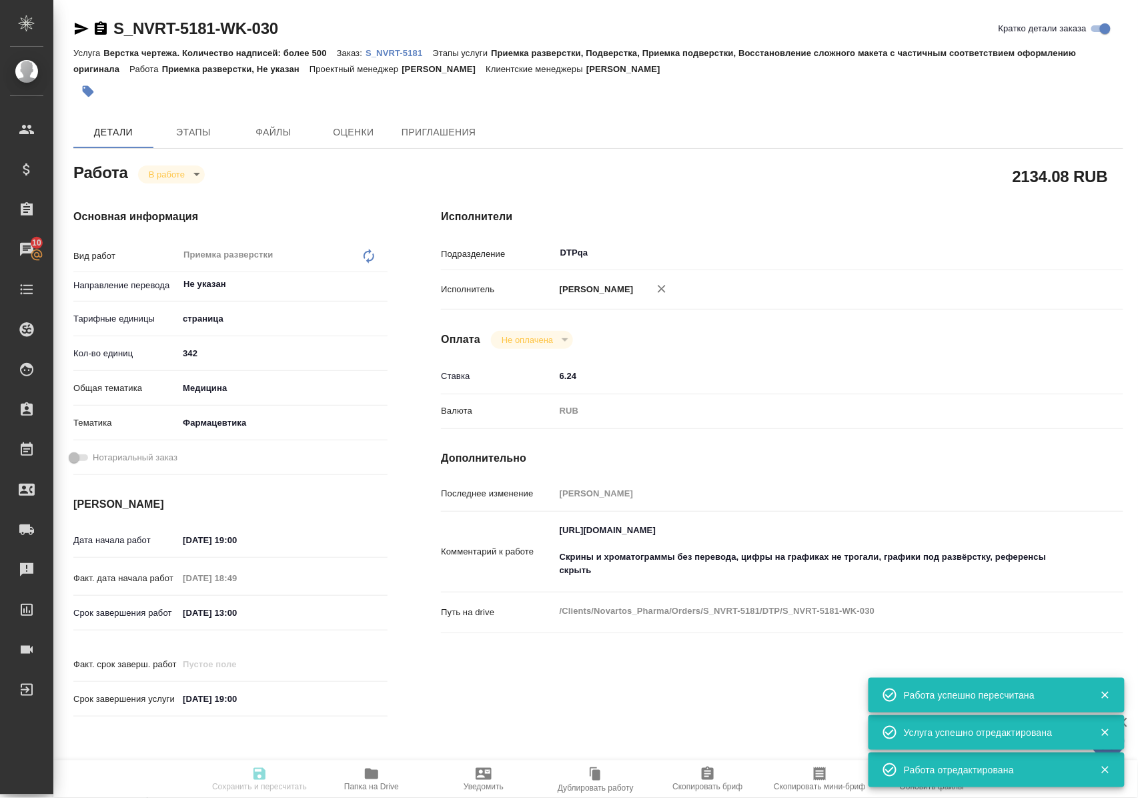
type textarea "x"
type input "S_NVRT-5181"
type input "Верстка чертежа. Количество надписей: более 500"
type input "Приемка разверстки, Подверстка, Приемка подверстки, Восстановление сложного мак…"
type input "[PERSON_NAME]"
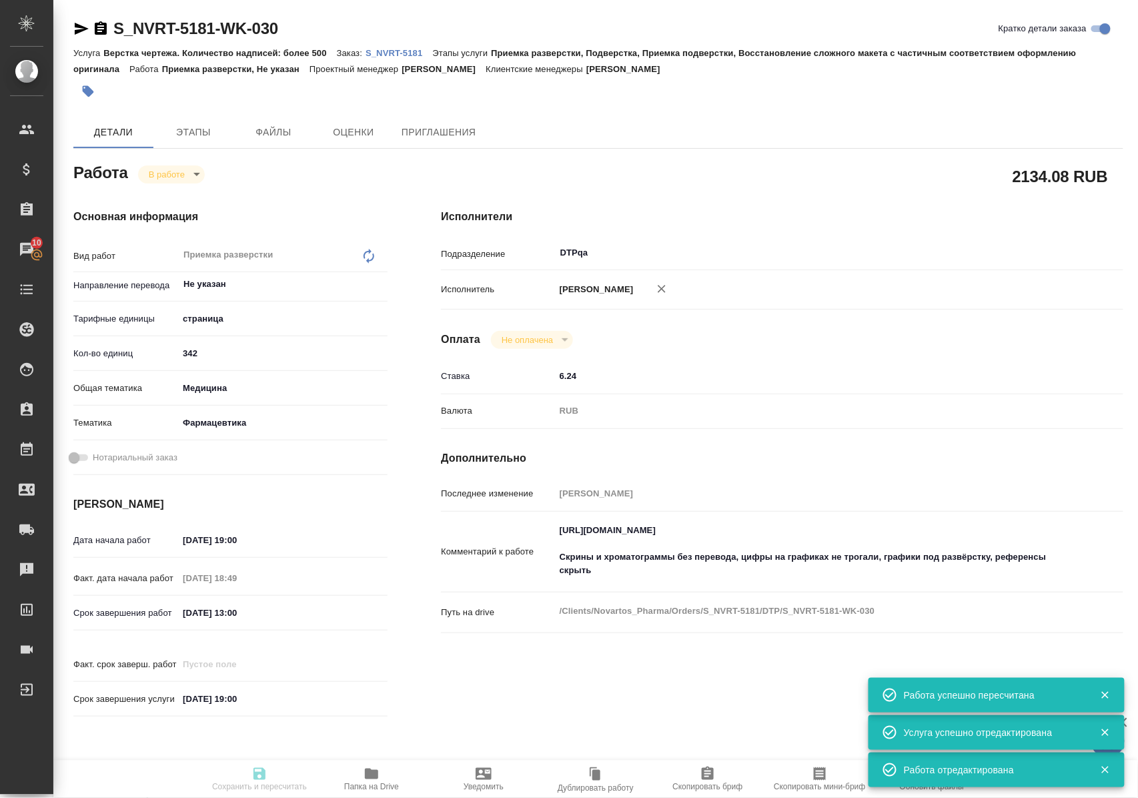
type input "[PERSON_NAME]"
type input "/Clients/Novartos_Pharma/Orders/S_NVRT-5181"
type textarea "x"
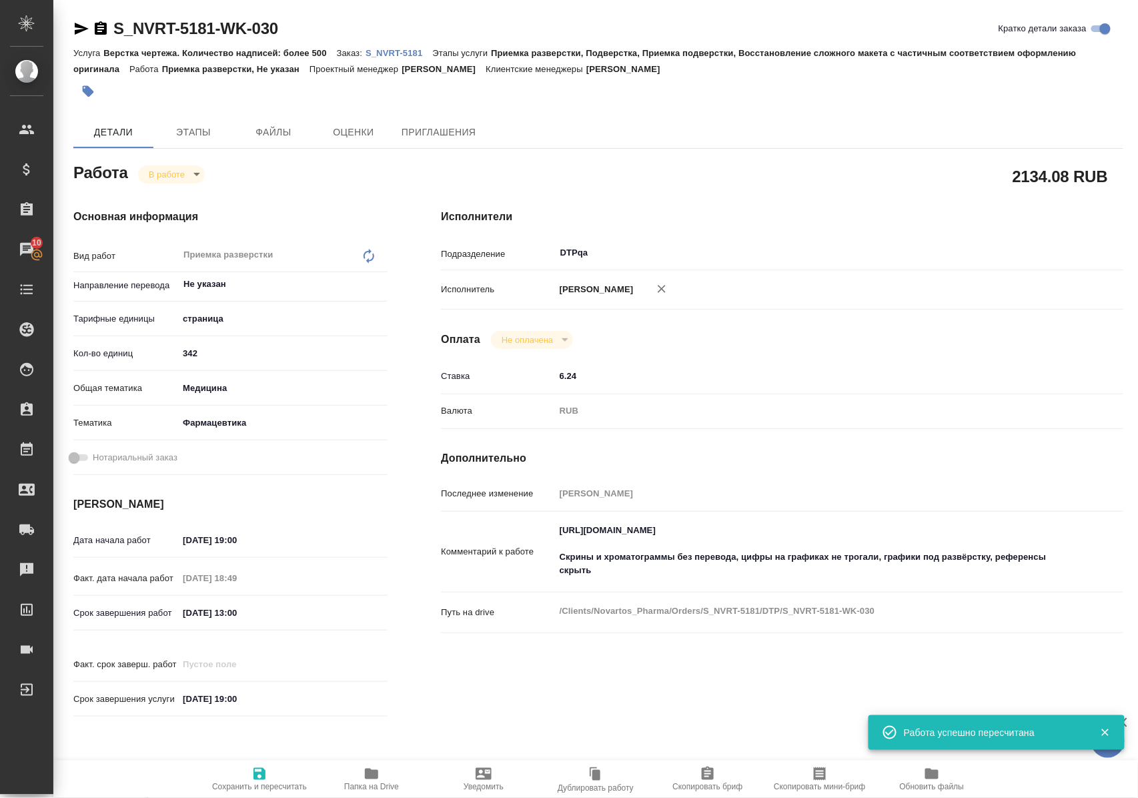
click at [410, 51] on p "S_NVRT-5181" at bounding box center [399, 53] width 67 height 10
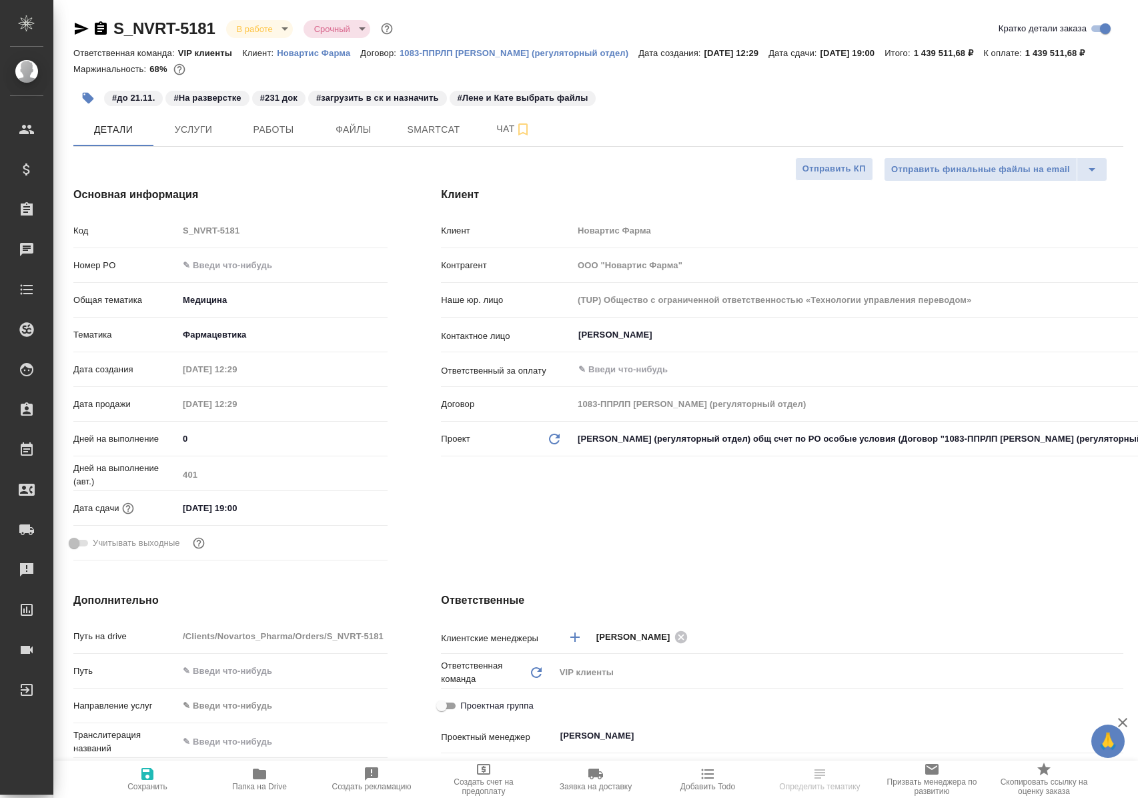
select select "RU"
click at [270, 138] on span "Работы" at bounding box center [273, 129] width 64 height 17
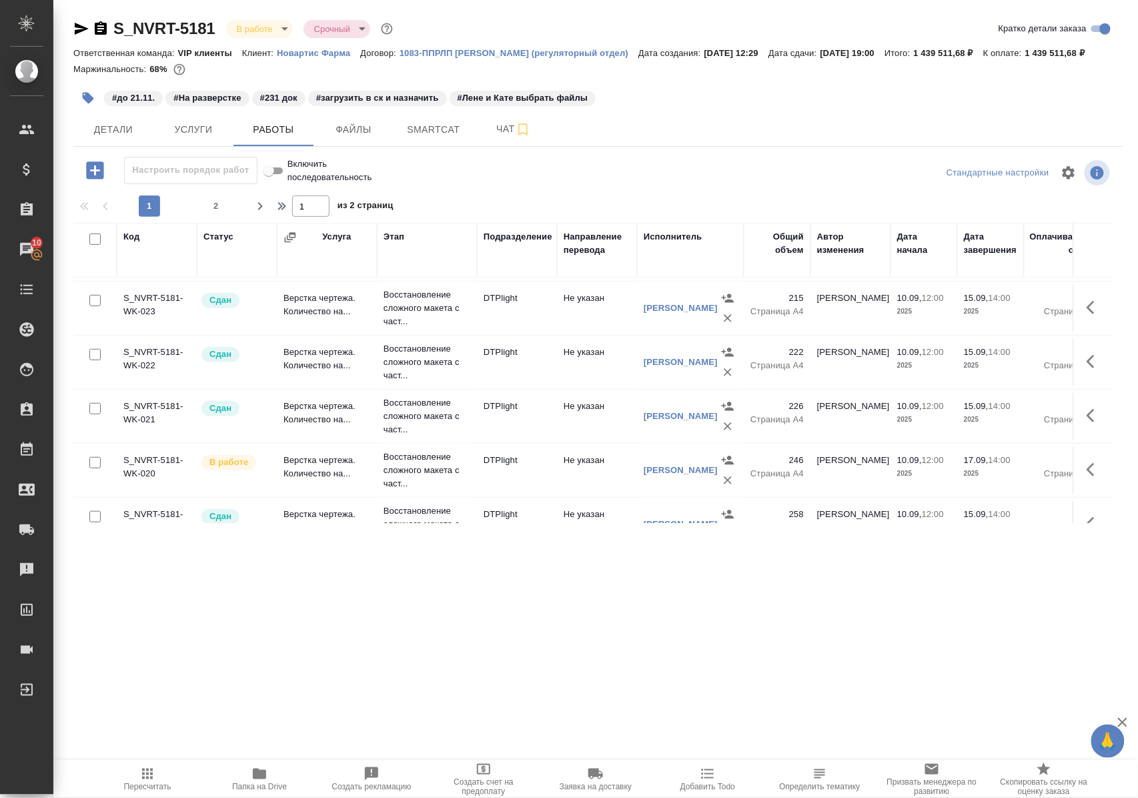
scroll to position [355, 0]
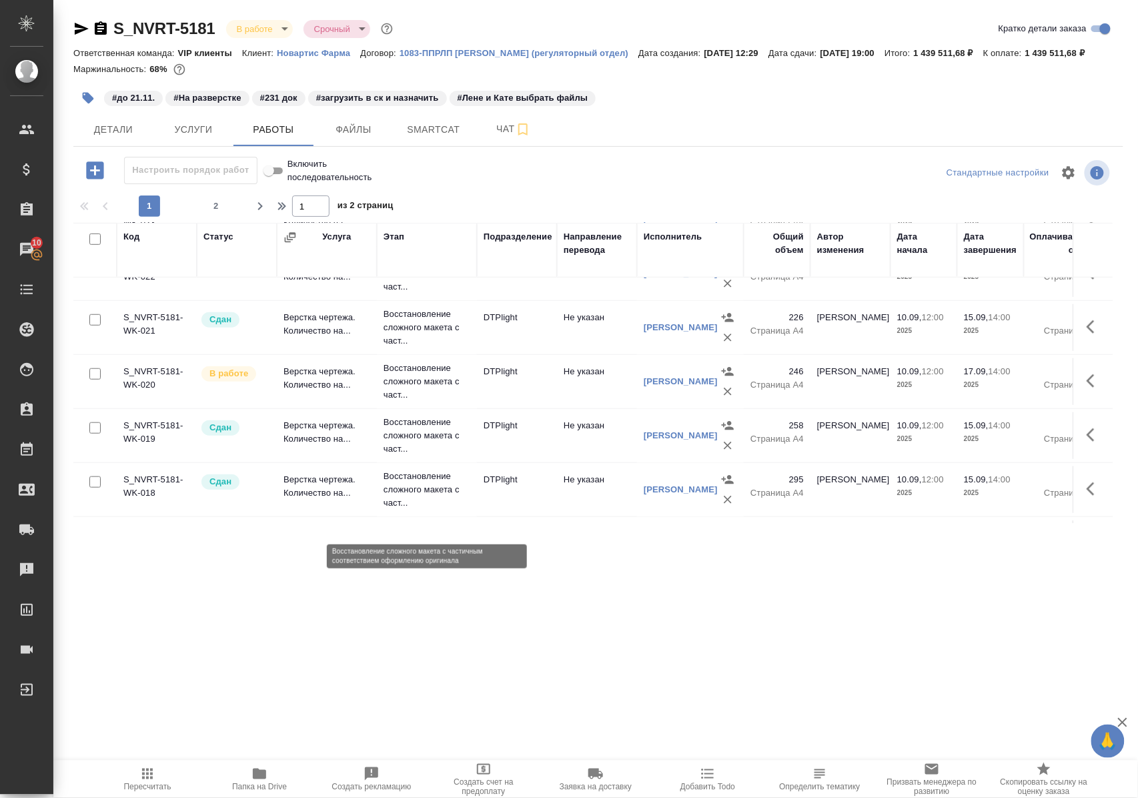
click at [410, 510] on p "Восстановление сложного макета с част..." at bounding box center [427, 490] width 87 height 40
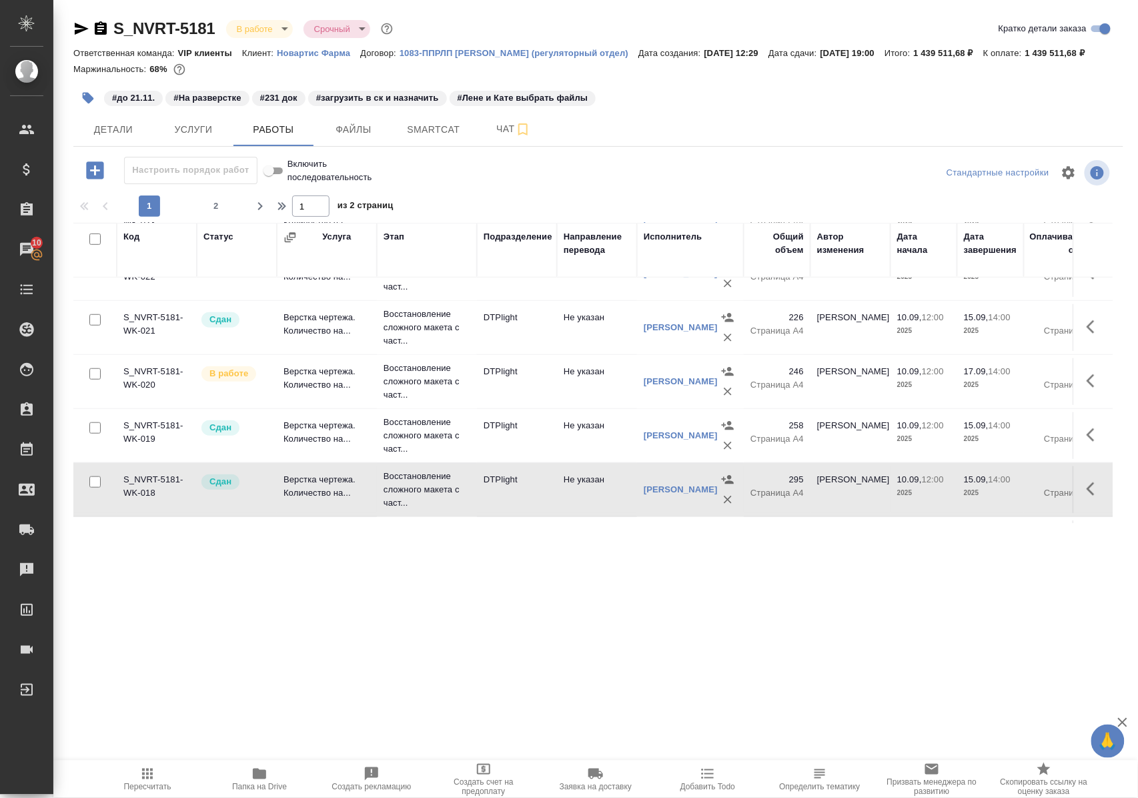
scroll to position [0, 0]
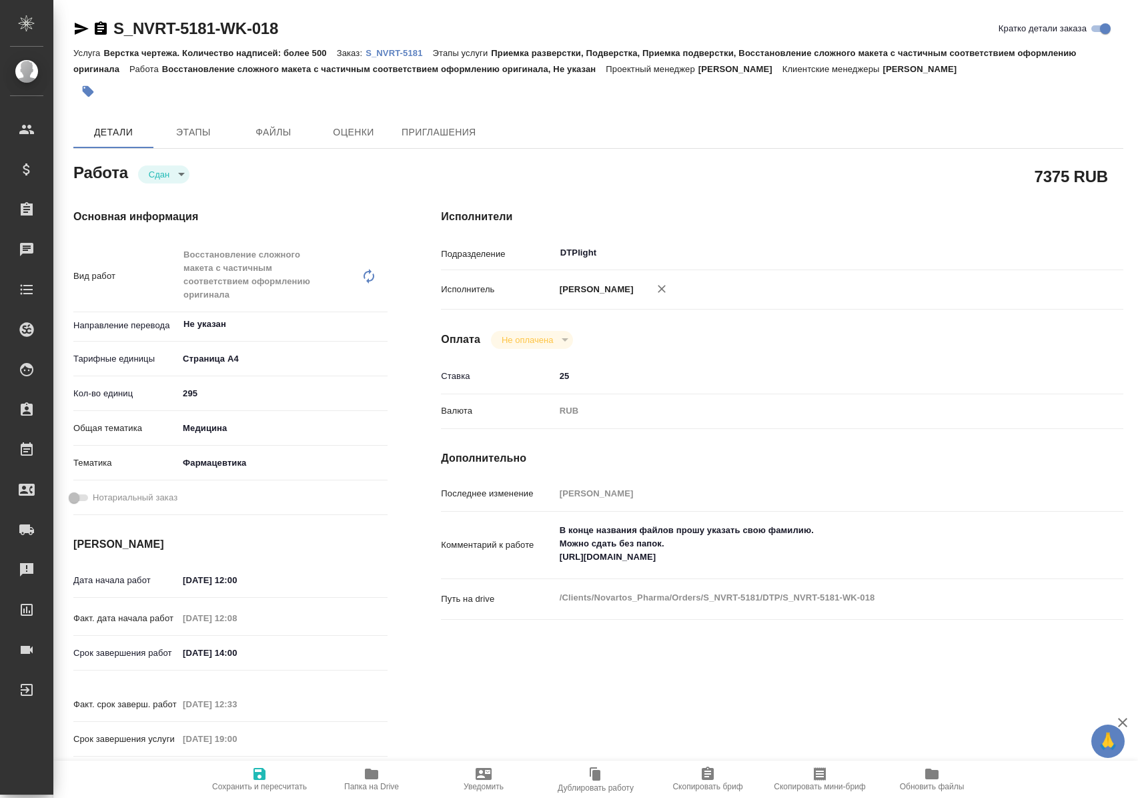
type textarea "x"
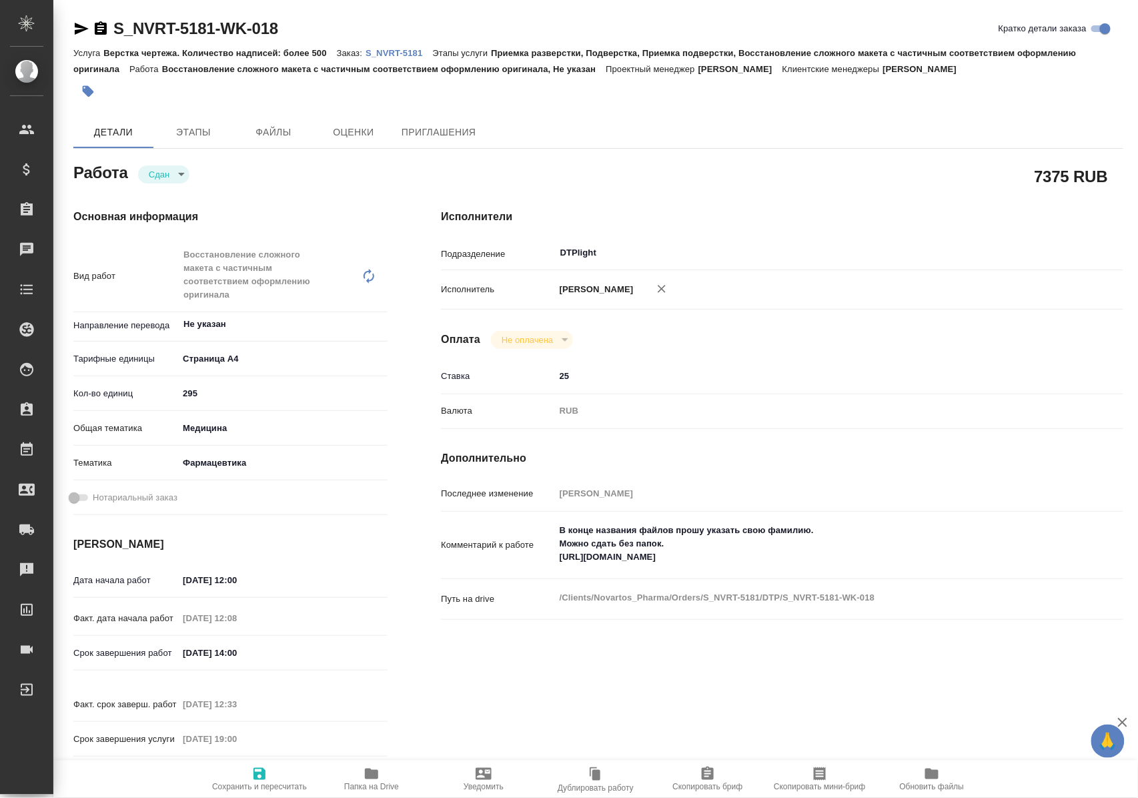
type textarea "x"
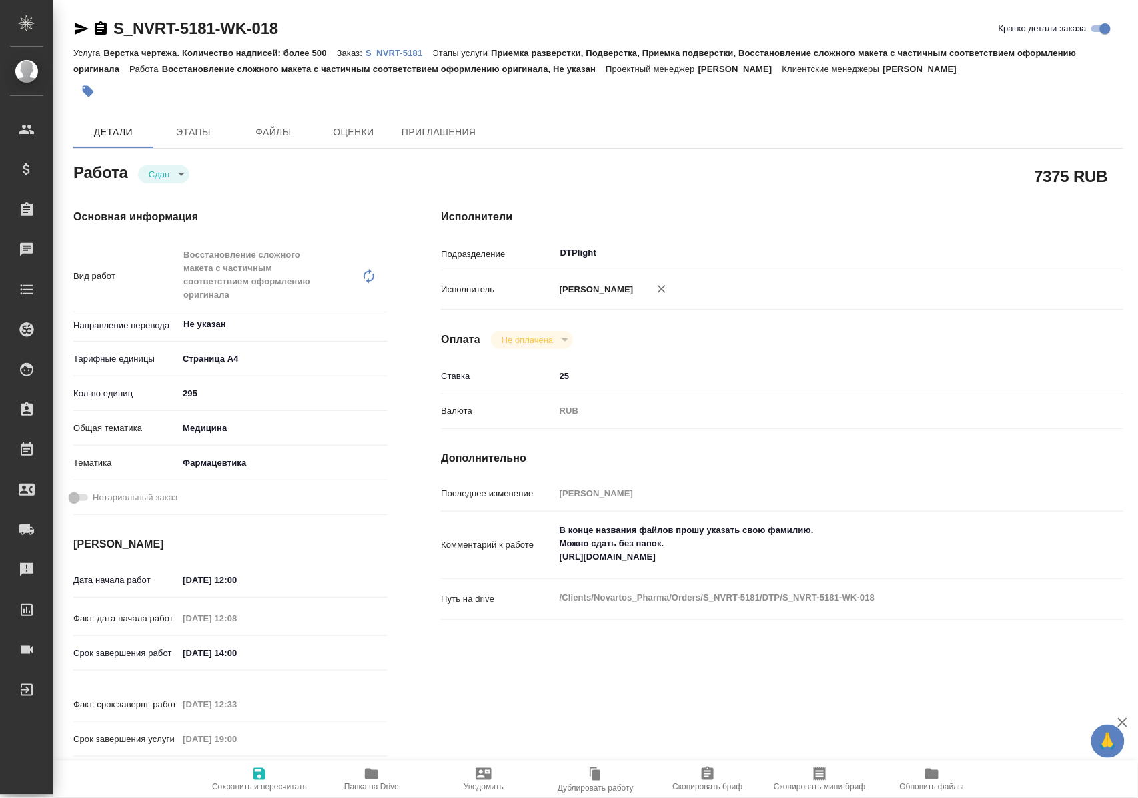
type textarea "x"
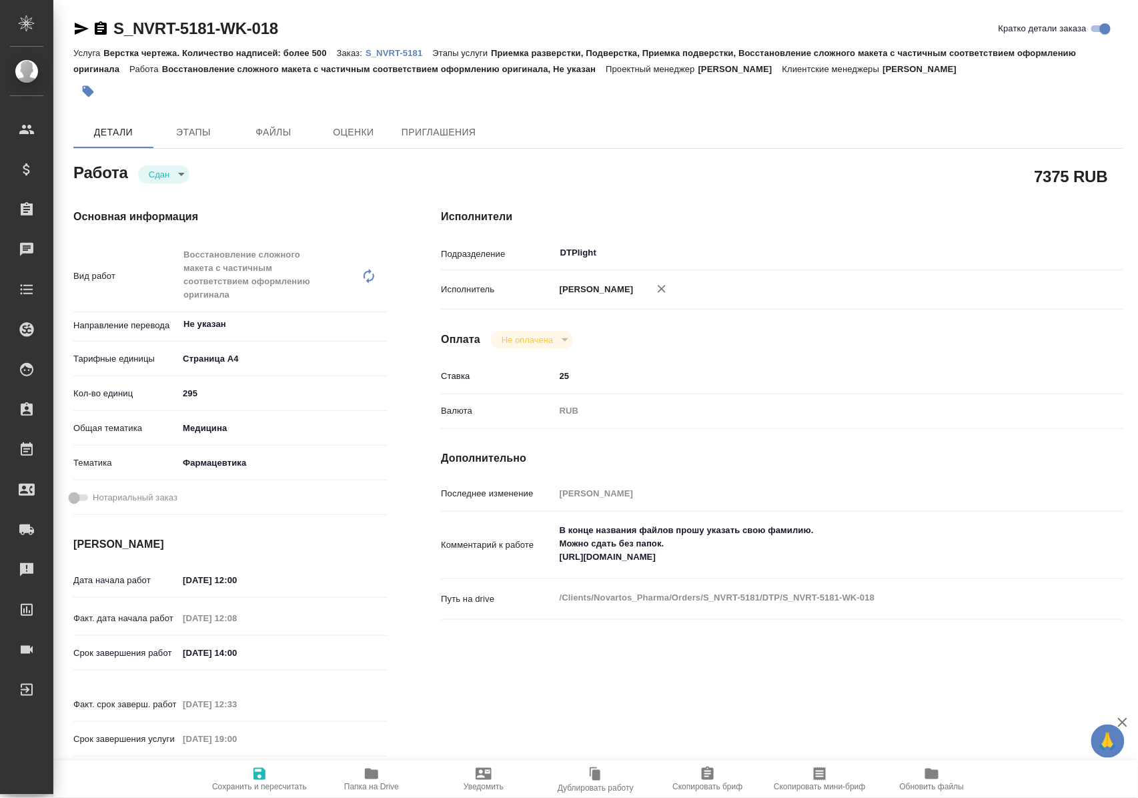
type textarea "x"
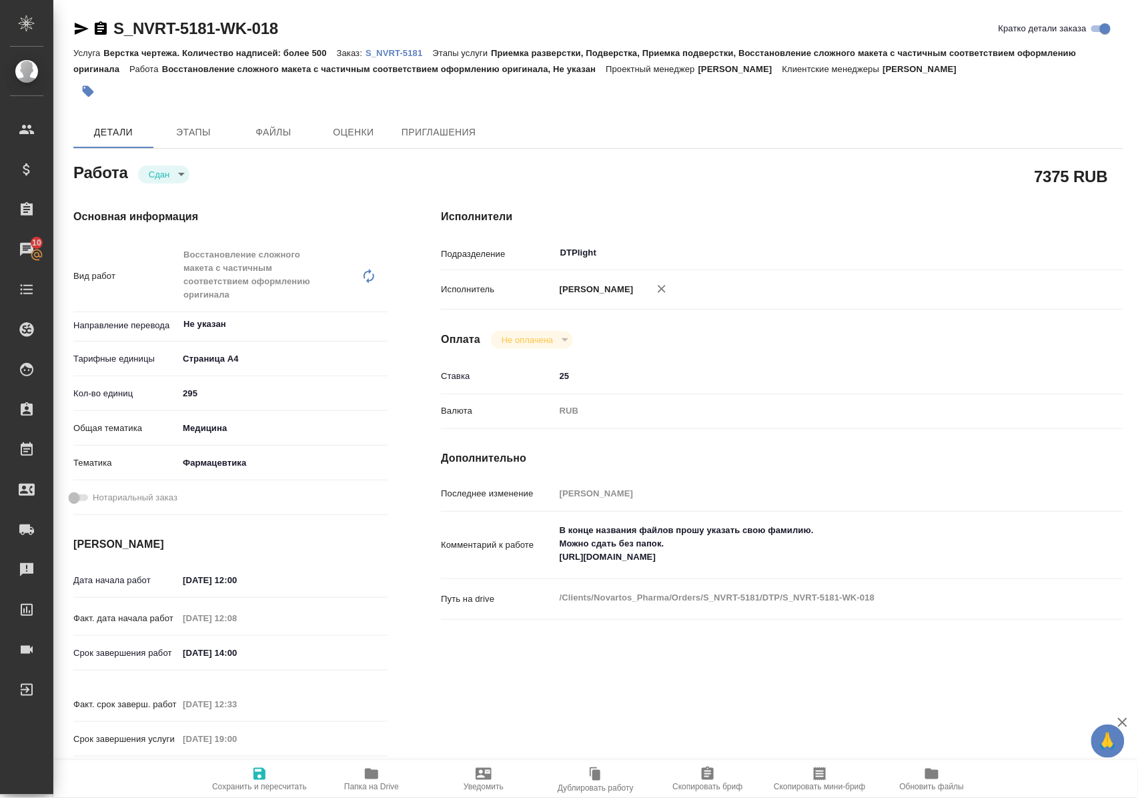
click at [368, 776] on icon "button" at bounding box center [371, 773] width 13 height 11
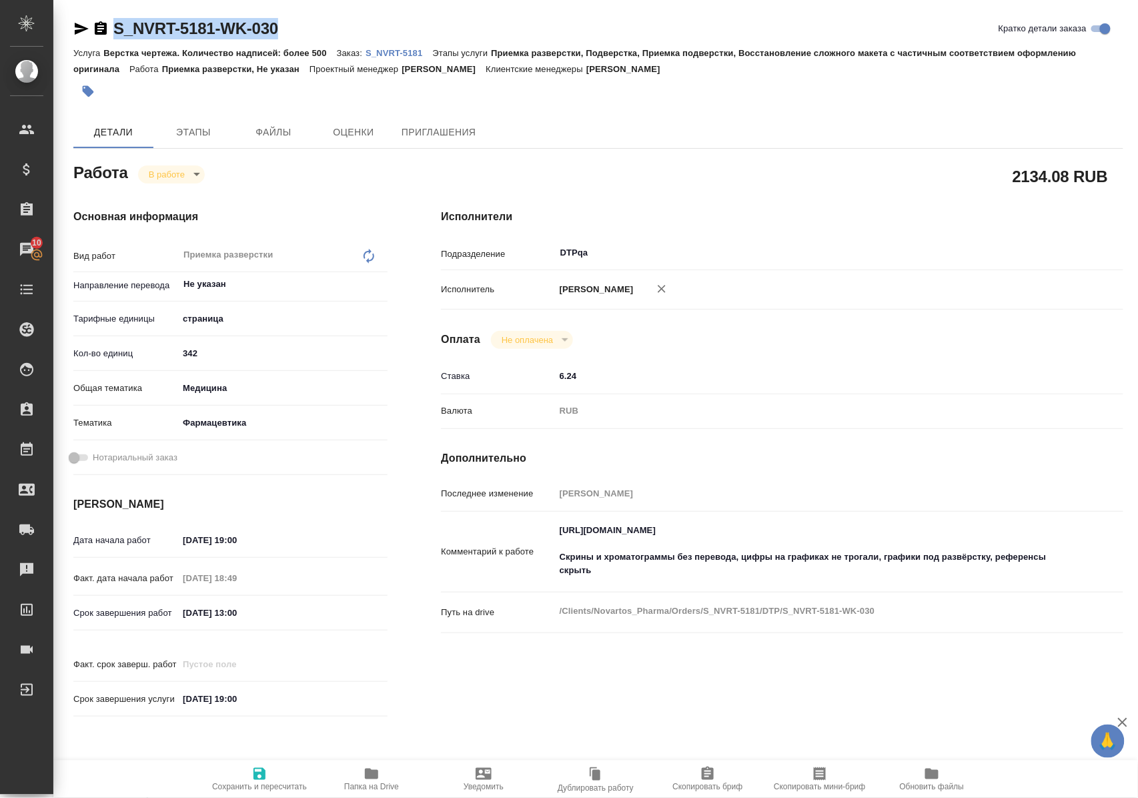
drag, startPoint x: 293, startPoint y: 27, endPoint x: 115, endPoint y: 35, distance: 178.9
click at [115, 35] on div "S_NVRT-5181-WK-030 Кратко детали заказа" at bounding box center [598, 28] width 1050 height 21
copy link "S_NVRT-5181-WK-030"
drag, startPoint x: 558, startPoint y: 545, endPoint x: 886, endPoint y: 545, distance: 328.8
click at [886, 545] on textarea "[URL][DOMAIN_NAME] Скрины и хроматограммы без перевода, цифры на графиках не тр…" at bounding box center [811, 551] width 510 height 63
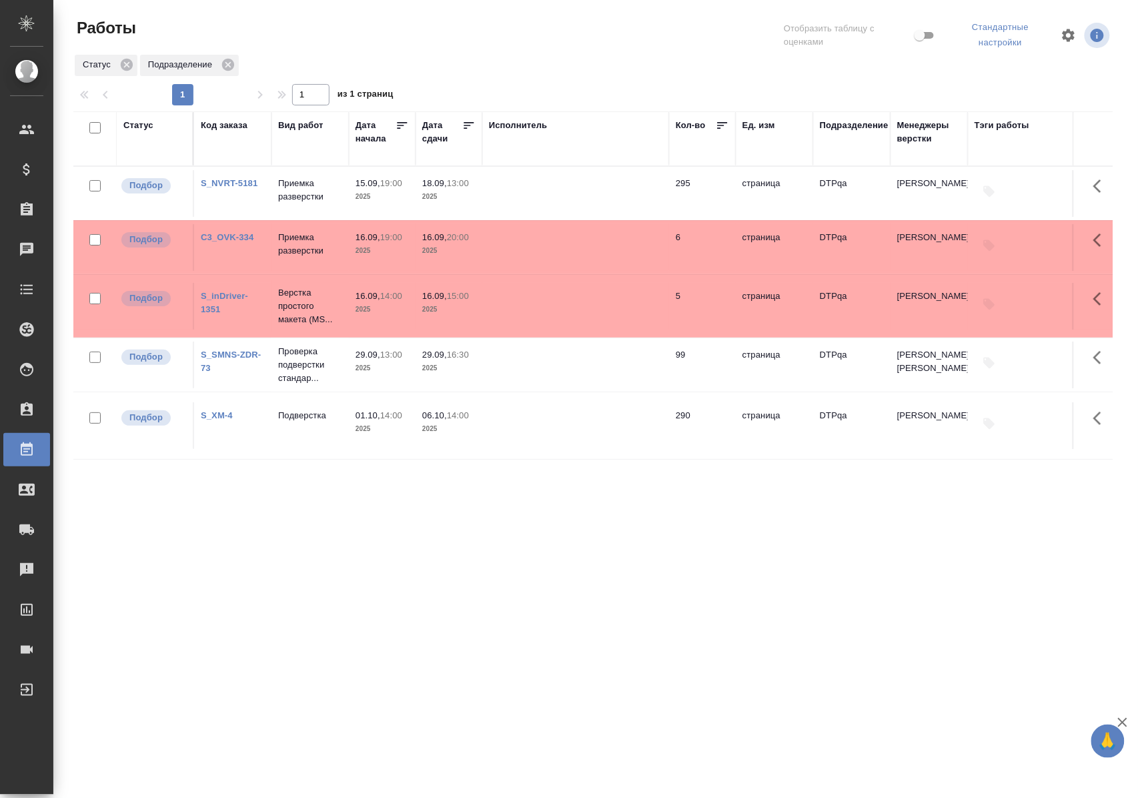
click at [217, 184] on link "S_NVRT-5181" at bounding box center [229, 183] width 57 height 10
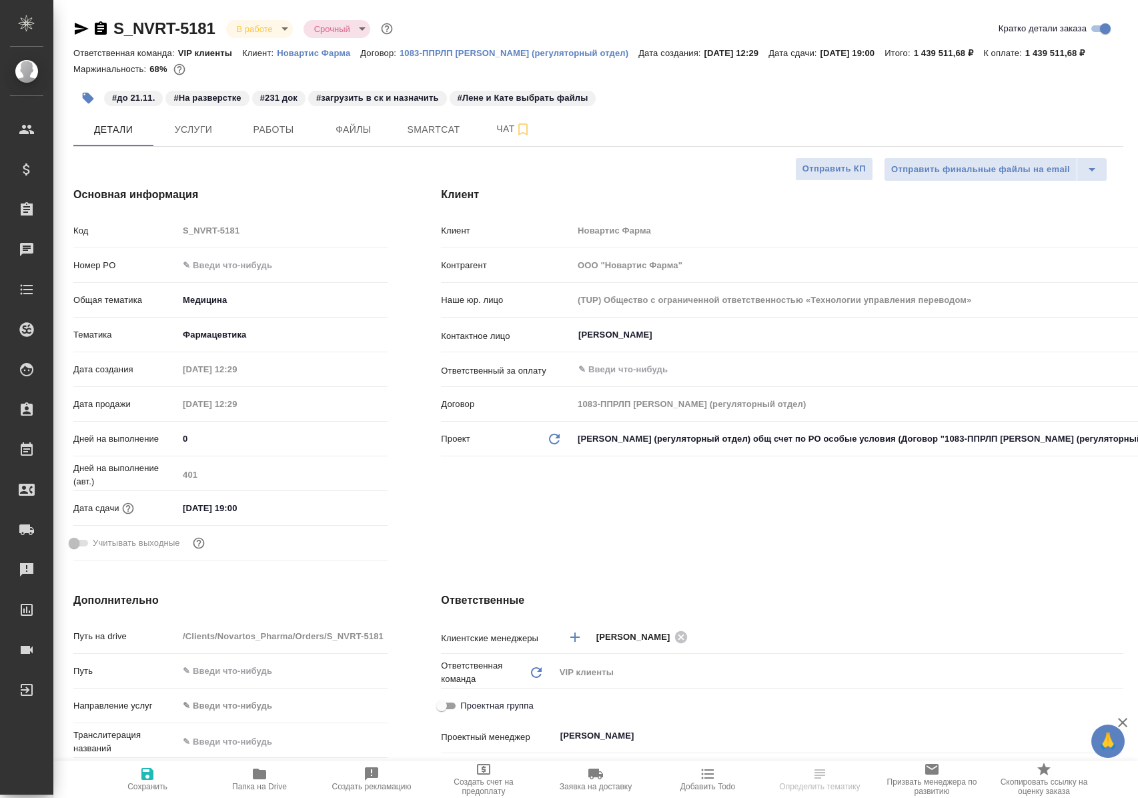
select select "RU"
click at [287, 138] on span "Работы" at bounding box center [273, 129] width 64 height 17
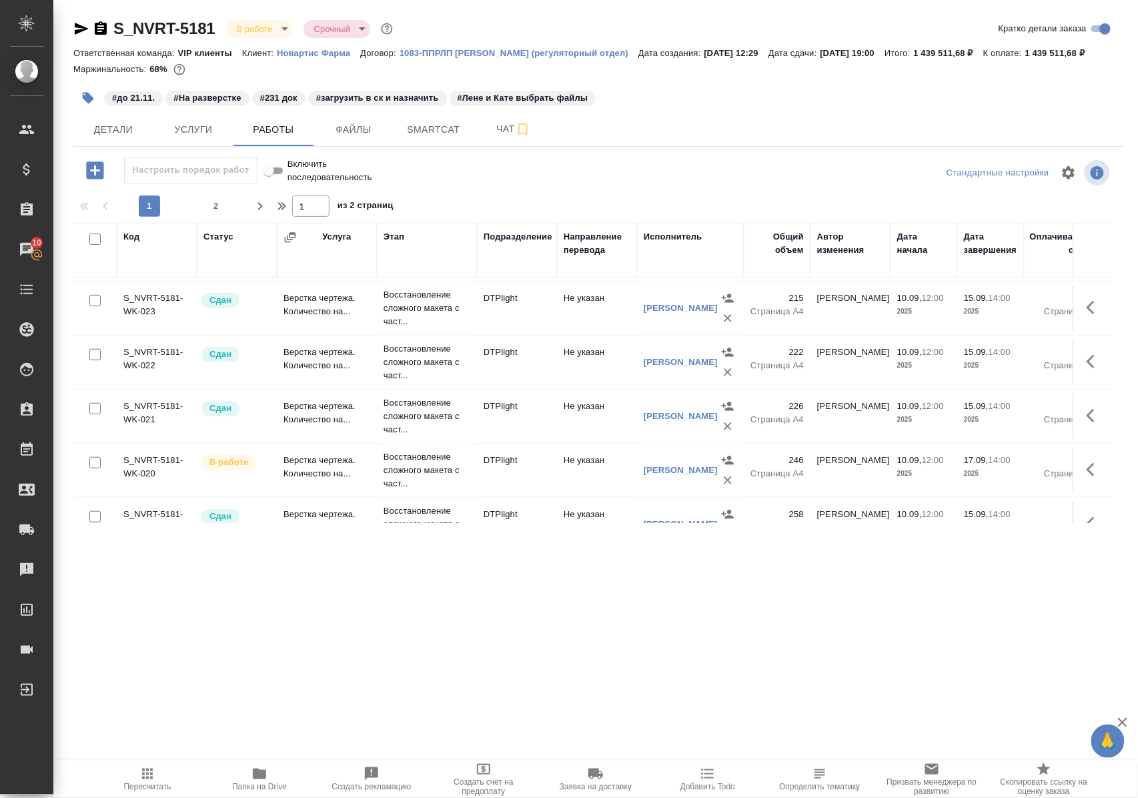
scroll to position [355, 0]
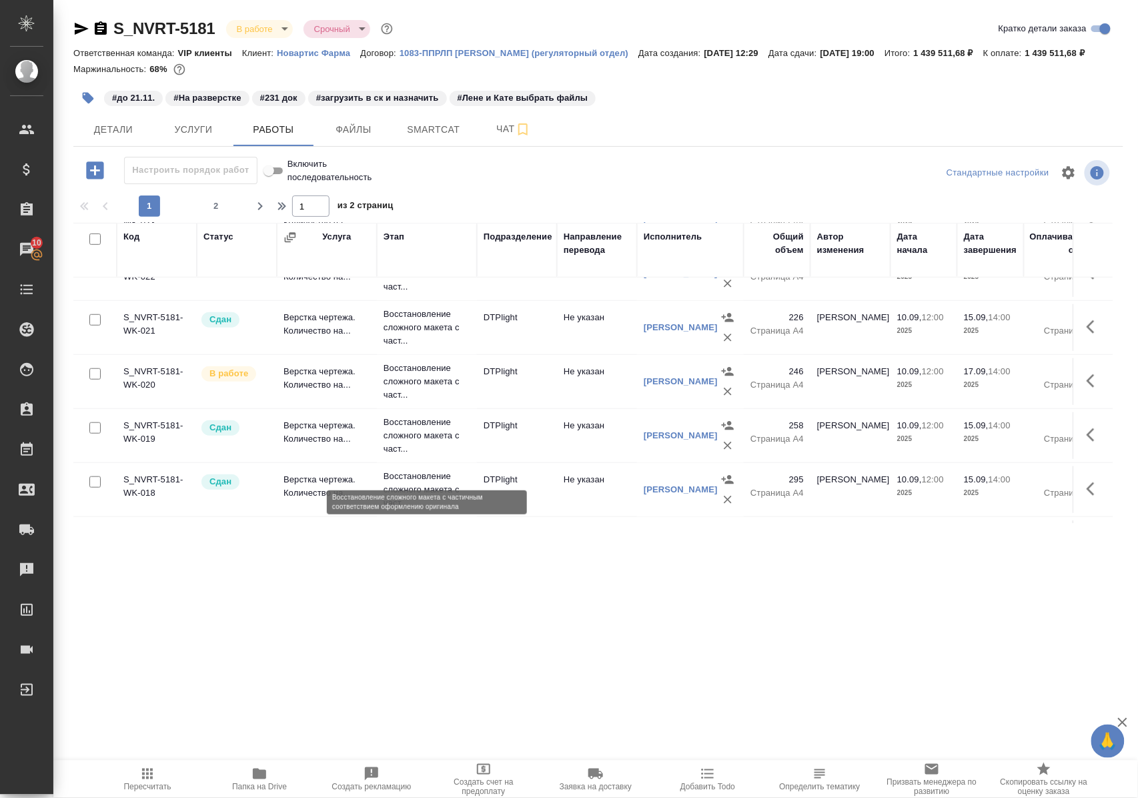
click at [422, 456] on p "Восстановление сложного макета с част..." at bounding box center [427, 436] width 87 height 40
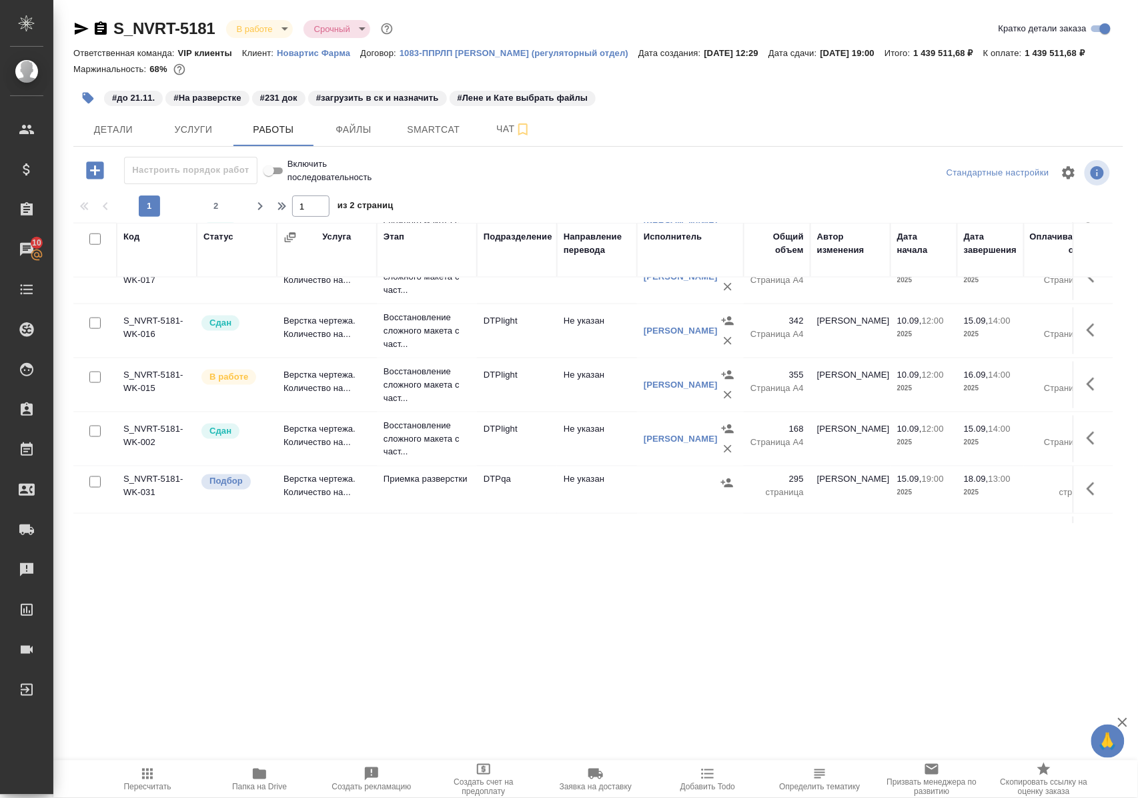
scroll to position [534, 0]
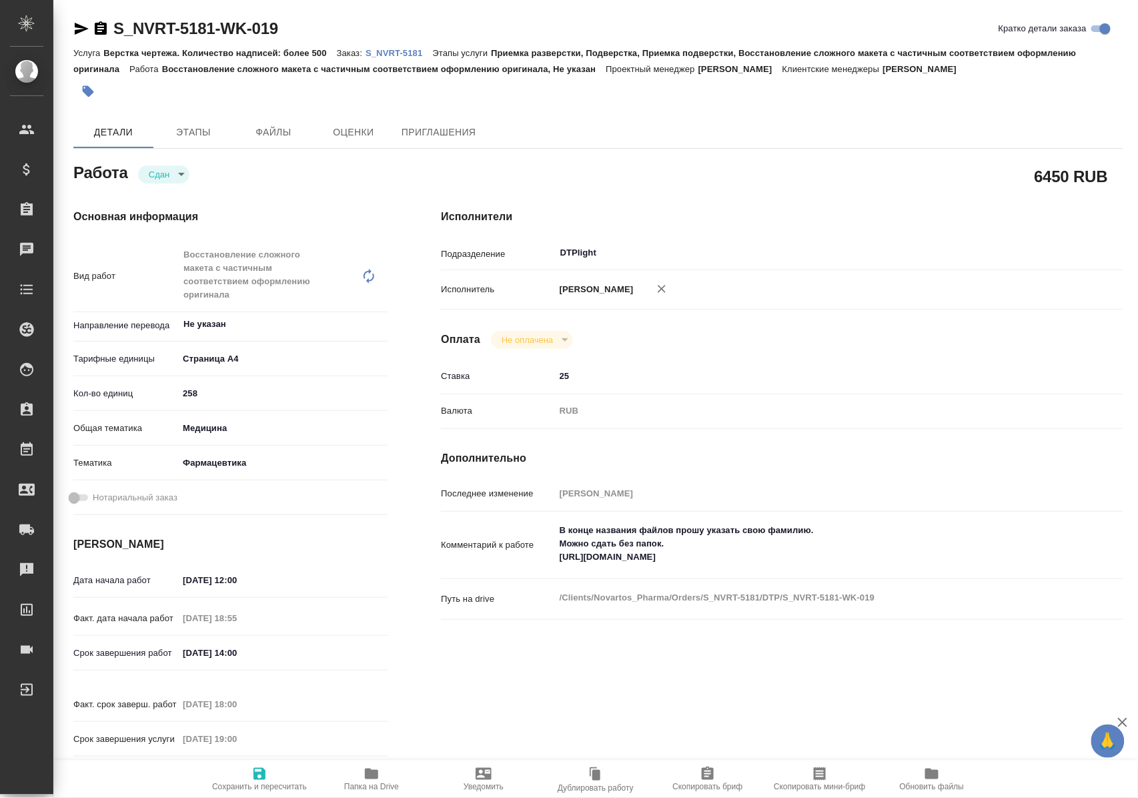
type textarea "x"
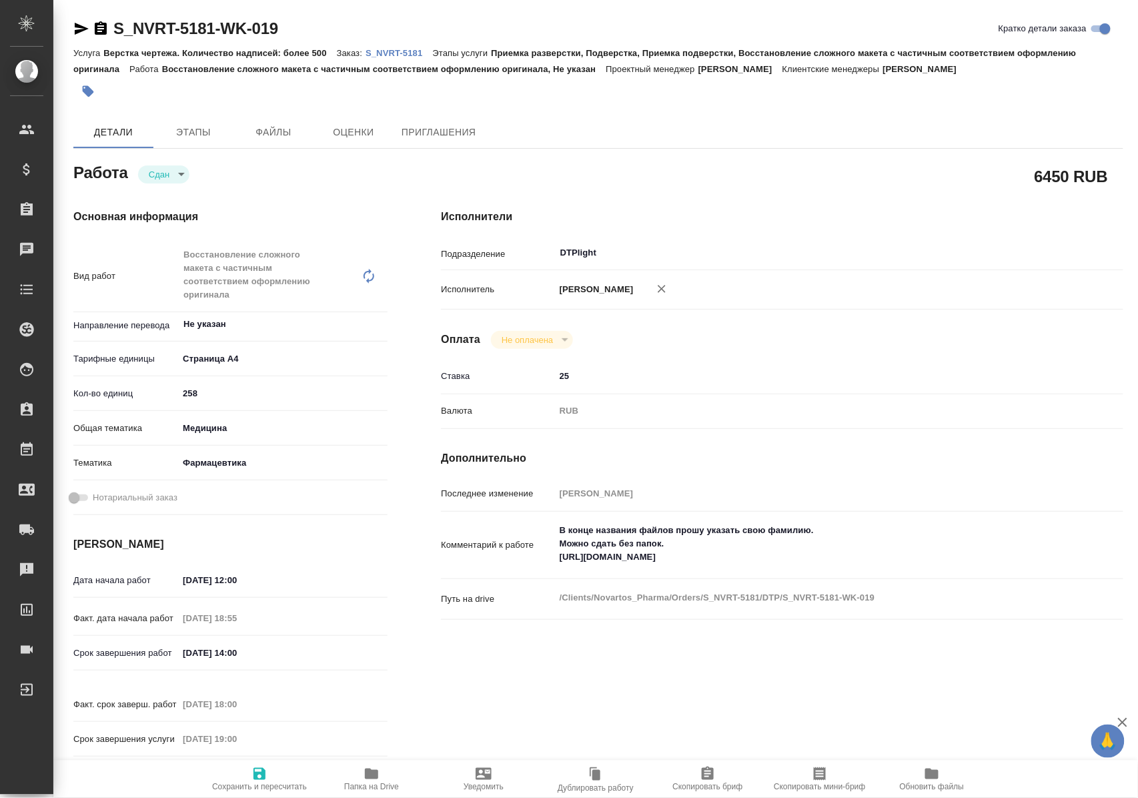
type textarea "x"
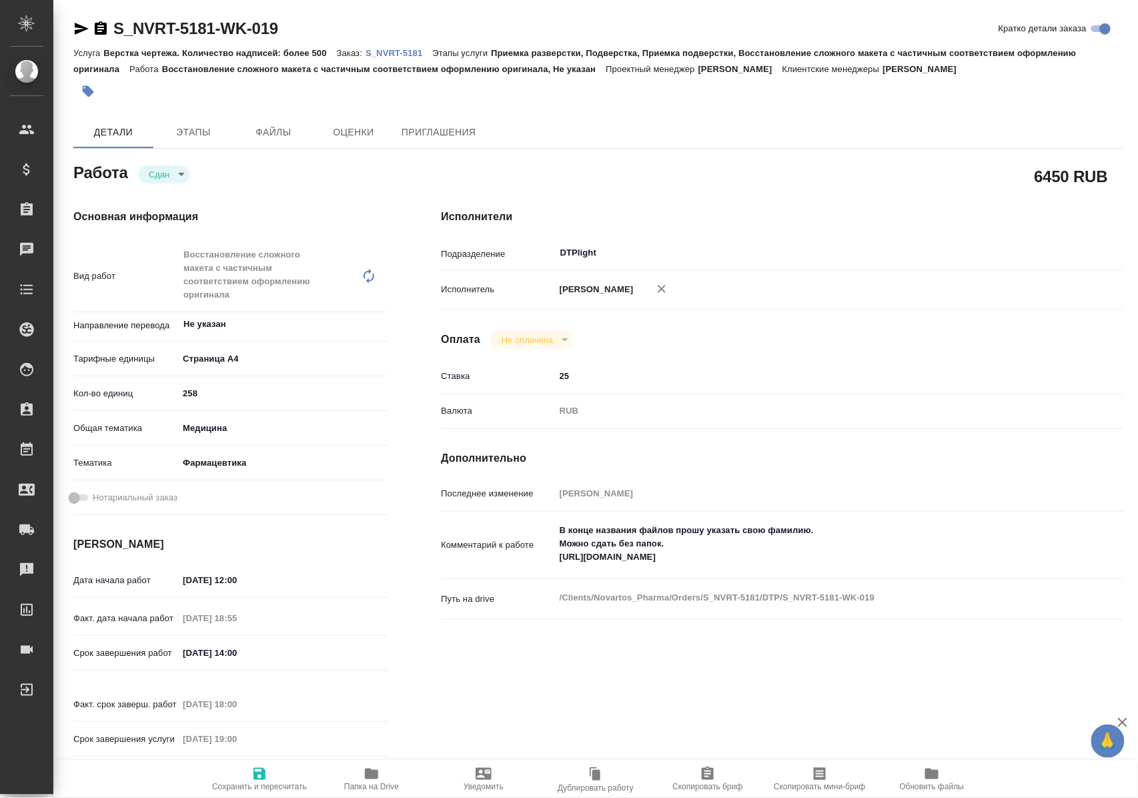
type textarea "x"
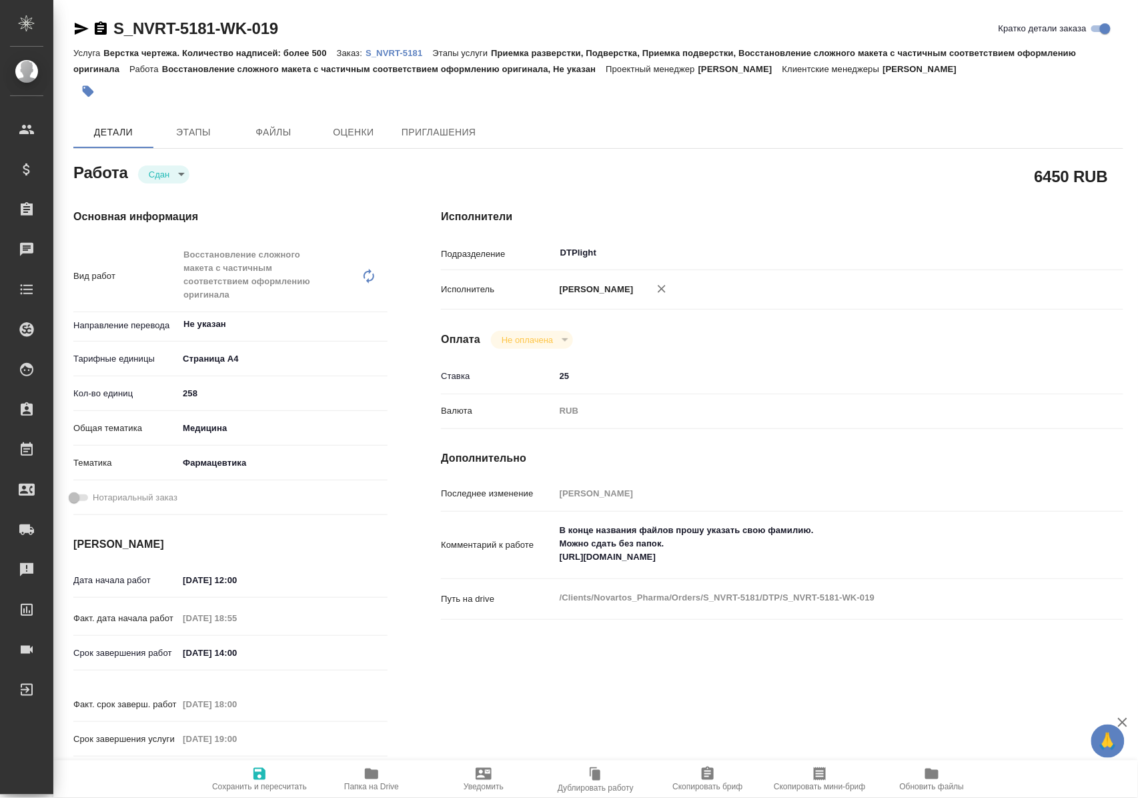
click at [366, 770] on icon "button" at bounding box center [371, 773] width 13 height 11
type textarea "x"
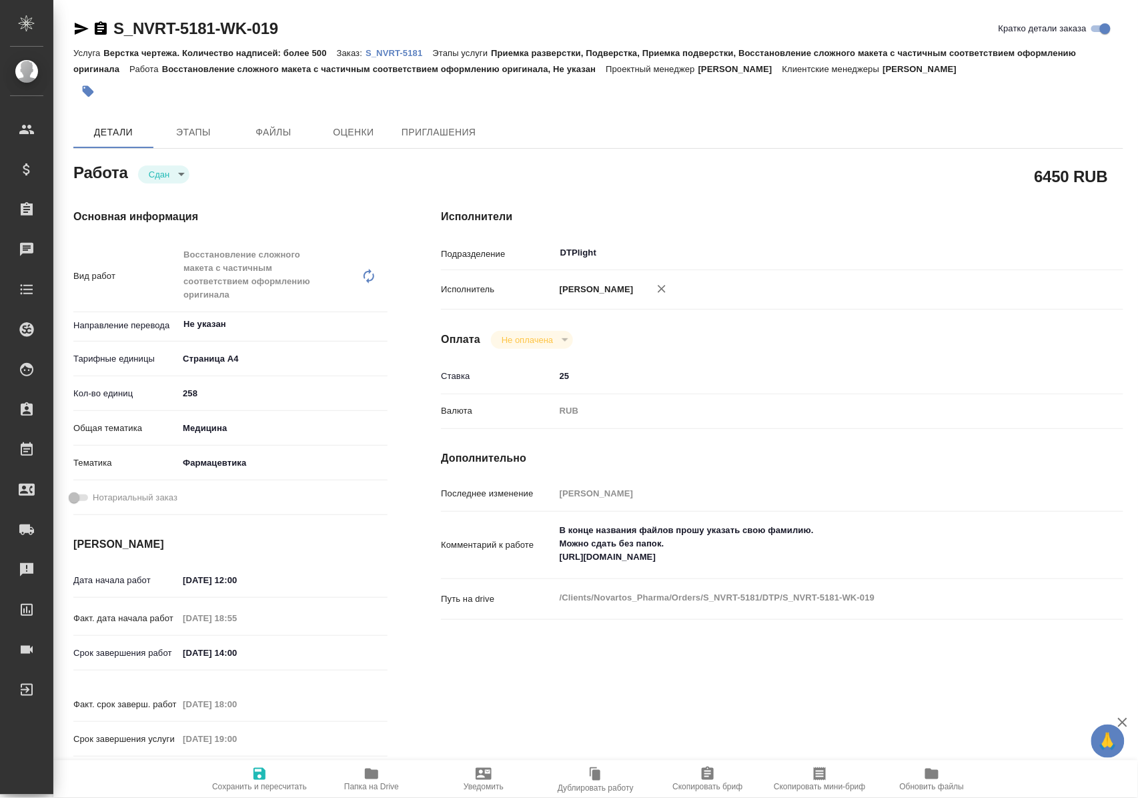
type textarea "x"
click at [382, 782] on span "Папка на Drive" at bounding box center [371, 786] width 55 height 9
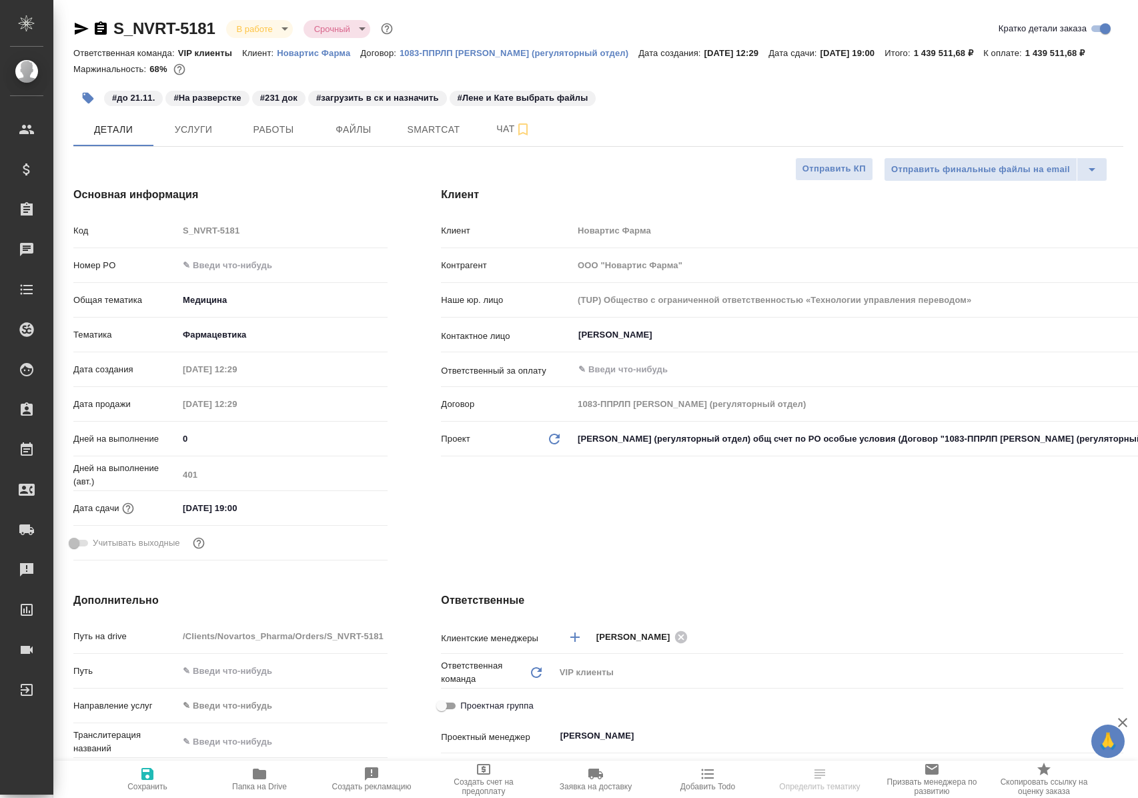
select select "RU"
click at [257, 138] on span "Работы" at bounding box center [273, 129] width 64 height 17
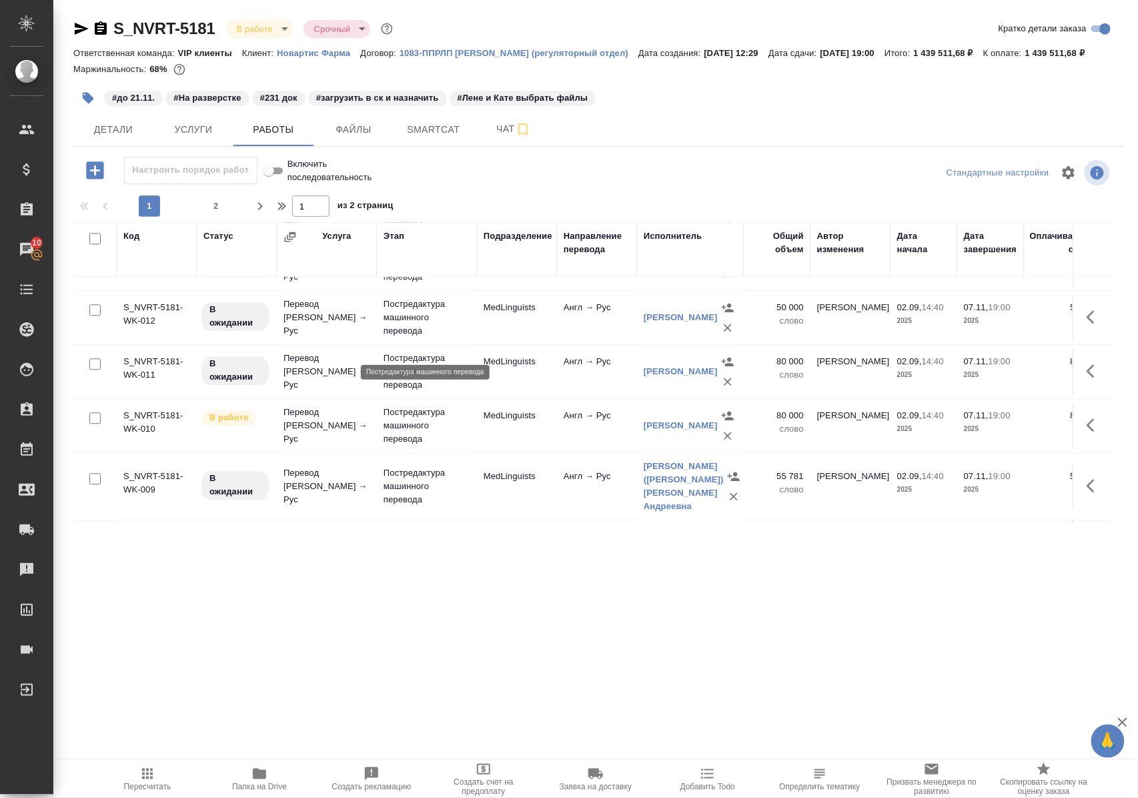
scroll to position [1132, 0]
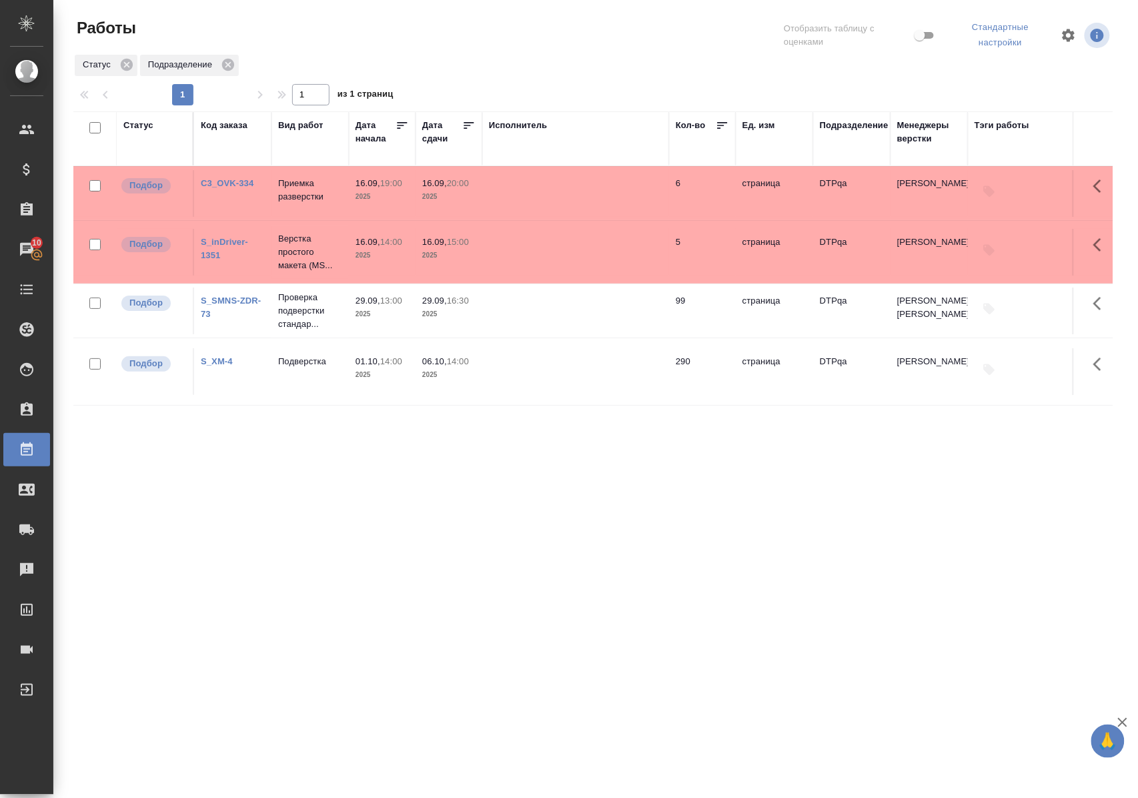
click at [740, 679] on div ".cls-1 fill:#fff; AWATERA [PERSON_NAME] Спецификации Заказы 10 Чаты Todo Проект…" at bounding box center [569, 399] width 1138 height 798
click at [838, 676] on div ".cls-1 fill:#fff; AWATERA [PERSON_NAME] Спецификации Заказы 10 Чаты Todo Проект…" at bounding box center [569, 399] width 1138 height 798
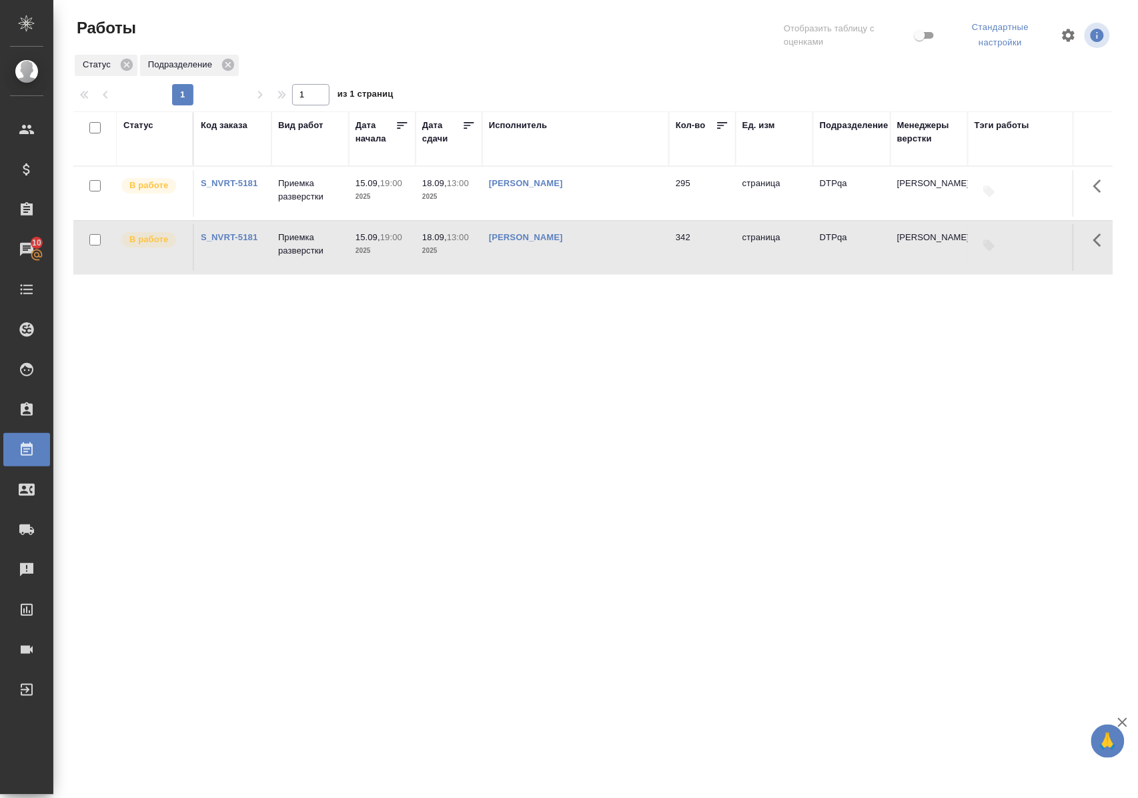
click at [222, 182] on link "S_NVRT-5181" at bounding box center [229, 183] width 57 height 10
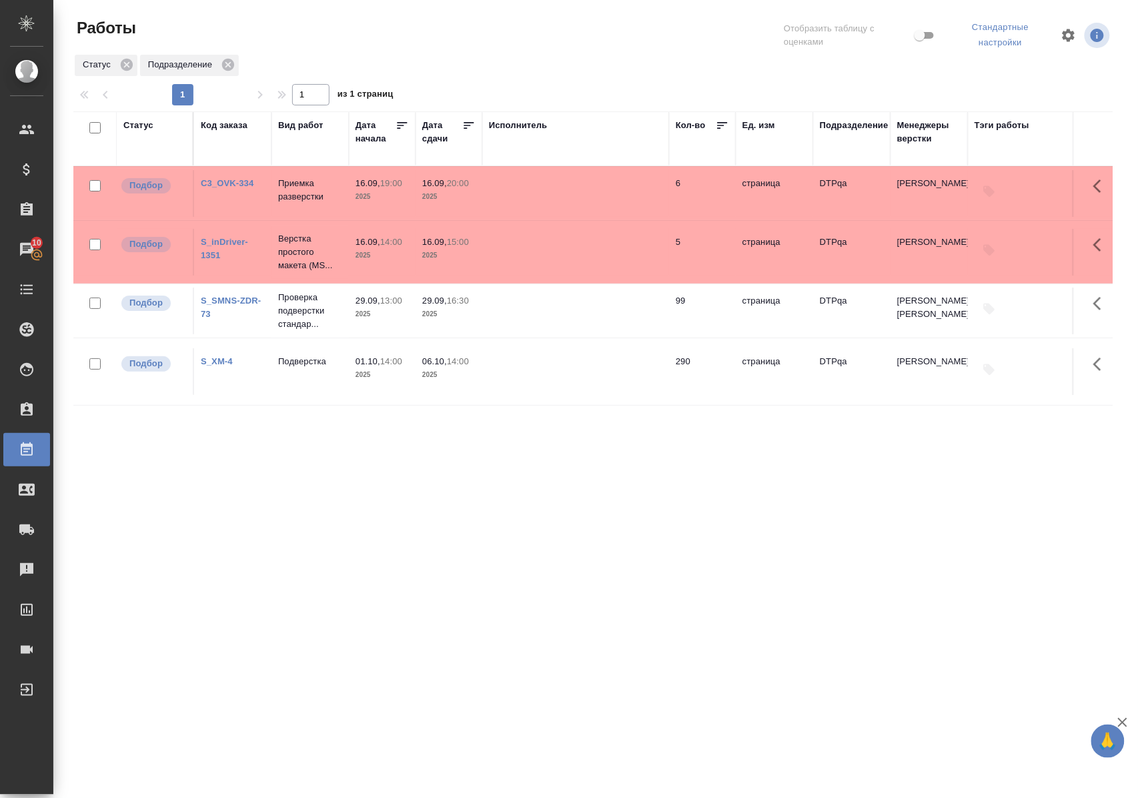
click at [232, 246] on link "S_inDriver-1351" at bounding box center [224, 248] width 47 height 23
click at [380, 468] on div "Статус Код заказа Вид работ Дата начала Дата сдачи Исполнитель Кол-во Ед. изм П…" at bounding box center [592, 351] width 1039 height 480
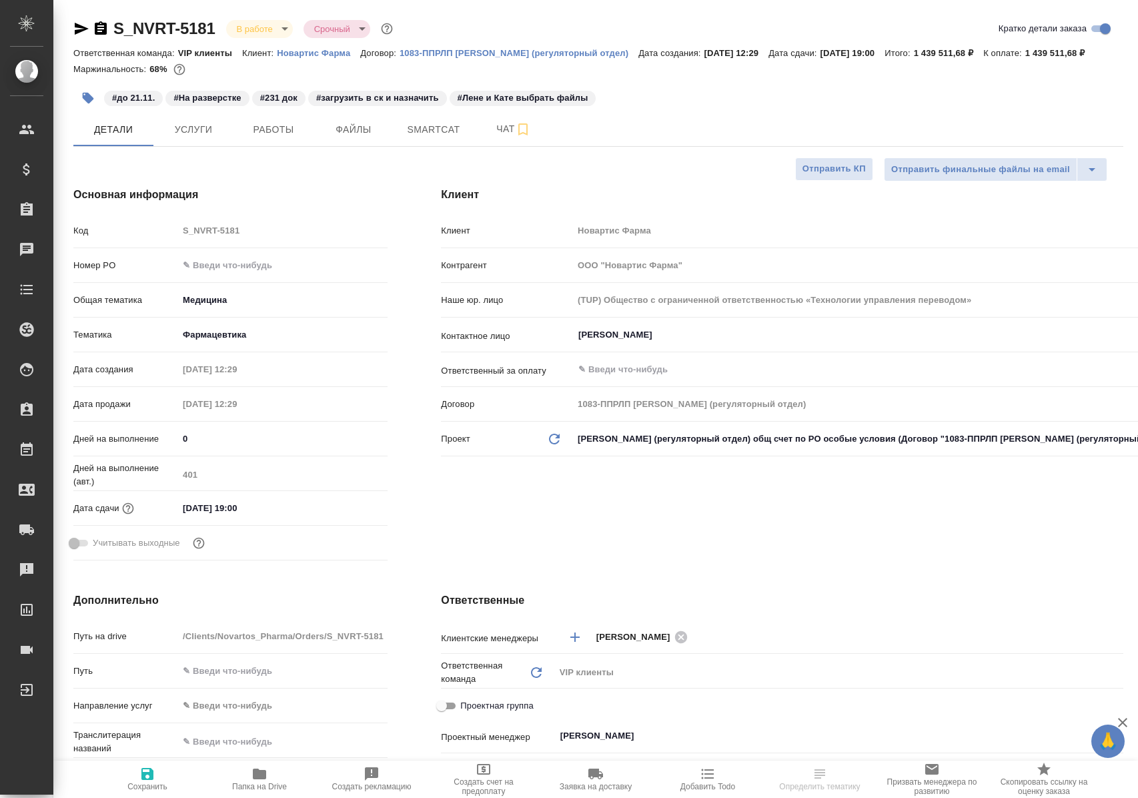
select select "RU"
click at [273, 138] on span "Работы" at bounding box center [273, 129] width 64 height 17
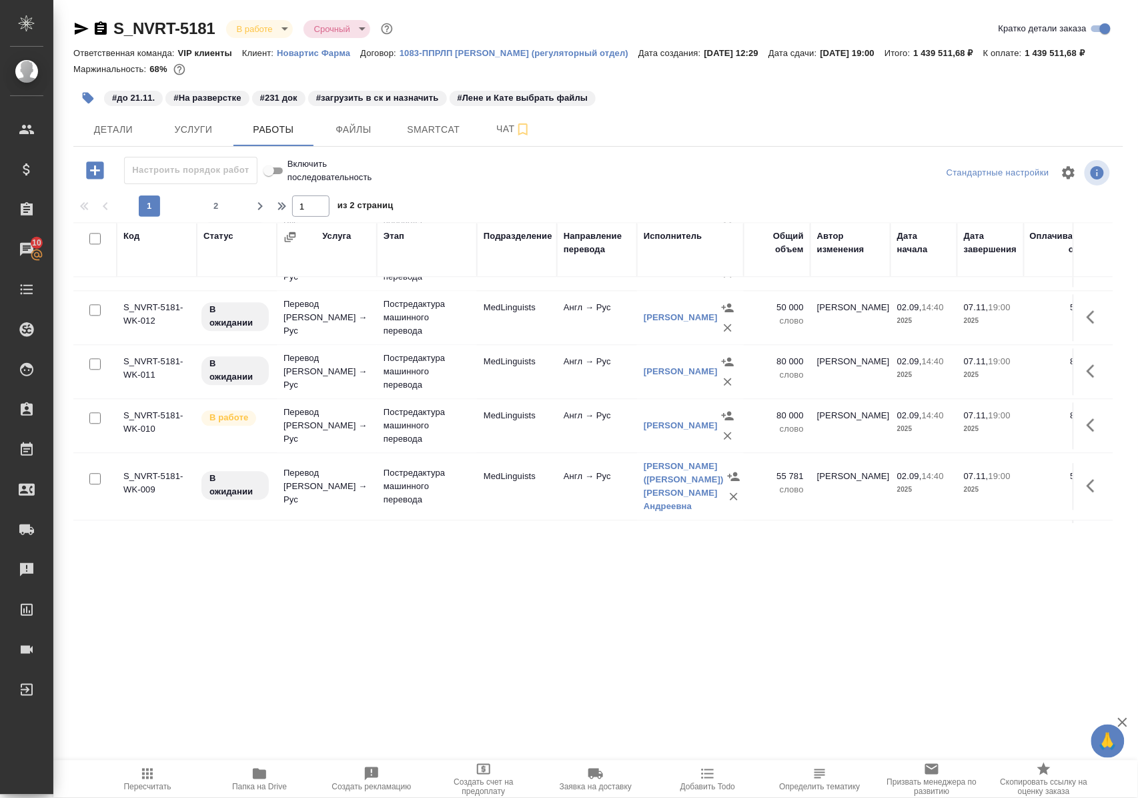
scroll to position [1132, 0]
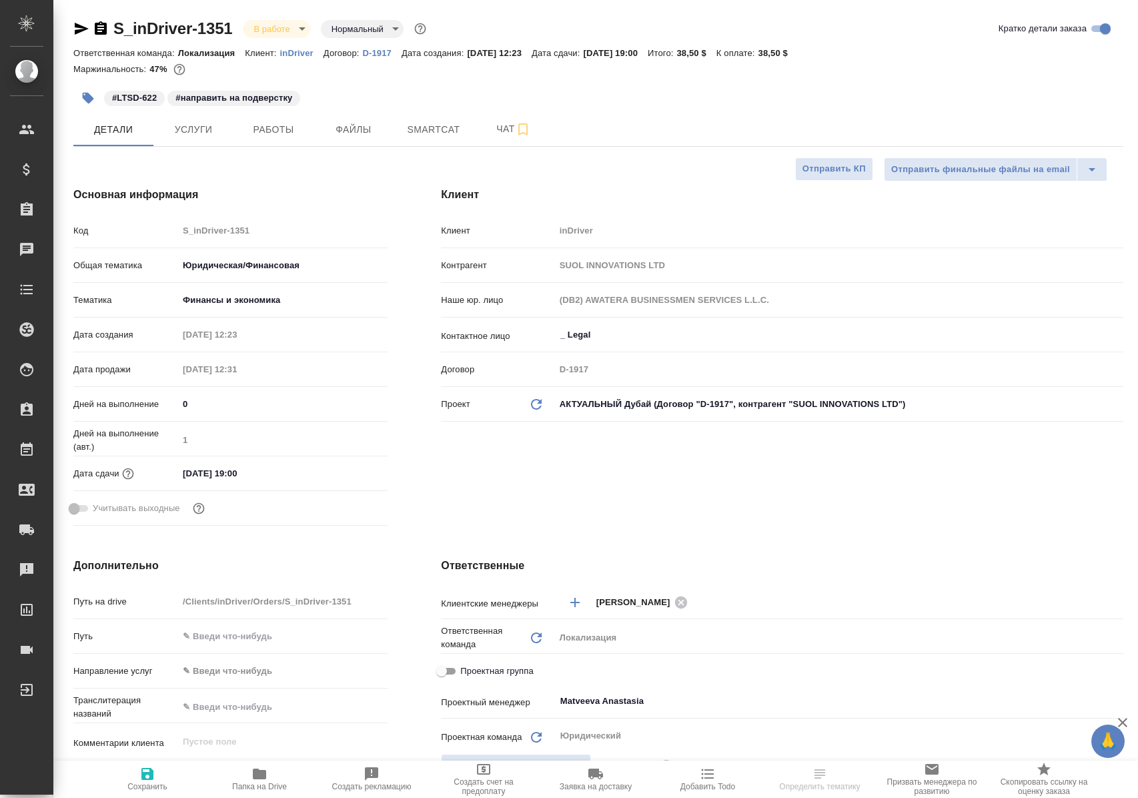
select select "RU"
click at [268, 132] on span "Работы" at bounding box center [273, 129] width 64 height 17
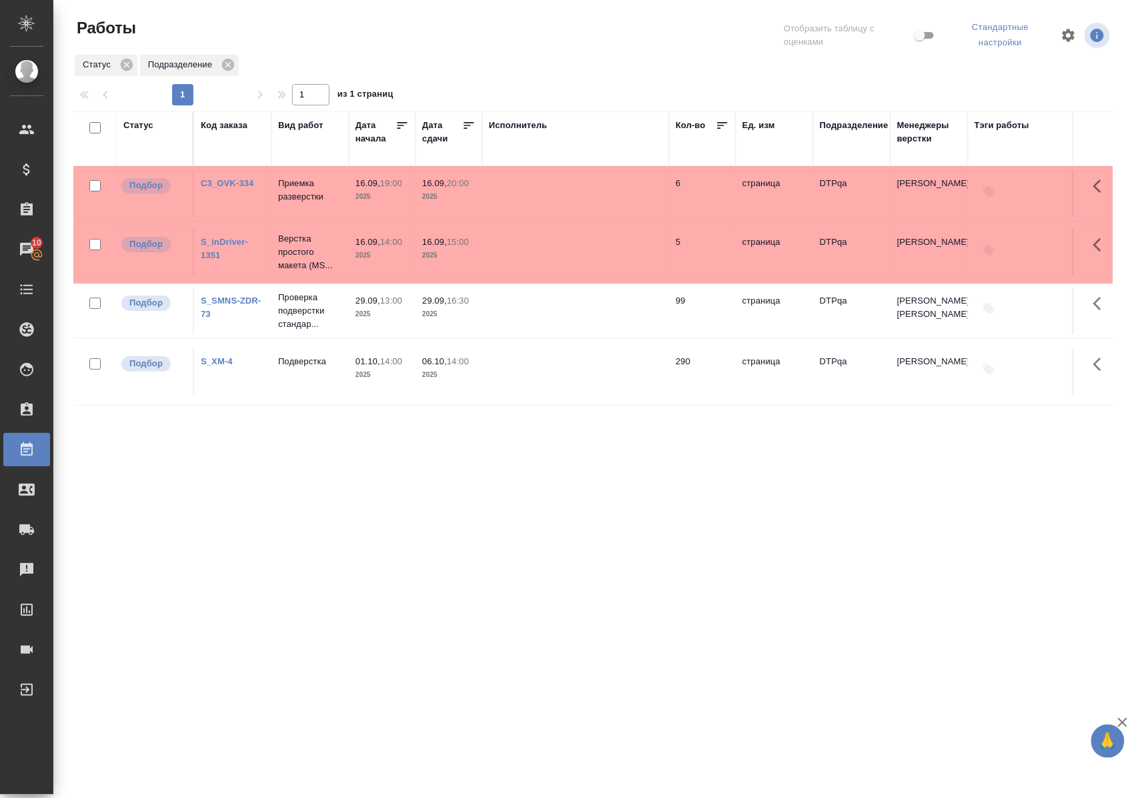
click at [137, 121] on div "Статус" at bounding box center [138, 125] width 30 height 13
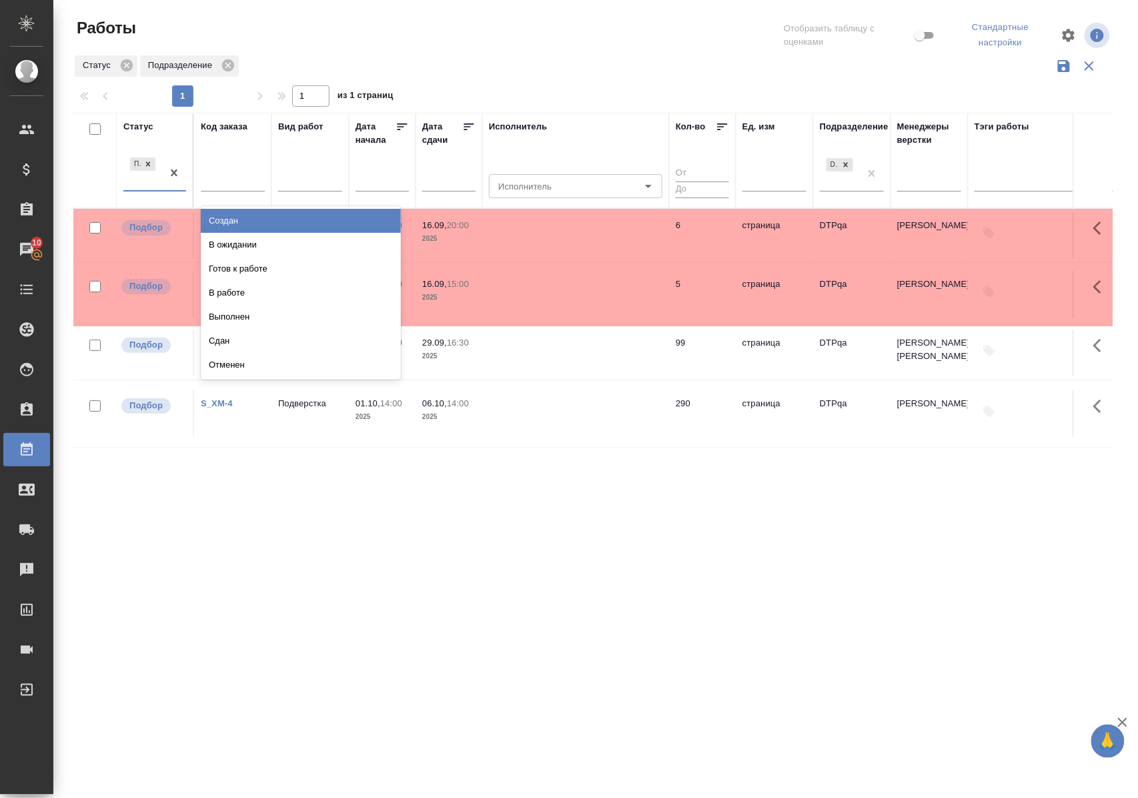
click at [156, 187] on div "Подбор" at bounding box center [142, 173] width 39 height 36
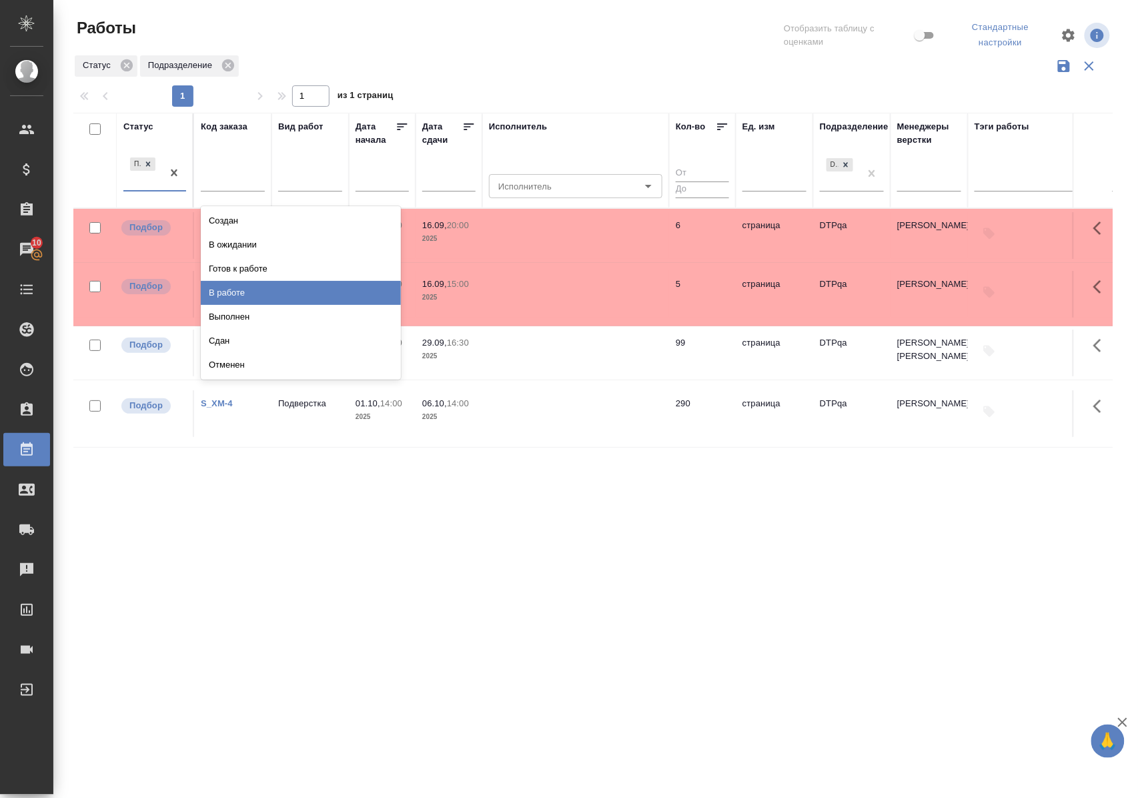
click at [233, 291] on div "В работе" at bounding box center [301, 293] width 200 height 24
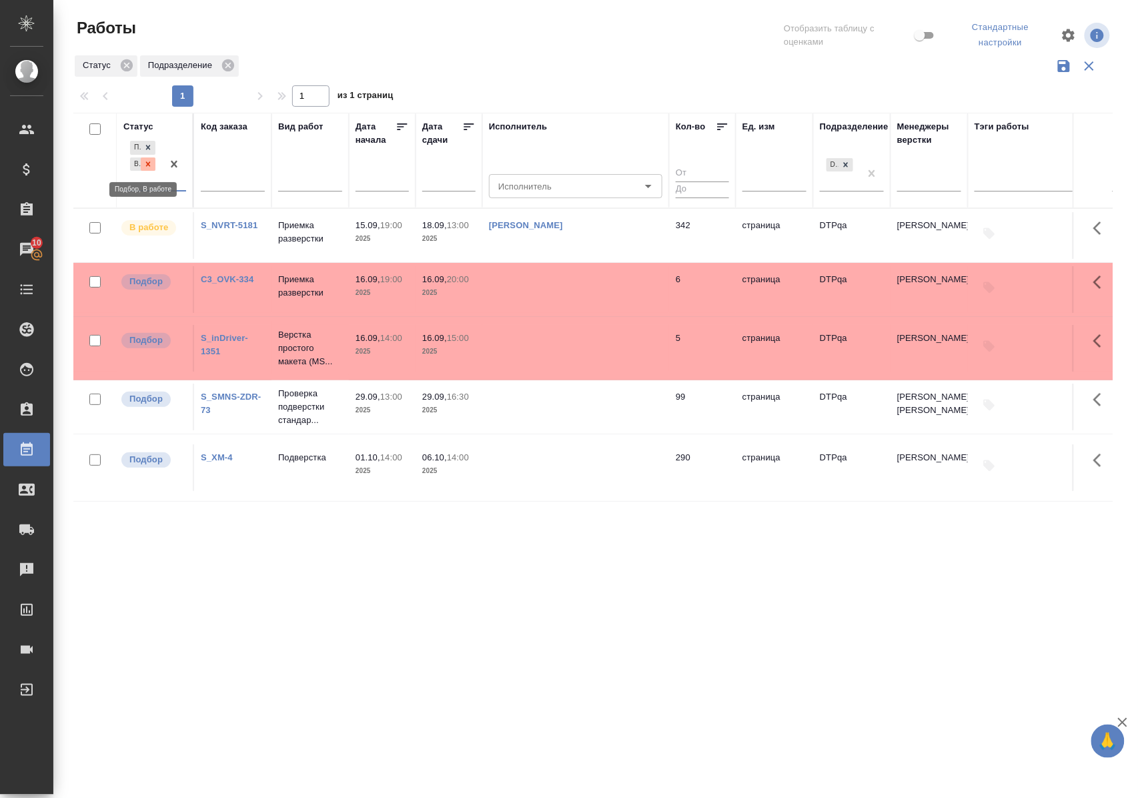
click at [149, 164] on icon at bounding box center [148, 163] width 5 height 5
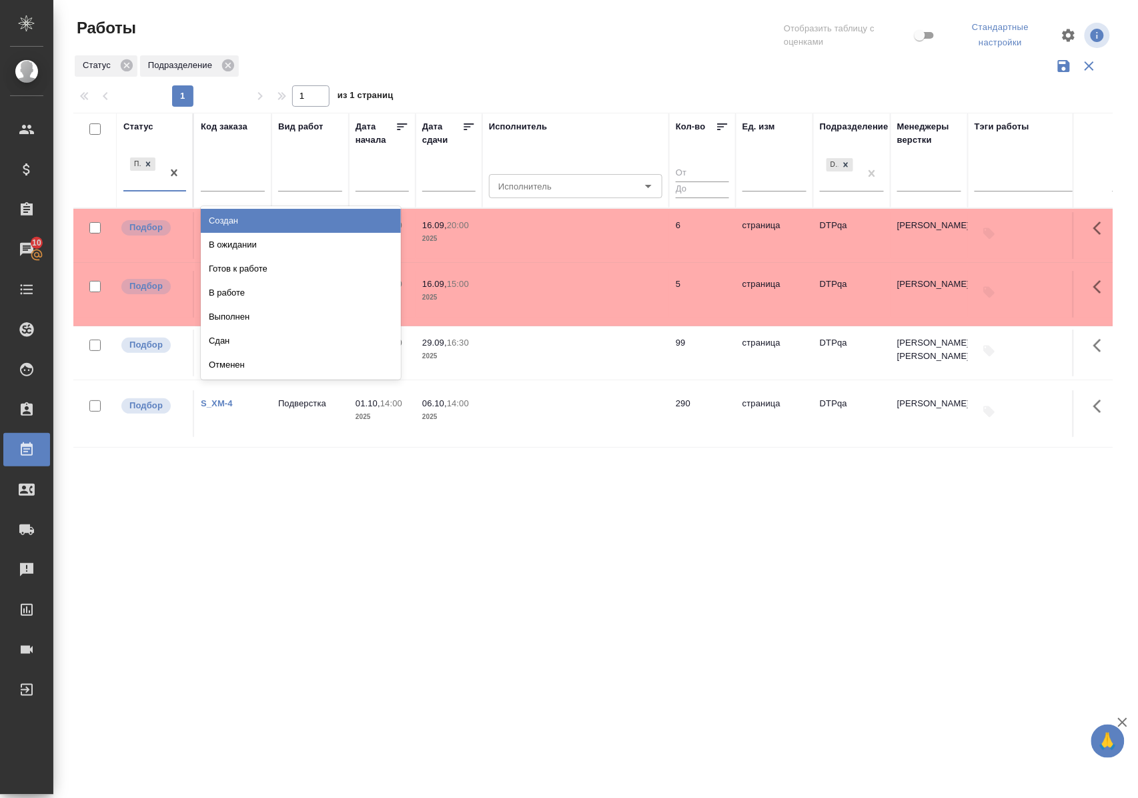
click at [155, 185] on div "Подбор" at bounding box center [142, 173] width 39 height 36
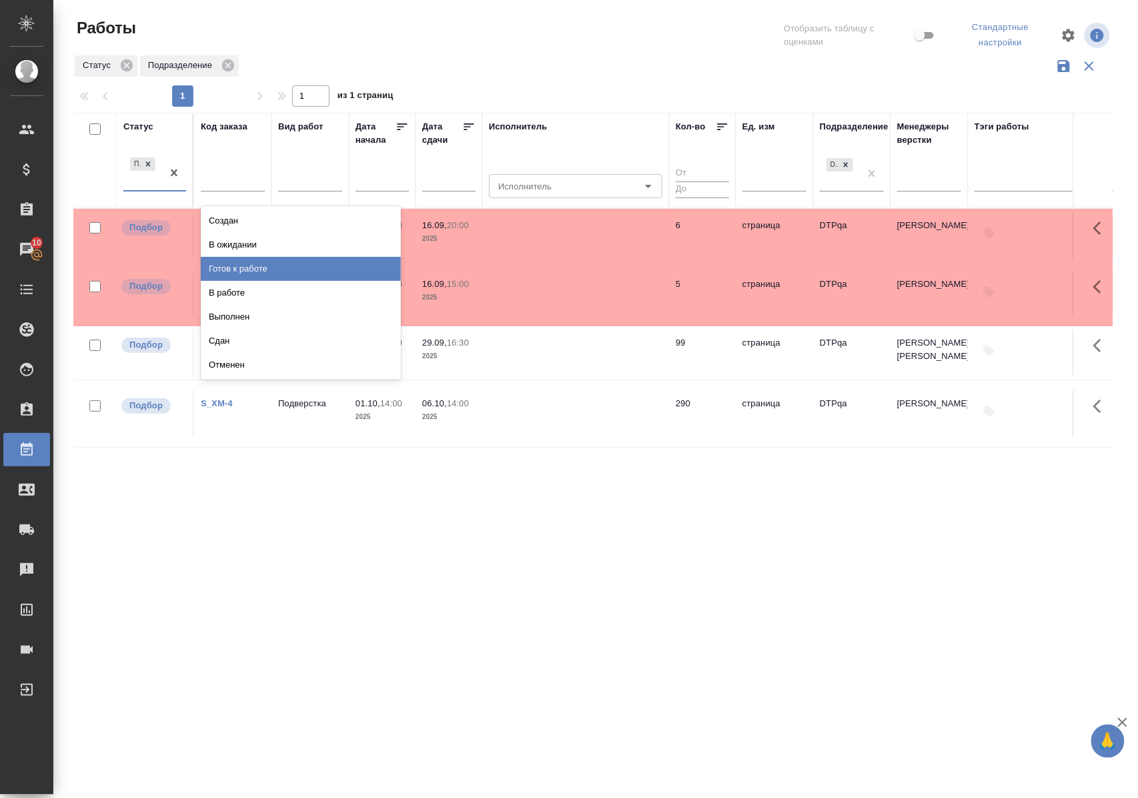
click at [225, 262] on div "Готов к работе" at bounding box center [301, 269] width 200 height 24
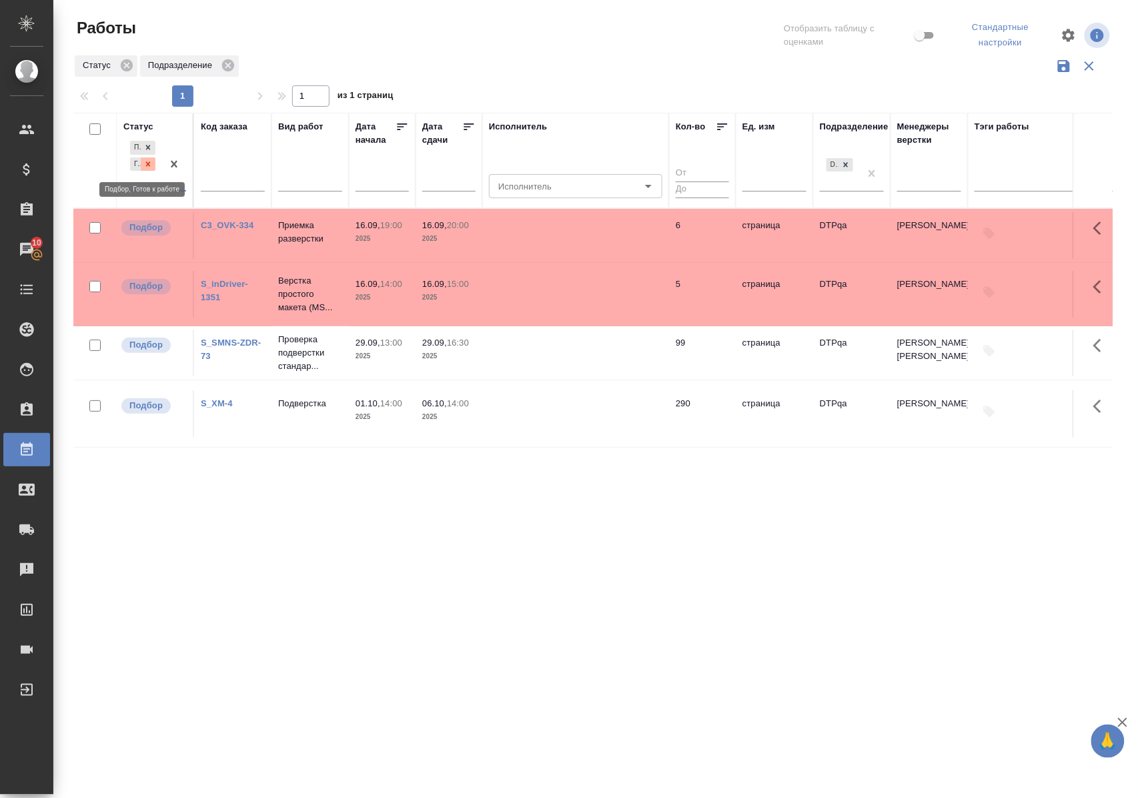
click at [144, 166] on icon at bounding box center [147, 163] width 9 height 9
click at [143, 126] on div "Статус" at bounding box center [138, 126] width 30 height 13
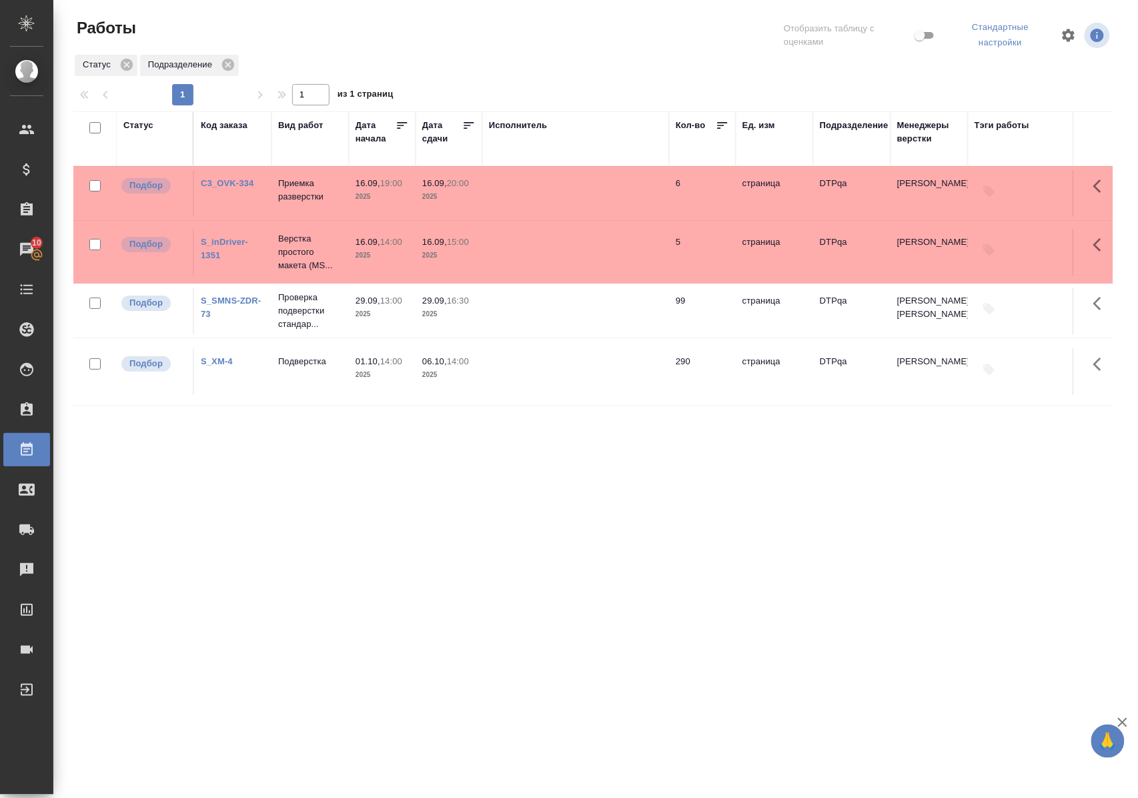
click at [738, 492] on div "Статус Код заказа Вид работ Дата начала Дата сдачи Исполнитель Кол-во Ед. изм П…" at bounding box center [592, 351] width 1039 height 480
